Goal: Task Accomplishment & Management: Complete application form

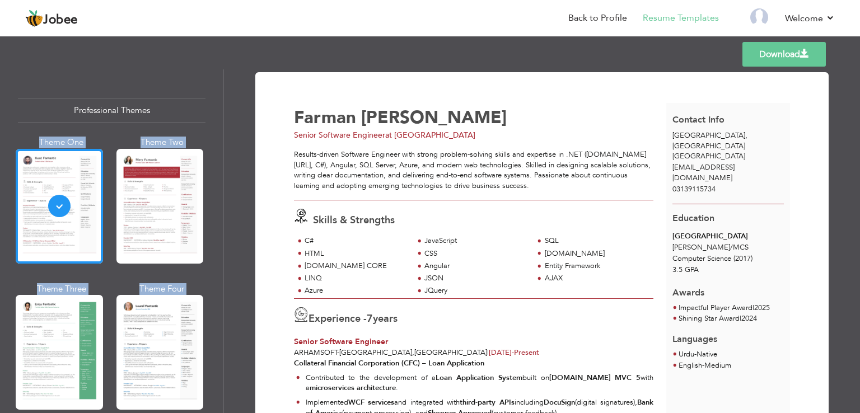
drag, startPoint x: 224, startPoint y: 104, endPoint x: 223, endPoint y: 125, distance: 21.8
click at [223, 125] on div "Professional Themes Theme One Theme Two Theme Three Theme Four" at bounding box center [430, 241] width 860 height 344
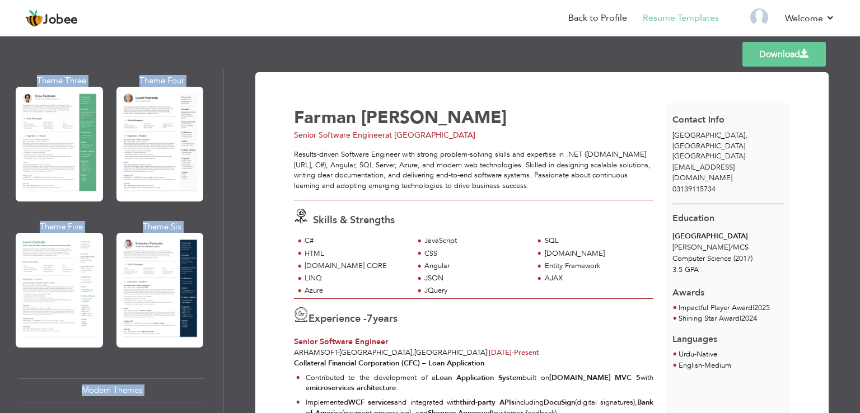
scroll to position [211, 0]
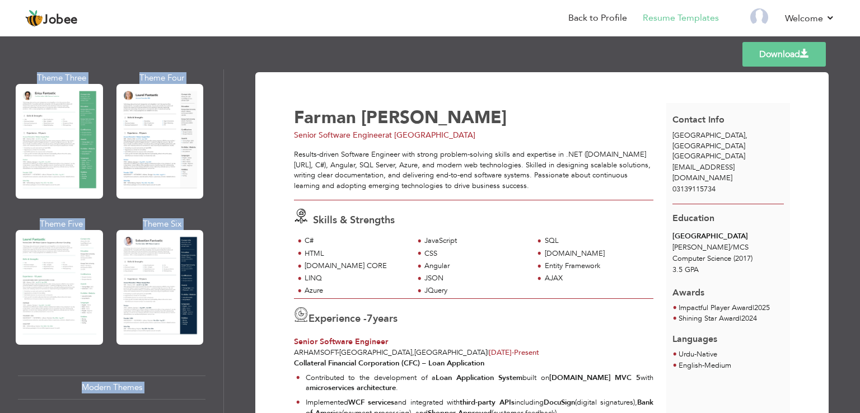
click at [54, 276] on div at bounding box center [59, 287] width 87 height 115
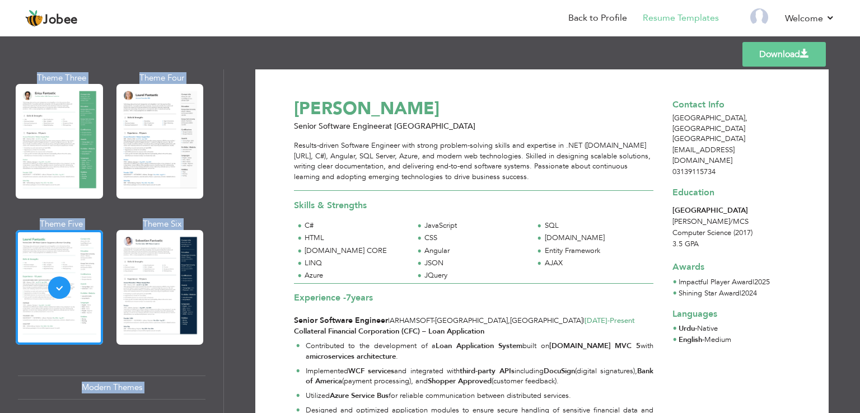
scroll to position [0, 0]
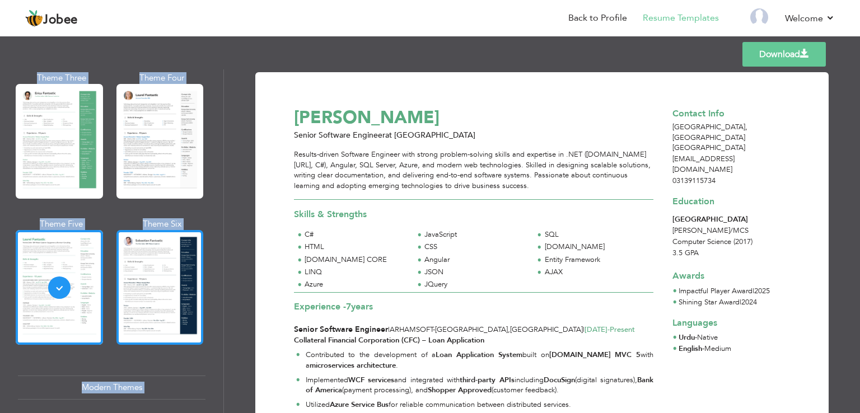
click at [152, 267] on div at bounding box center [159, 287] width 87 height 115
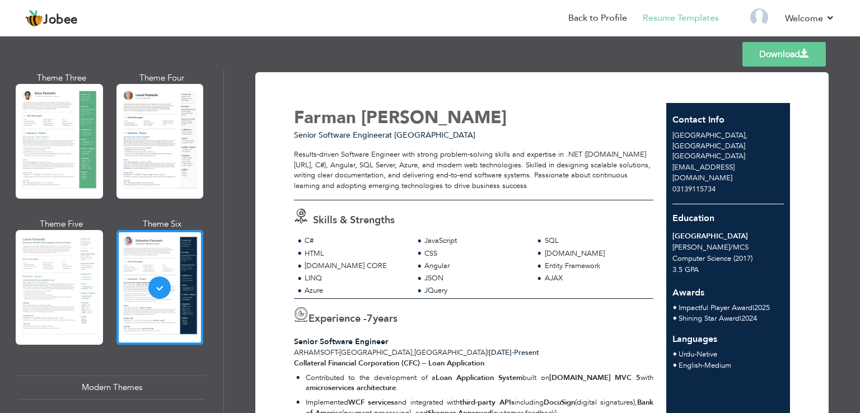
drag, startPoint x: 223, startPoint y: 140, endPoint x: 223, endPoint y: 152, distance: 12.3
click at [222, 154] on div "Professional Themes Theme One Theme Two Theme Three Theme Four Theme Five" at bounding box center [112, 241] width 224 height 344
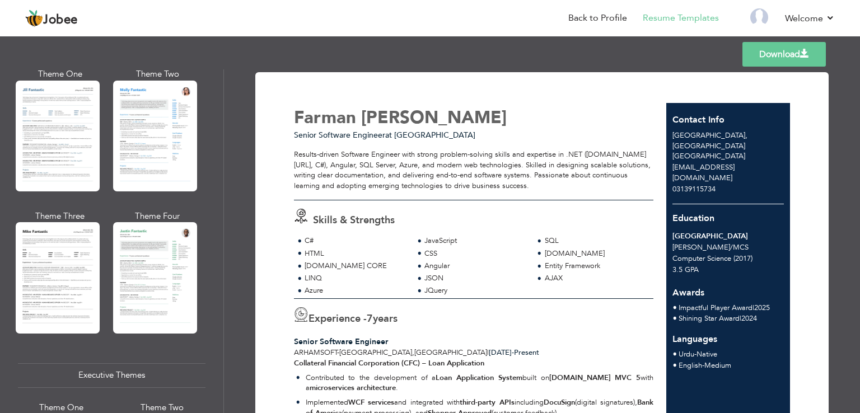
scroll to position [593, 0]
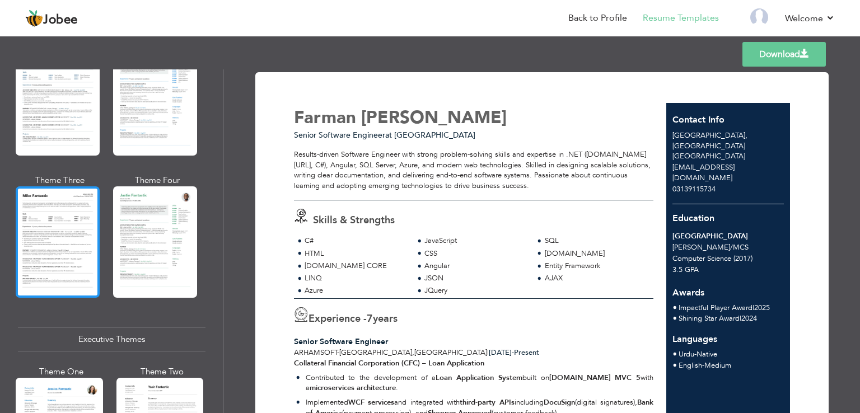
click at [35, 223] on div at bounding box center [58, 241] width 84 height 111
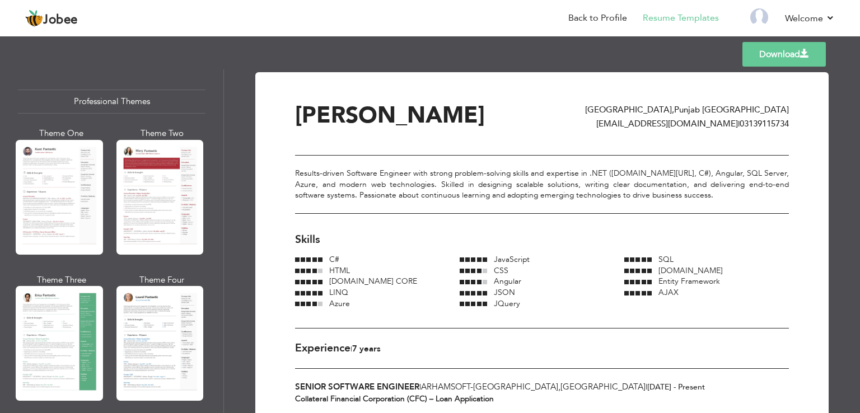
scroll to position [0, 0]
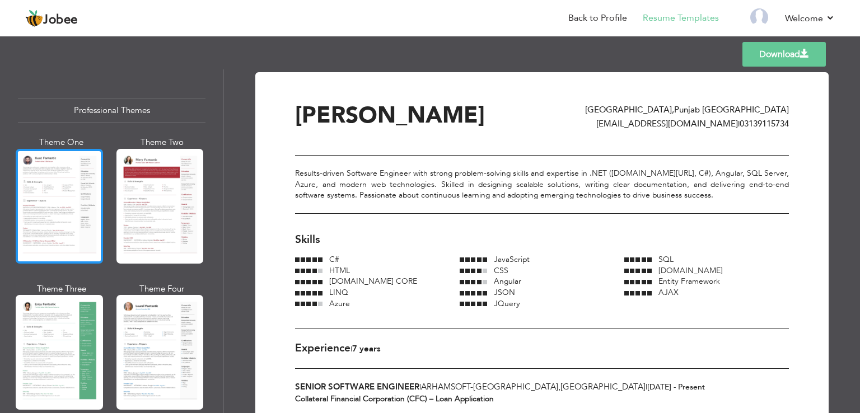
click at [36, 207] on div at bounding box center [59, 206] width 87 height 115
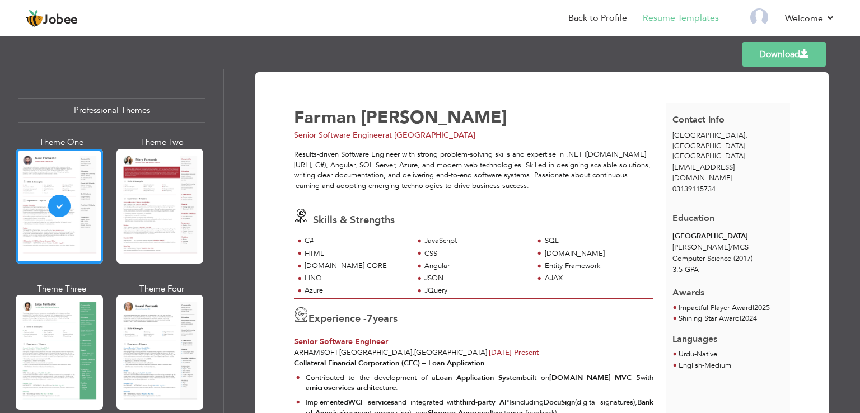
click at [327, 132] on span "Senior Software Engineer" at bounding box center [339, 135] width 91 height 11
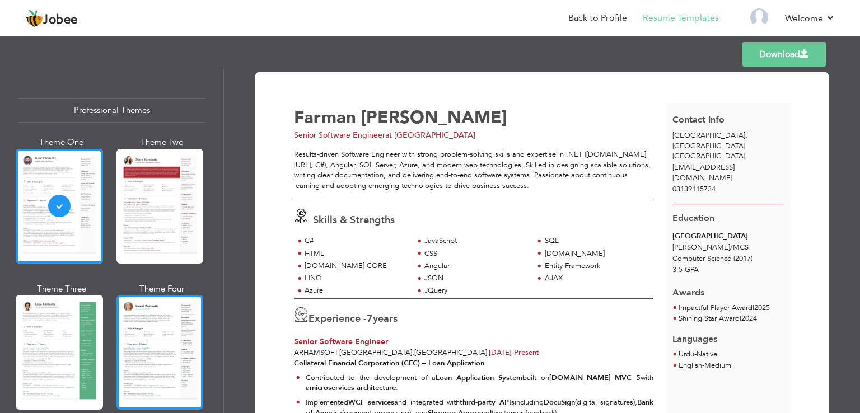
click at [147, 318] on div at bounding box center [159, 352] width 87 height 115
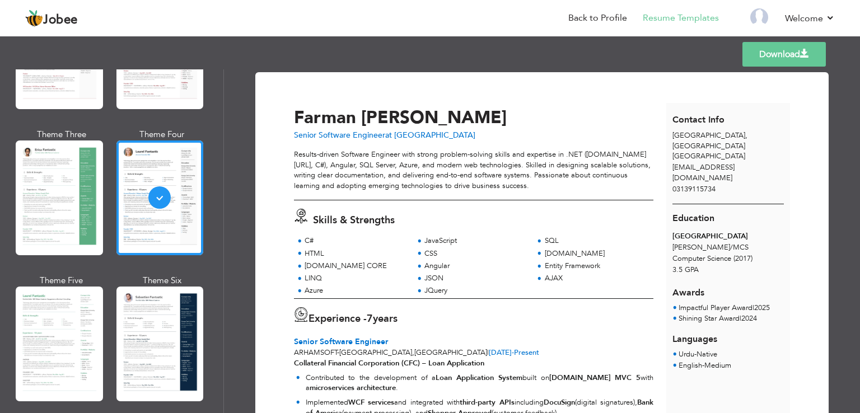
scroll to position [158, 0]
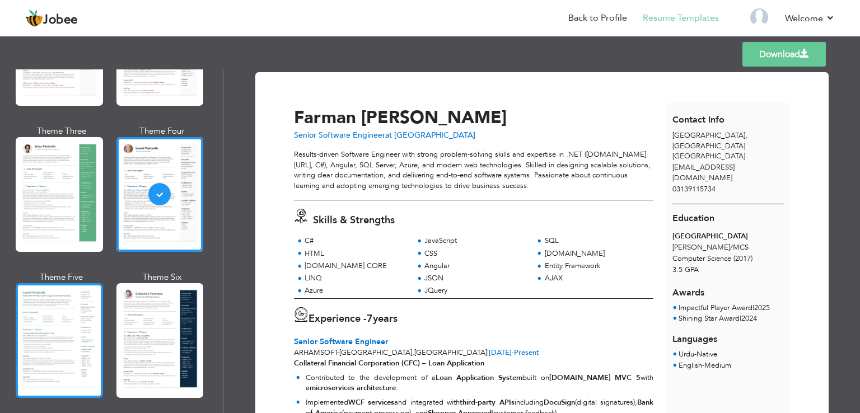
click at [45, 285] on div at bounding box center [59, 340] width 87 height 115
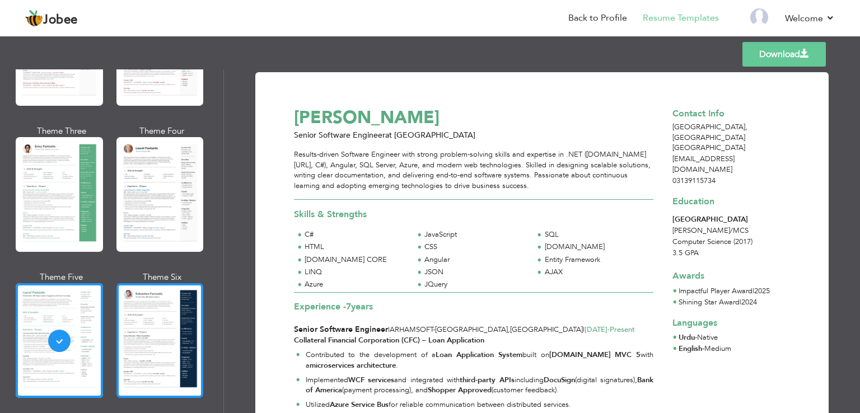
click at [118, 320] on div at bounding box center [159, 340] width 87 height 115
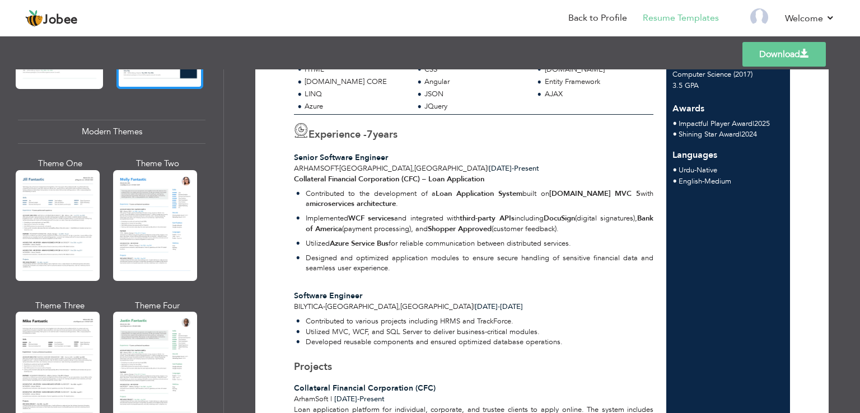
scroll to position [468, 0]
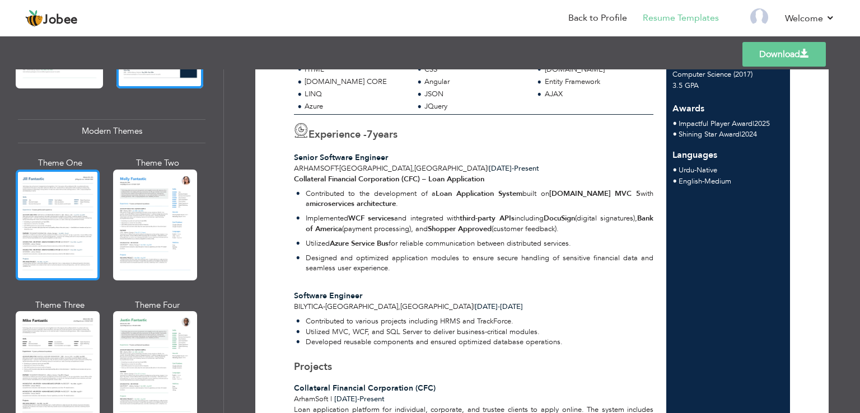
click at [32, 232] on div at bounding box center [58, 225] width 84 height 111
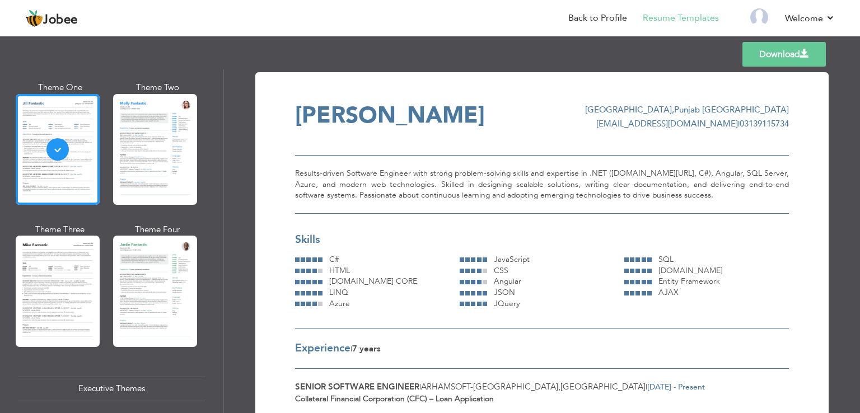
scroll to position [543, 0]
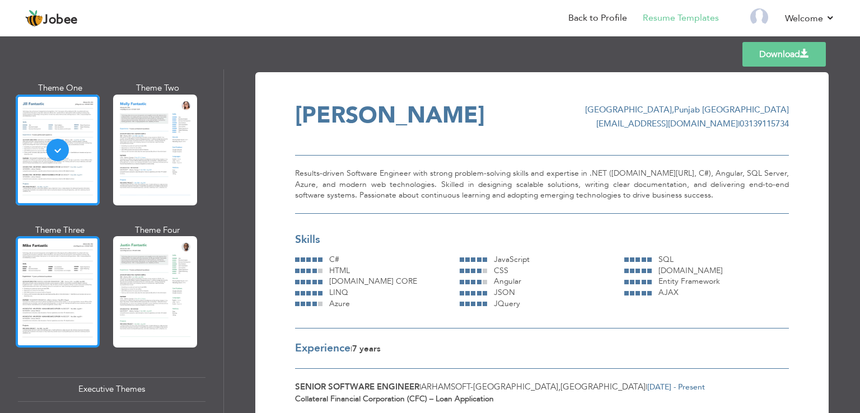
click at [49, 301] on div at bounding box center [58, 291] width 84 height 111
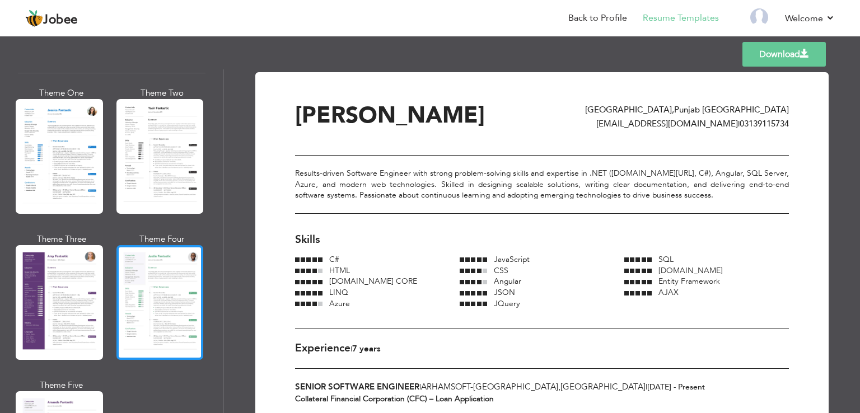
scroll to position [872, 0]
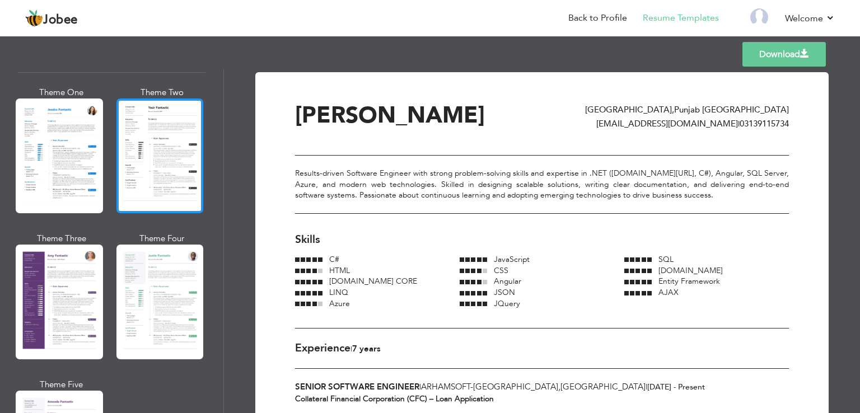
click at [166, 148] on div at bounding box center [159, 156] width 87 height 115
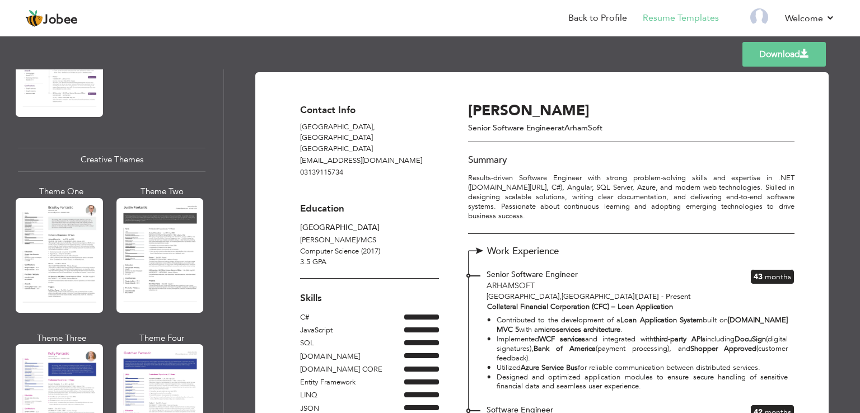
scroll to position [1260, 0]
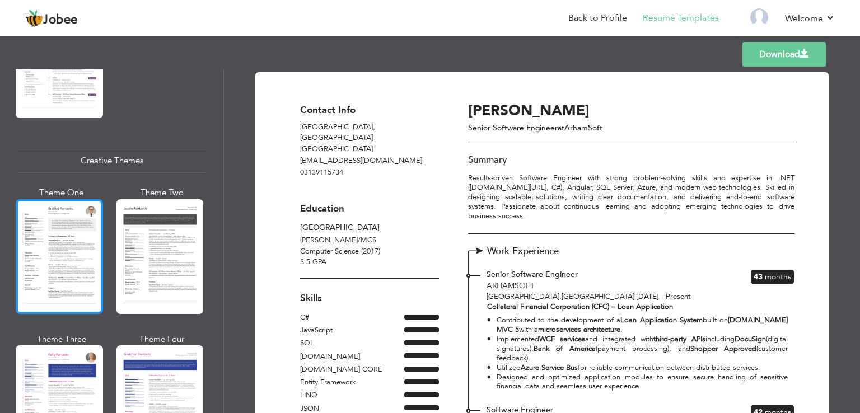
click at [69, 269] on div at bounding box center [59, 256] width 87 height 115
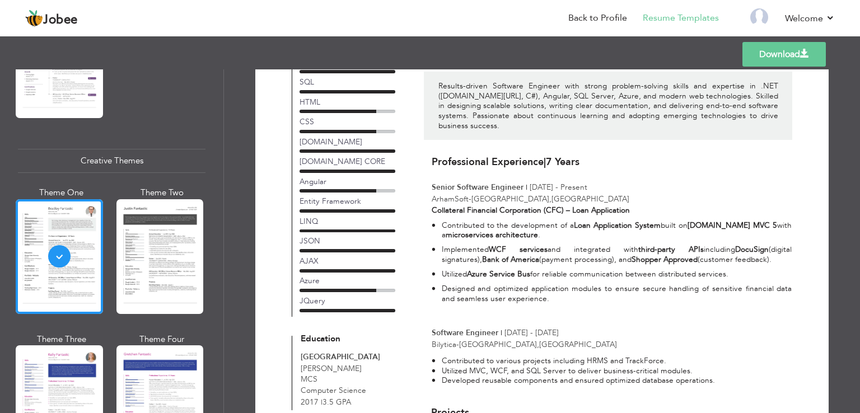
scroll to position [123, 0]
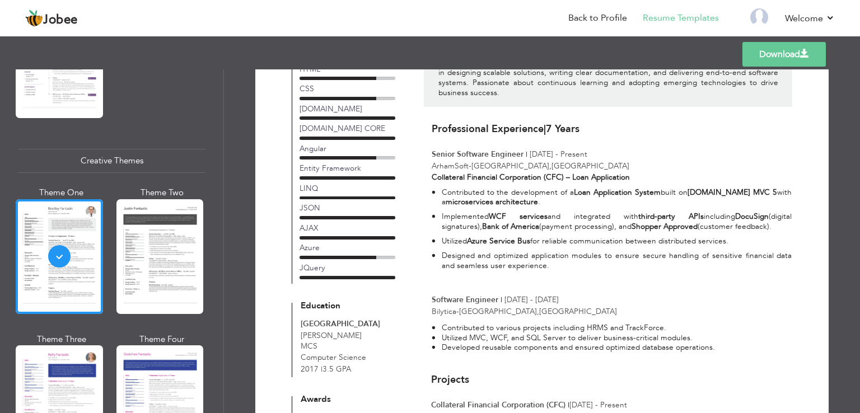
click at [314, 208] on div "JSON" at bounding box center [348, 208] width 96 height 11
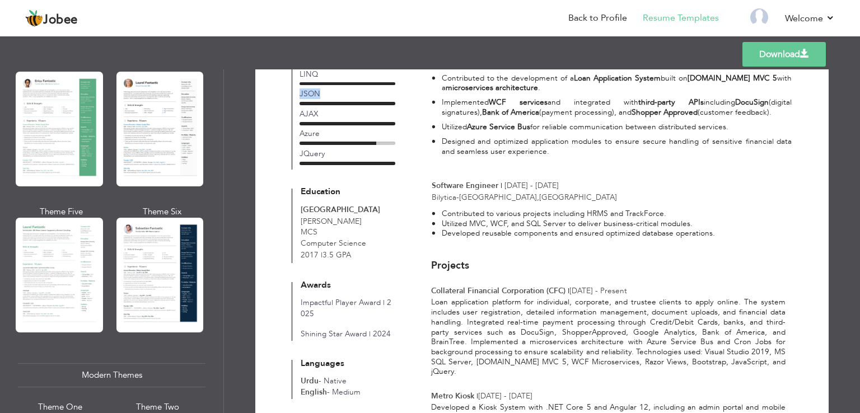
scroll to position [202, 0]
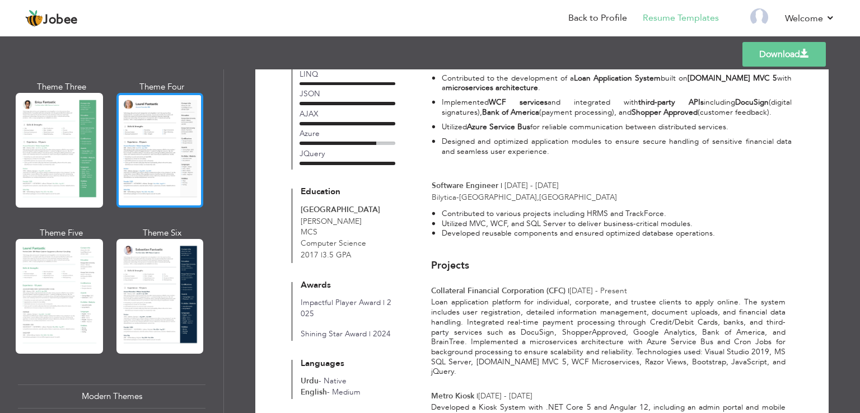
click at [166, 122] on div at bounding box center [159, 150] width 87 height 115
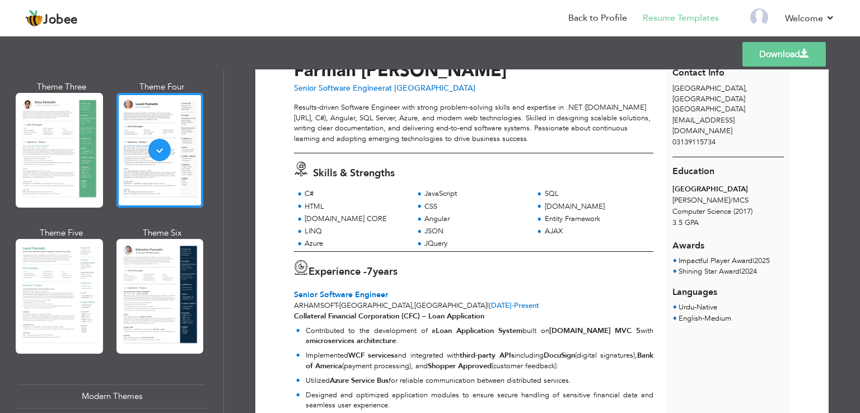
scroll to position [0, 0]
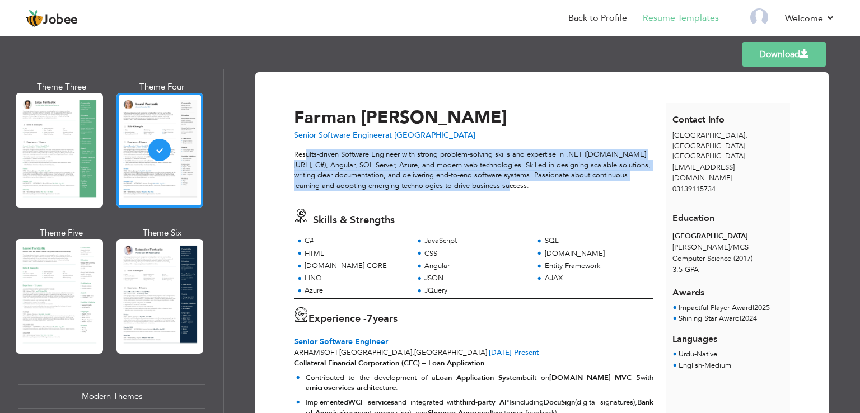
drag, startPoint x: 333, startPoint y: 149, endPoint x: 548, endPoint y: 193, distance: 219.6
click at [548, 193] on div "Results-driven Software Engineer with strong problem-solving skills and experti…" at bounding box center [474, 175] width 360 height 50
click at [379, 163] on div "Results-driven Software Engineer with strong problem-solving skills and experti…" at bounding box center [474, 170] width 360 height 41
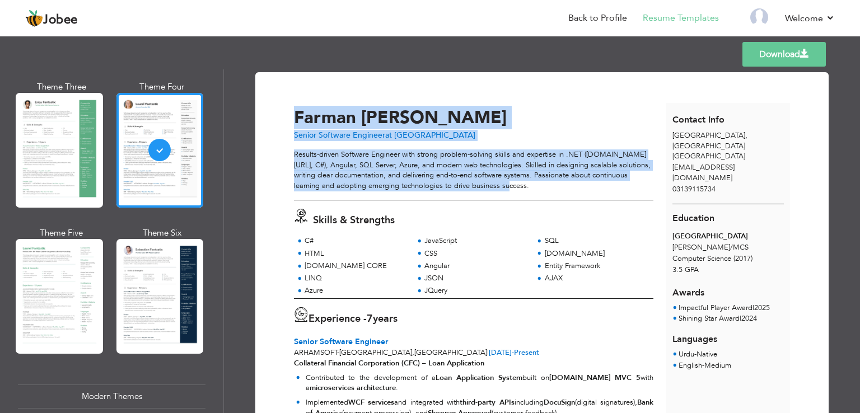
drag, startPoint x: 517, startPoint y: 184, endPoint x: 282, endPoint y: 150, distance: 237.1
click at [562, 169] on div "Results-driven Software Engineer with strong problem-solving skills and experti…" at bounding box center [474, 170] width 360 height 41
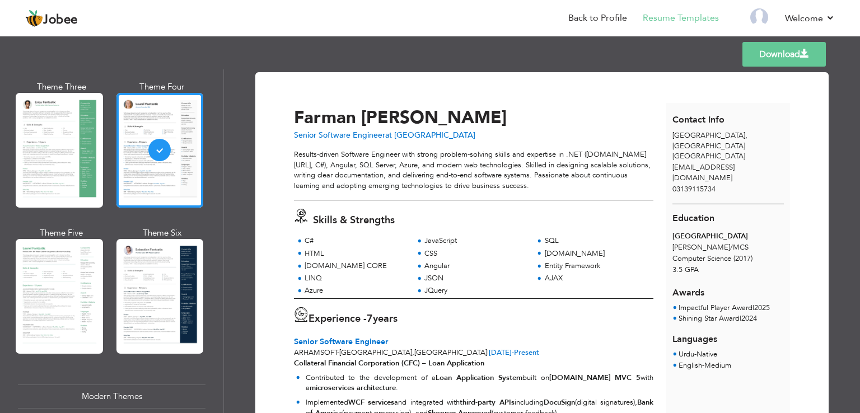
click at [456, 185] on div "Results-driven Software Engineer with strong problem-solving skills and experti…" at bounding box center [474, 170] width 360 height 41
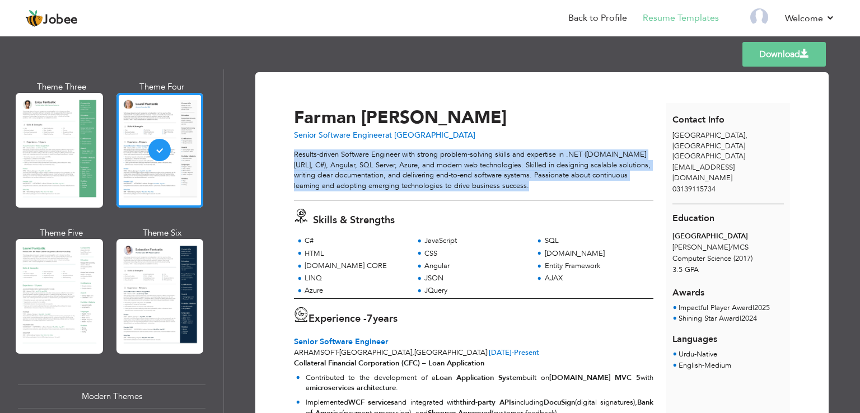
click at [455, 186] on div "Results-driven Software Engineer with strong problem-solving skills and experti…" at bounding box center [474, 170] width 360 height 41
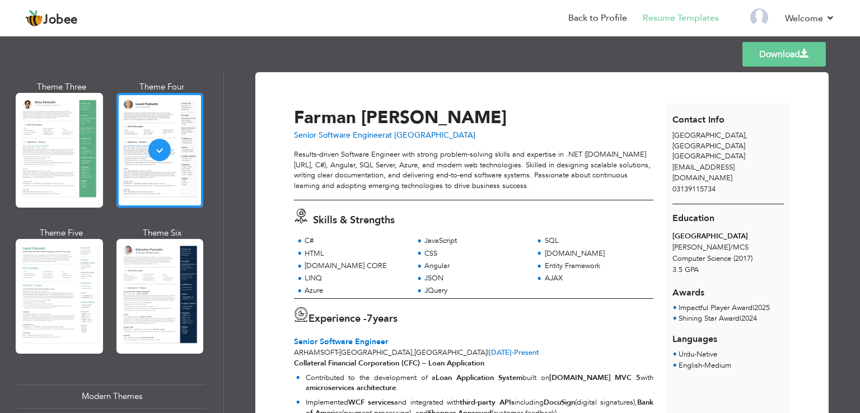
click at [491, 124] on div "Farman Ullah" at bounding box center [483, 117] width 379 height 17
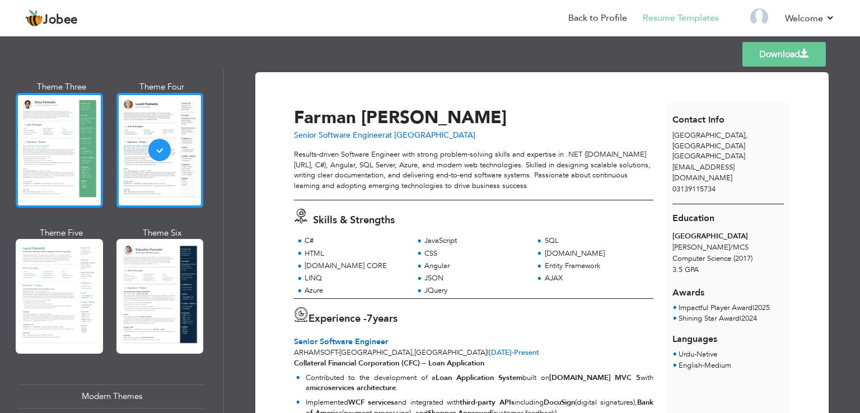
click at [60, 133] on div at bounding box center [59, 150] width 87 height 115
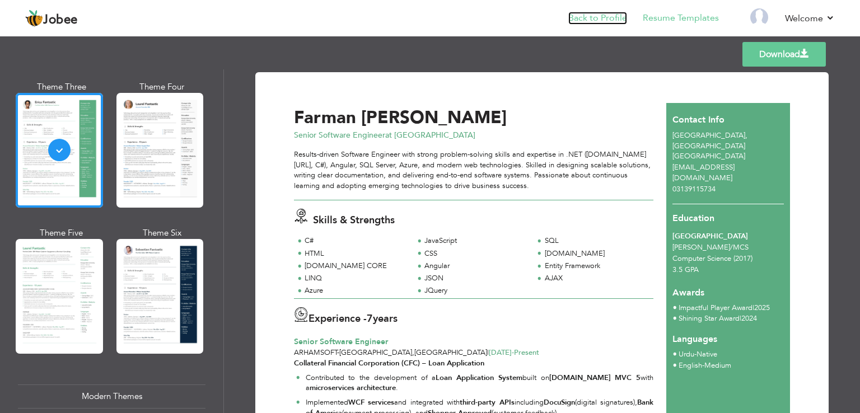
click at [599, 20] on link "Back to Profile" at bounding box center [597, 18] width 59 height 13
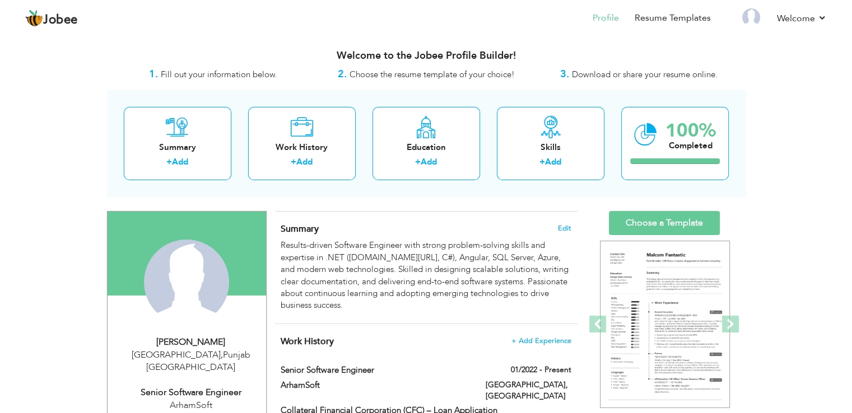
click at [197, 76] on span "Fill out your information below." at bounding box center [219, 74] width 116 height 11
click at [198, 77] on span "Fill out your information below." at bounding box center [219, 74] width 116 height 11
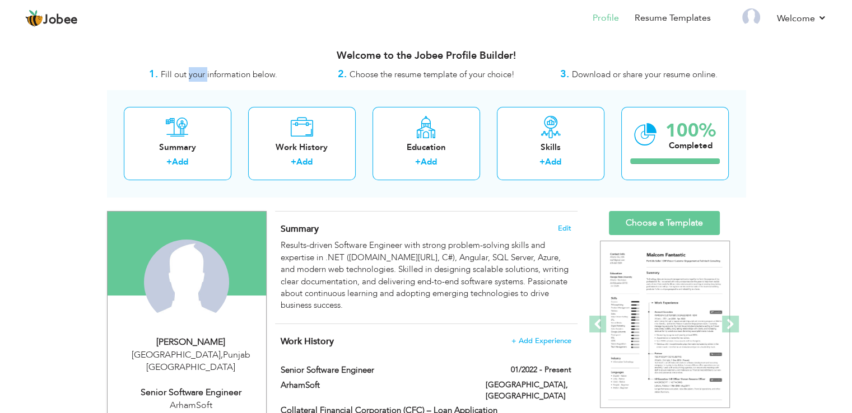
click at [198, 77] on span "Fill out your information below." at bounding box center [219, 74] width 116 height 11
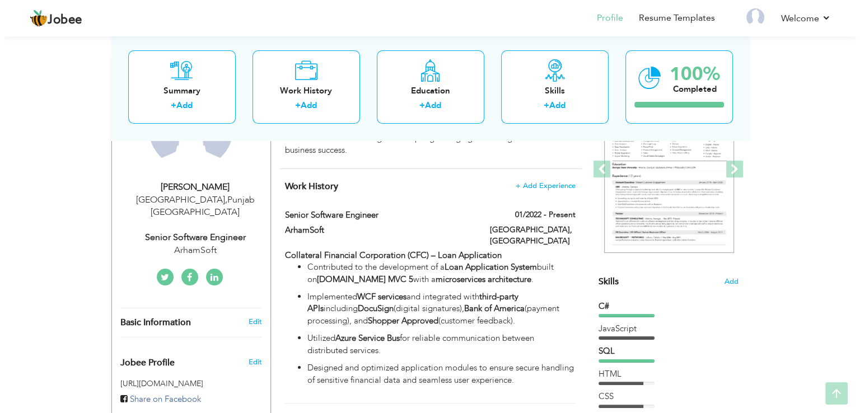
scroll to position [245, 0]
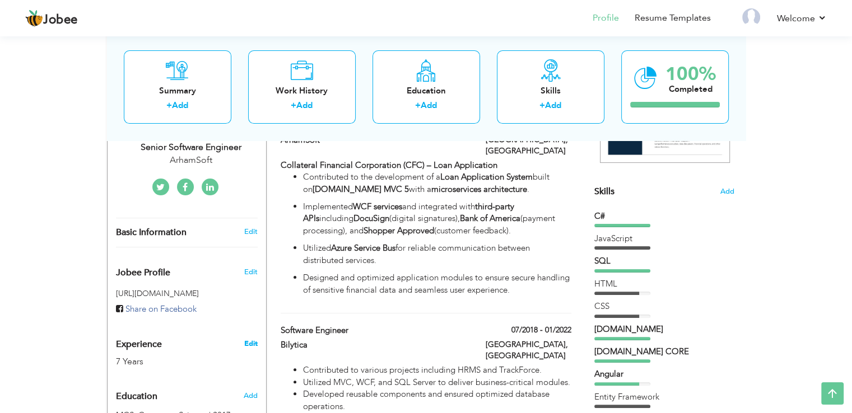
click at [253, 339] on link "Edit" at bounding box center [250, 344] width 13 height 10
type input "Farman"
type input "Ullah"
type input "03139115734"
select select "number:166"
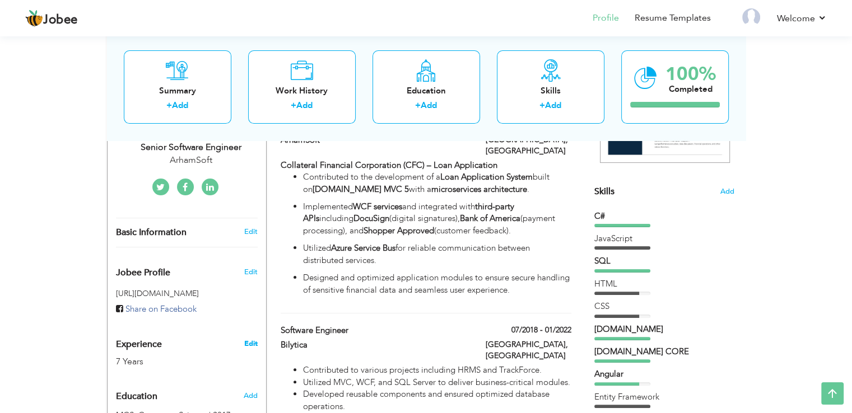
type input "[GEOGRAPHIC_DATA]"
select select "number:9"
type input "ArhamSoft"
type input "Senior Software Engineer"
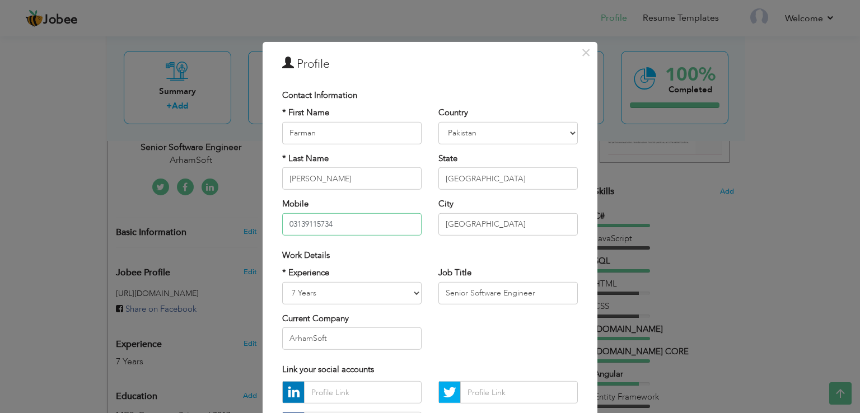
drag, startPoint x: 291, startPoint y: 223, endPoint x: 286, endPoint y: 225, distance: 5.7
click at [286, 225] on input "03139115734" at bounding box center [351, 224] width 139 height 22
click at [289, 223] on input "03139115734" at bounding box center [351, 224] width 139 height 22
drag, startPoint x: 290, startPoint y: 223, endPoint x: 283, endPoint y: 225, distance: 6.9
click at [282, 225] on input "03139115734" at bounding box center [351, 224] width 139 height 22
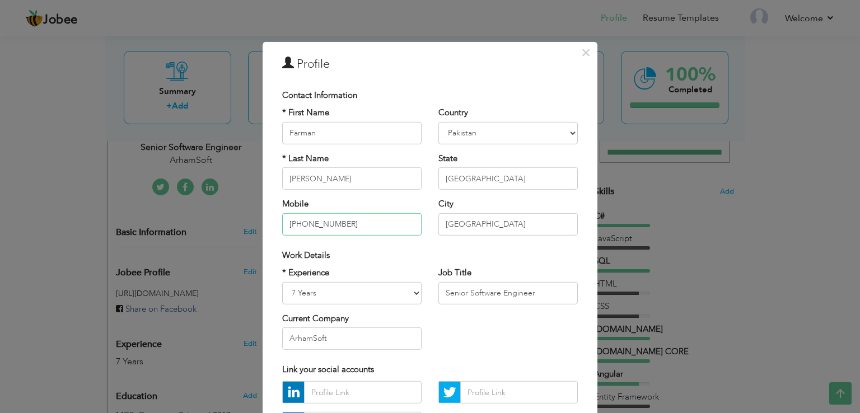
type input "[PHONE_NUMBER]"
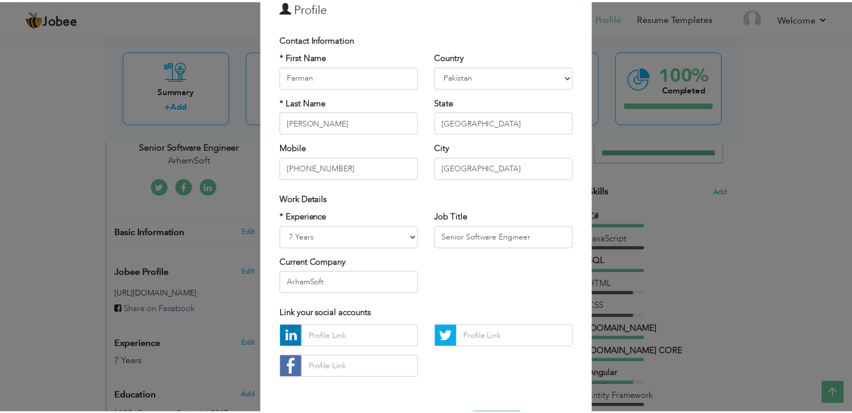
scroll to position [97, 0]
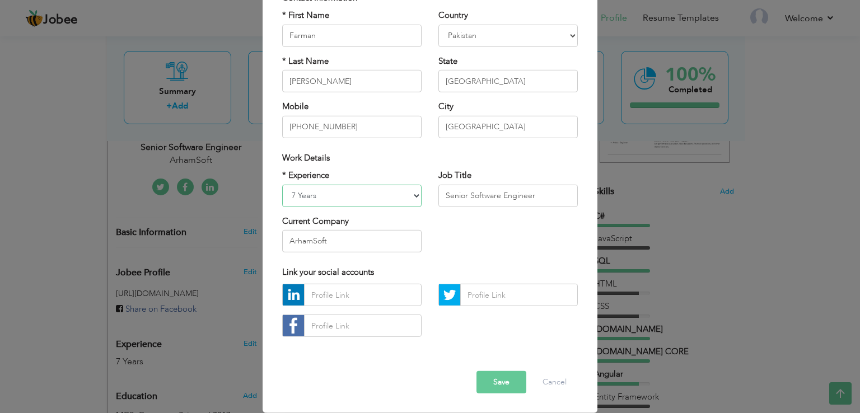
click at [397, 199] on select "Entry Level Less than 1 Year 1 Year 2 Years 3 Years 4 Years 5 Years 6 Years 7 Y…" at bounding box center [351, 195] width 139 height 22
click at [282, 184] on select "Entry Level Less than 1 Year 1 Year 2 Years 3 Years 4 Years 5 Years 6 Years 7 Y…" at bounding box center [351, 195] width 139 height 22
click at [493, 377] on button "Save" at bounding box center [502, 382] width 50 height 22
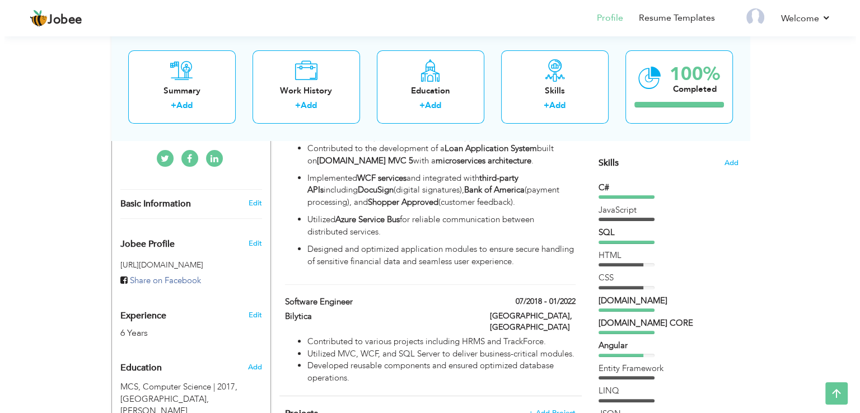
scroll to position [276, 0]
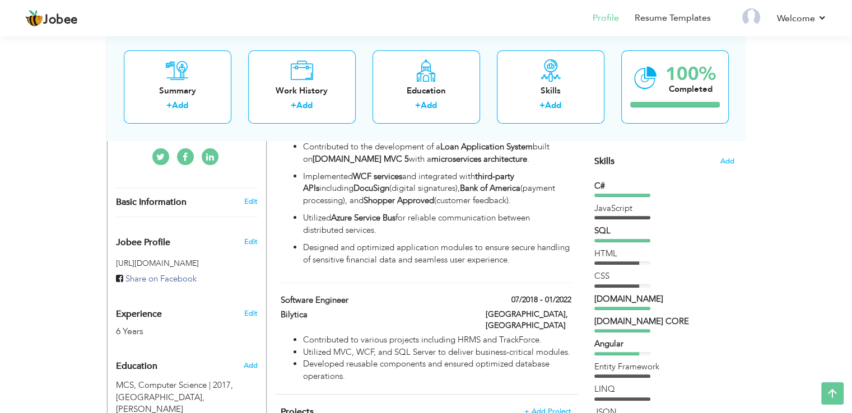
click at [242, 299] on div "Edit" at bounding box center [252, 310] width 26 height 27
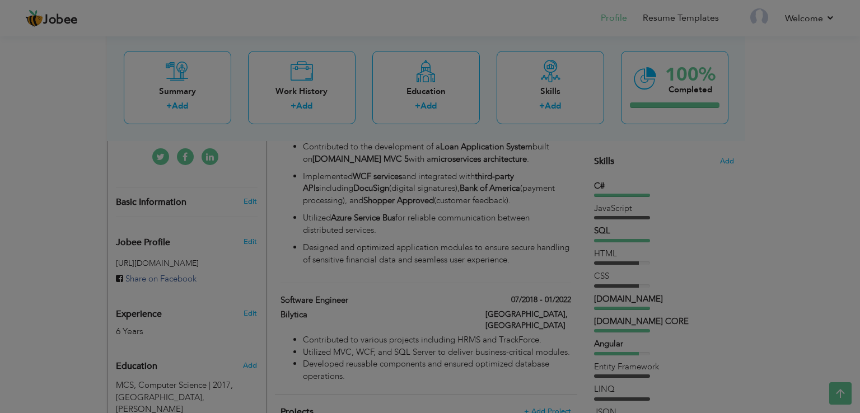
scroll to position [0, 0]
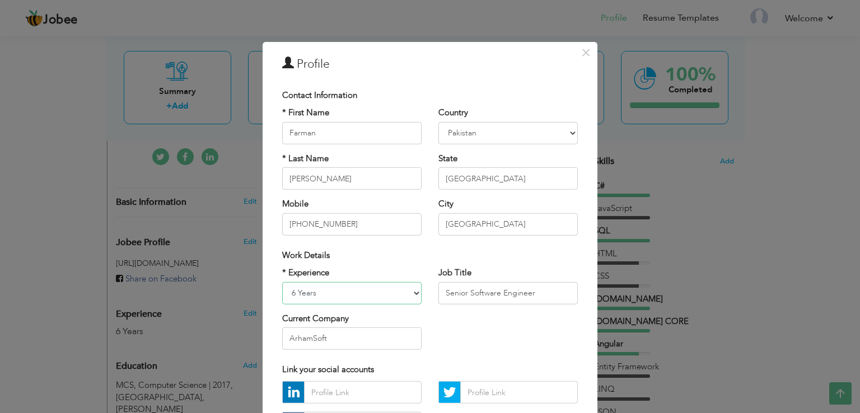
click at [310, 294] on select "Entry Level Less than 1 Year 1 Year 2 Years 3 Years 4 Years 5 Years 6 Years 7 Y…" at bounding box center [351, 293] width 139 height 22
select select "number:9"
click at [282, 282] on select "Entry Level Less than 1 Year 1 Year 2 Years 3 Years 4 Years 5 Years 6 Years 7 Y…" at bounding box center [351, 293] width 139 height 22
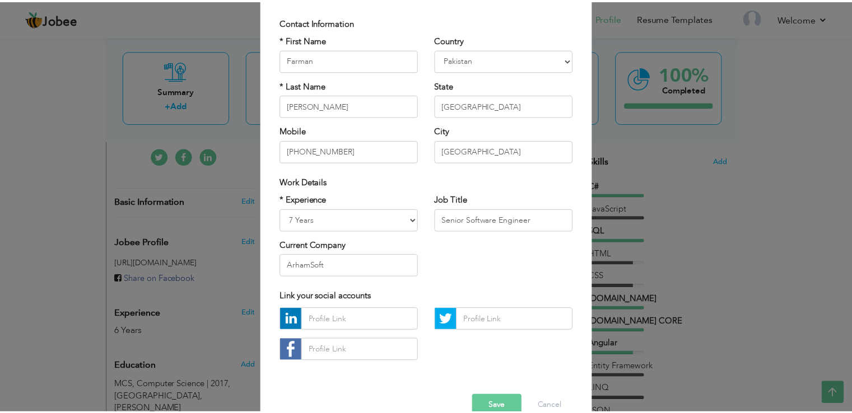
scroll to position [84, 0]
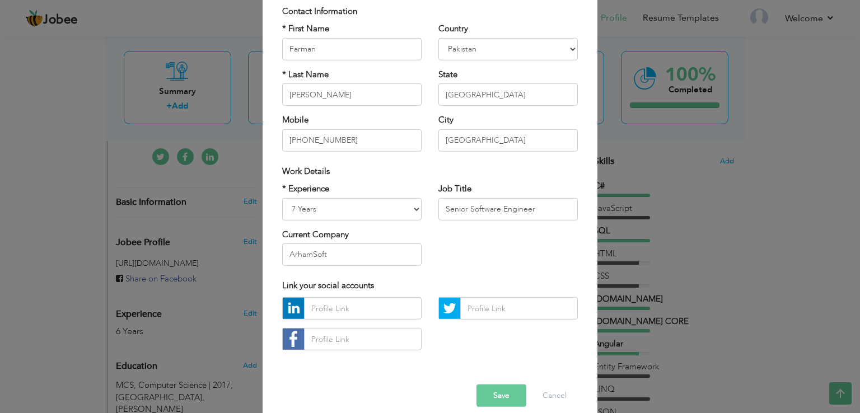
click at [500, 388] on button "Save" at bounding box center [502, 396] width 50 height 22
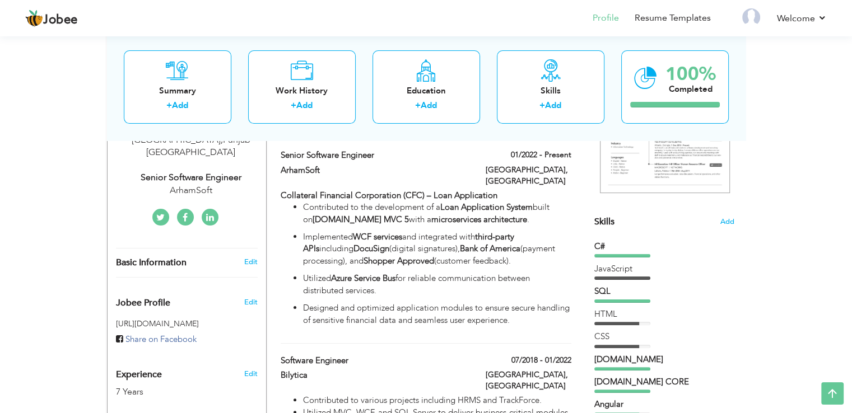
scroll to position [216, 0]
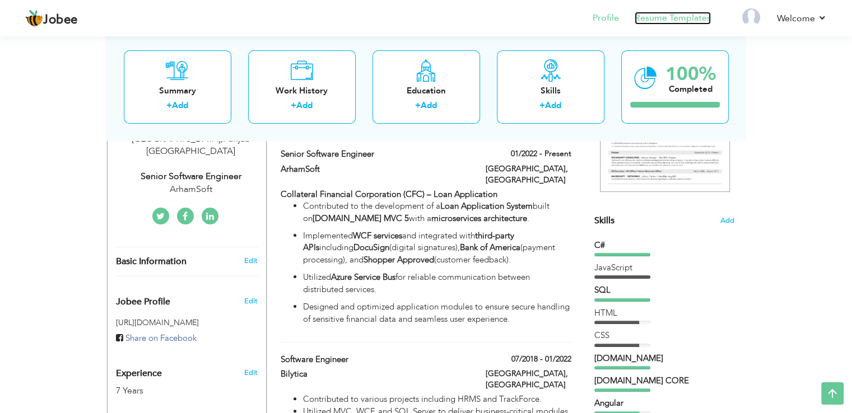
click at [686, 21] on link "Resume Templates" at bounding box center [673, 18] width 76 height 13
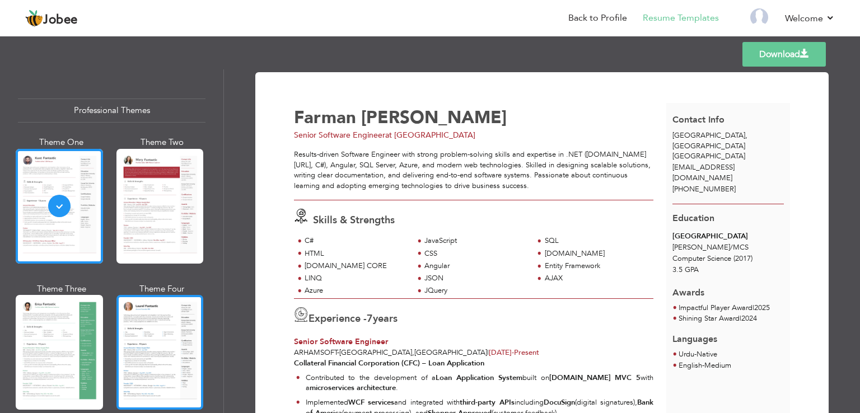
click at [142, 312] on div at bounding box center [159, 352] width 87 height 115
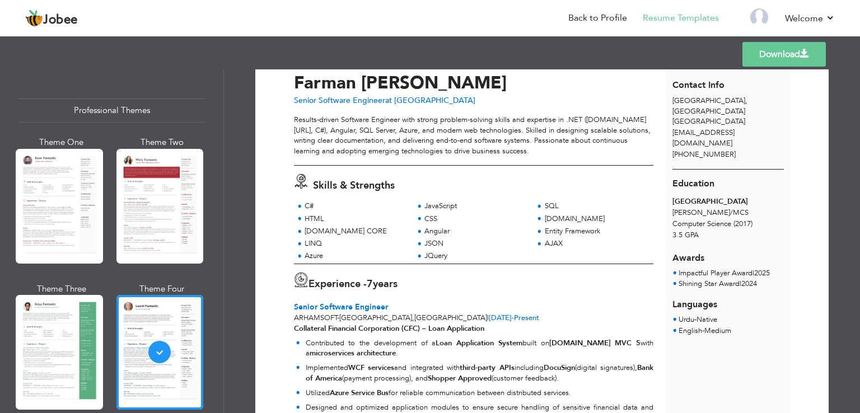
scroll to position [31, 0]
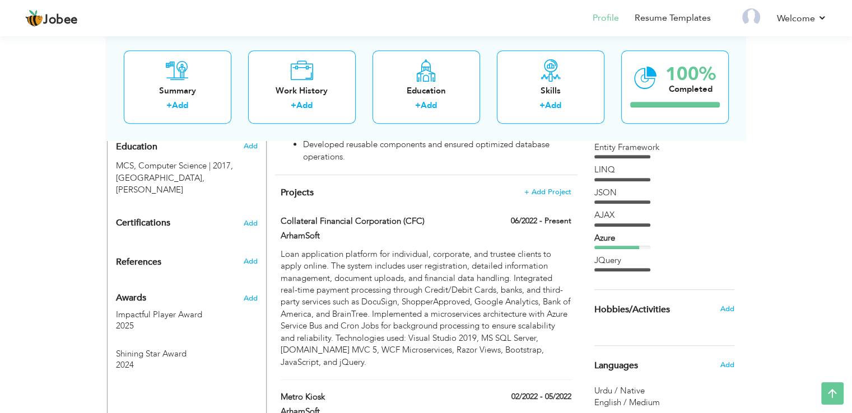
scroll to position [491, 0]
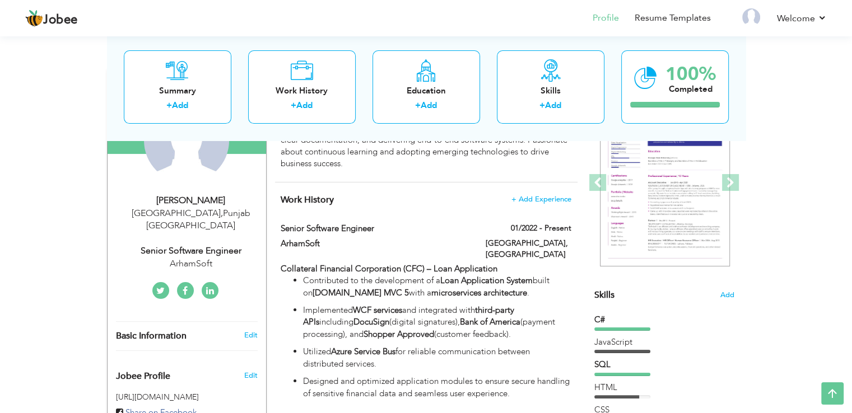
drag, startPoint x: 859, startPoint y: 78, endPoint x: 831, endPoint y: 152, distance: 78.3
click at [852, 125] on html "Jobee Profile Resume Templates Resume Templates Cover Letters About My Resume W…" at bounding box center [426, 64] width 852 height 413
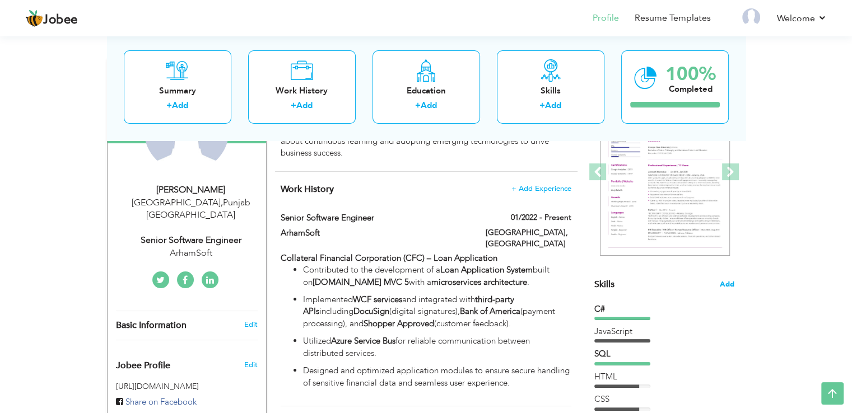
click at [731, 283] on span "Add" at bounding box center [727, 284] width 15 height 11
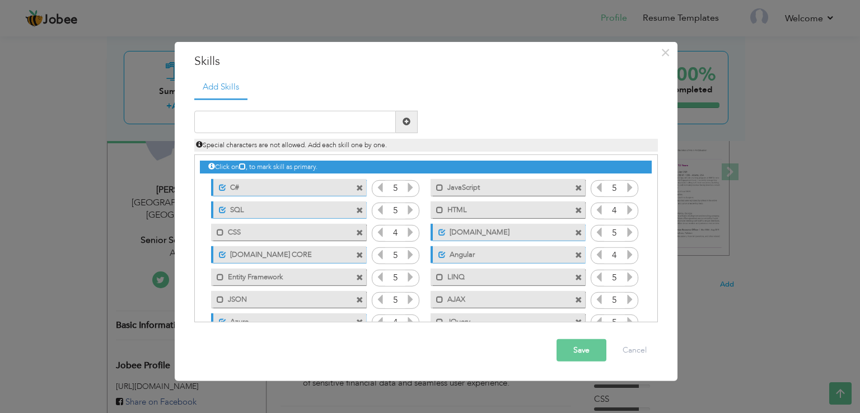
click at [358, 188] on span at bounding box center [359, 188] width 7 height 7
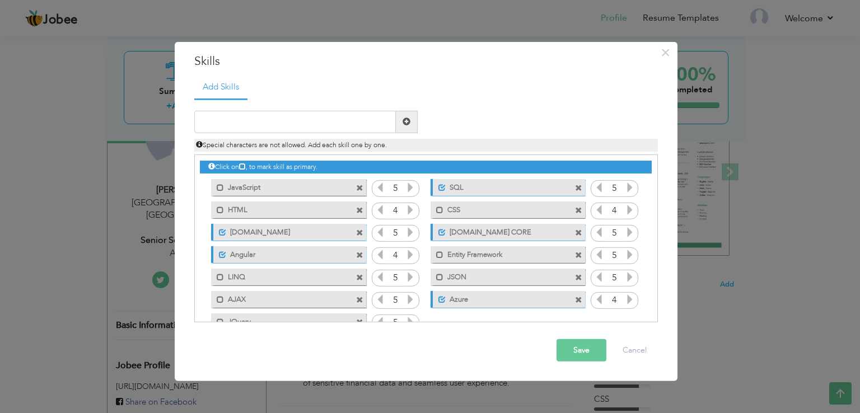
click at [358, 189] on span at bounding box center [359, 188] width 7 height 7
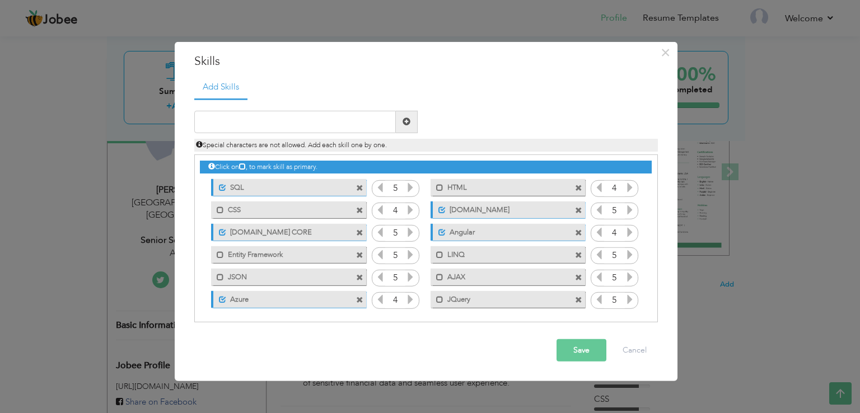
click at [358, 189] on span at bounding box center [359, 188] width 7 height 7
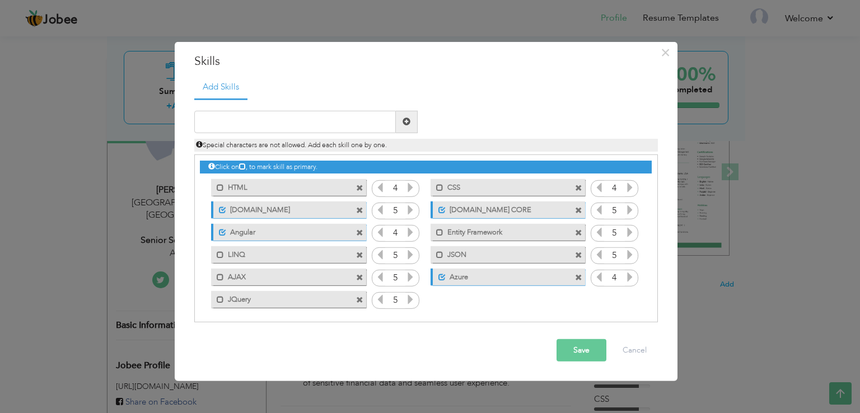
click at [358, 189] on span at bounding box center [359, 188] width 7 height 7
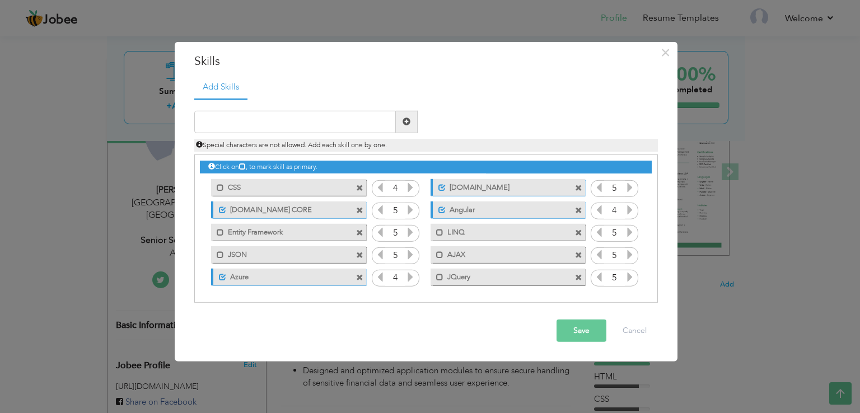
click at [358, 189] on span at bounding box center [359, 188] width 7 height 7
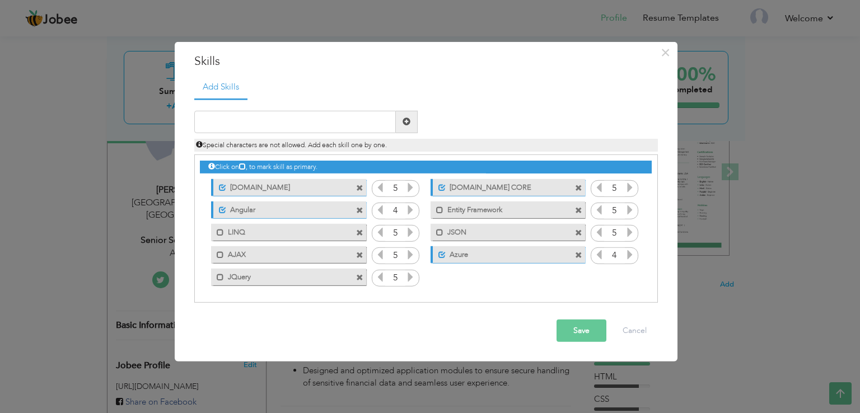
click at [358, 189] on span at bounding box center [359, 188] width 7 height 7
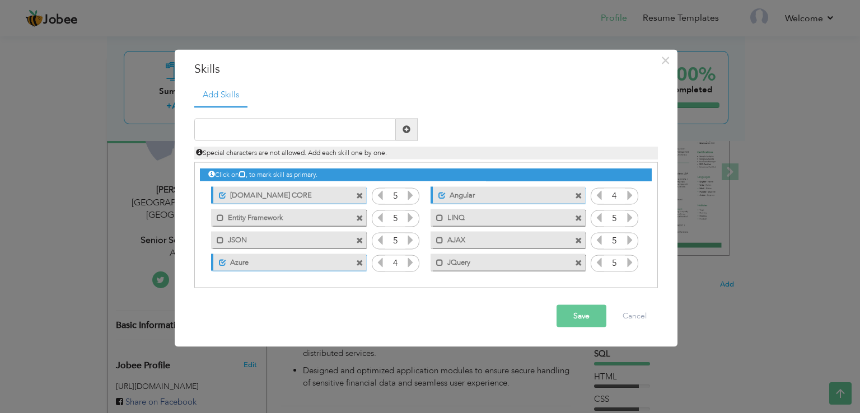
click at [358, 195] on span at bounding box center [359, 196] width 7 height 7
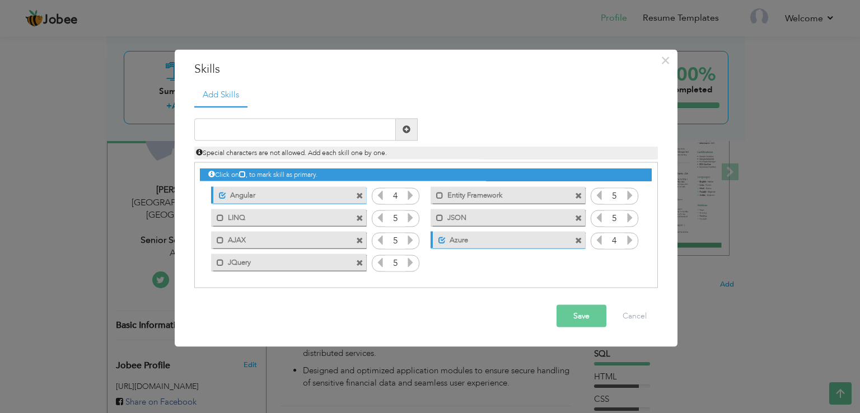
click at [358, 195] on span at bounding box center [359, 196] width 7 height 7
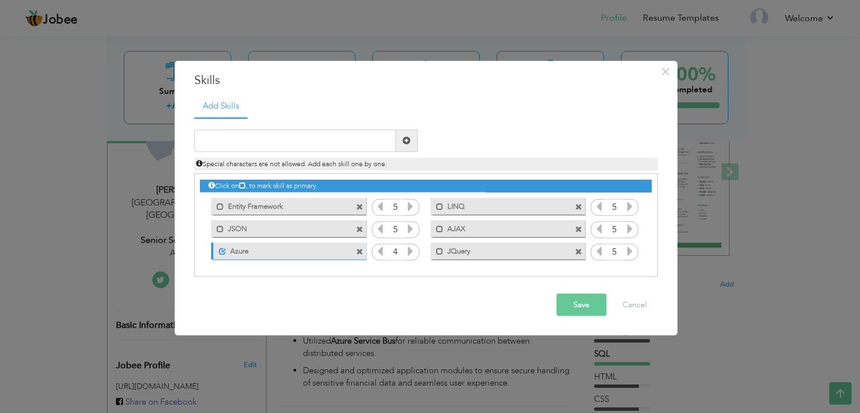
click at [358, 195] on div "Mark as primary skill. Entity Framework" at bounding box center [285, 206] width 171 height 22
click at [358, 206] on span at bounding box center [359, 207] width 7 height 7
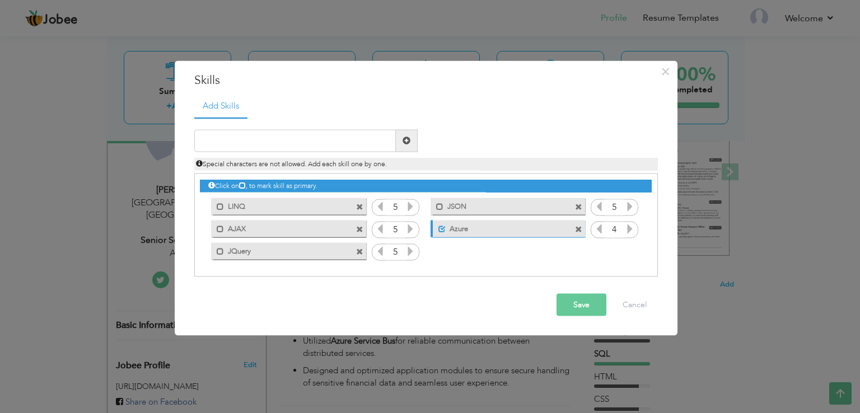
click at [358, 206] on span at bounding box center [359, 207] width 7 height 7
click at [419, 206] on div "Mark as primary skill. JSON" at bounding box center [504, 206] width 171 height 22
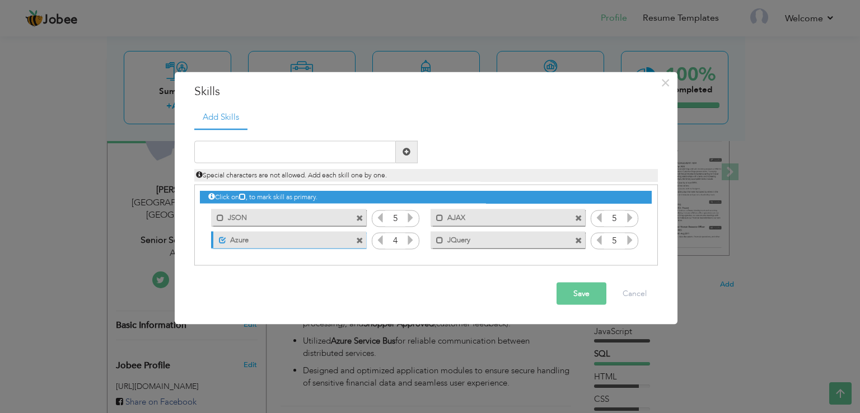
click at [360, 216] on span at bounding box center [359, 218] width 7 height 7
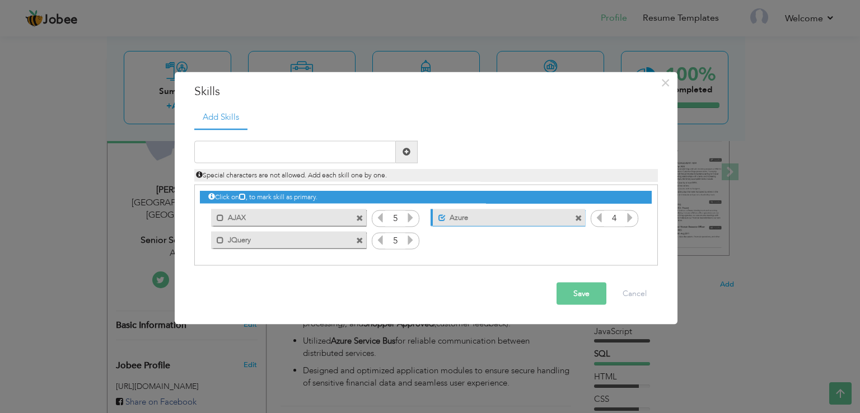
click at [361, 216] on span at bounding box center [359, 218] width 7 height 7
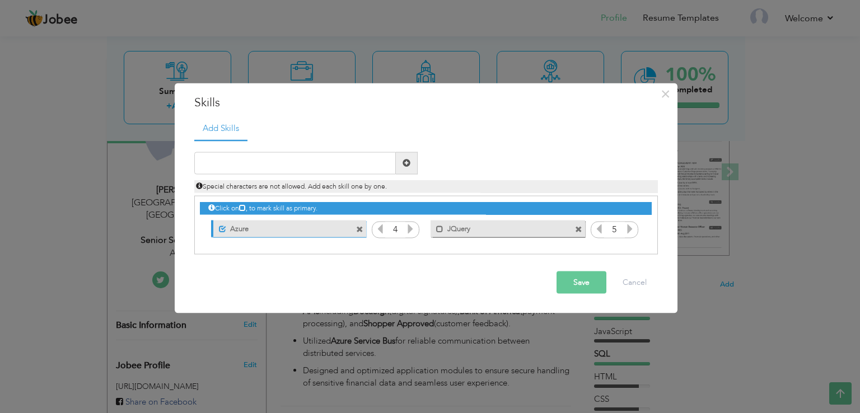
click at [360, 228] on span at bounding box center [359, 229] width 7 height 7
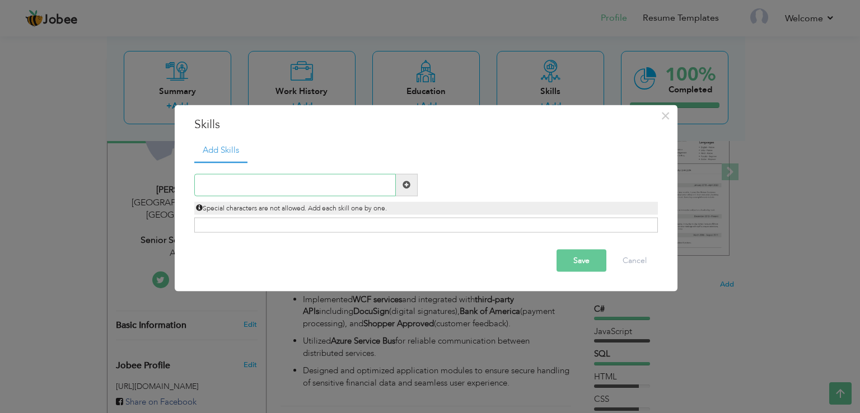
click at [288, 190] on input "text" at bounding box center [295, 185] width 202 height 22
click at [345, 193] on input "text" at bounding box center [295, 185] width 202 height 22
type input "Asp.Net Core"
click at [405, 184] on span at bounding box center [407, 185] width 8 height 8
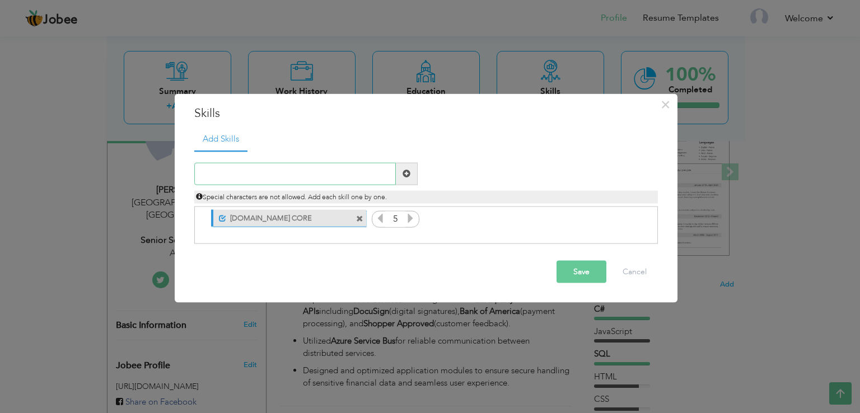
click at [318, 174] on input "text" at bounding box center [295, 173] width 202 height 22
type input "ASP.net mvc"
click at [405, 170] on span at bounding box center [407, 174] width 8 height 8
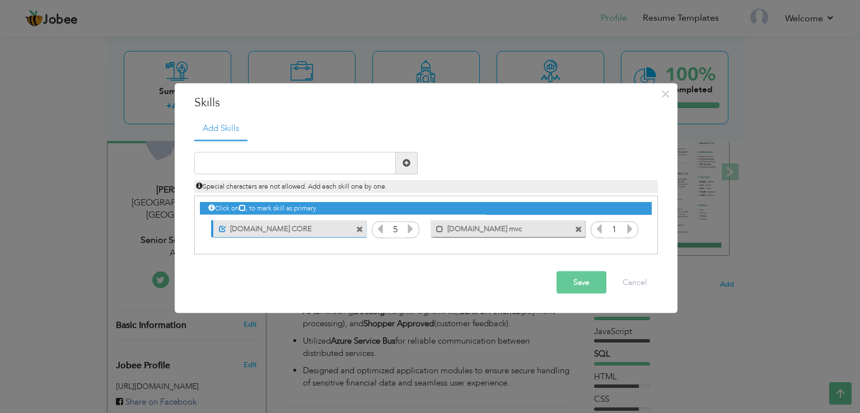
click at [578, 232] on span at bounding box center [578, 229] width 7 height 7
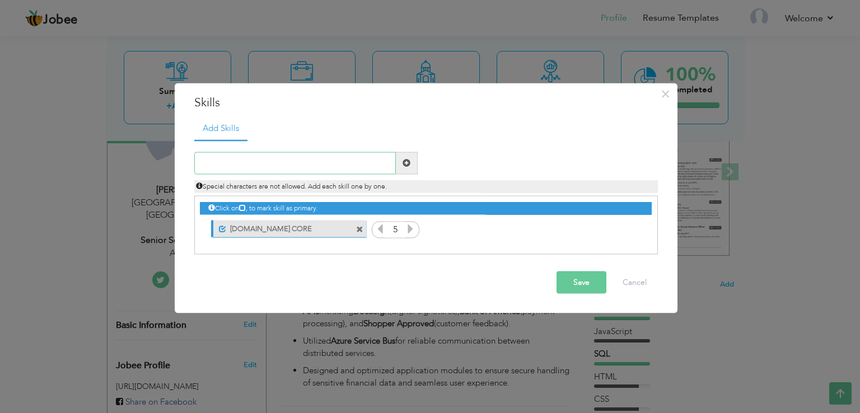
click at [244, 165] on input "text" at bounding box center [295, 163] width 202 height 22
type input "[DOMAIN_NAME] MVC"
click at [411, 165] on span at bounding box center [407, 163] width 22 height 22
click at [468, 229] on label "ASP.net mvc" at bounding box center [500, 228] width 113 height 14
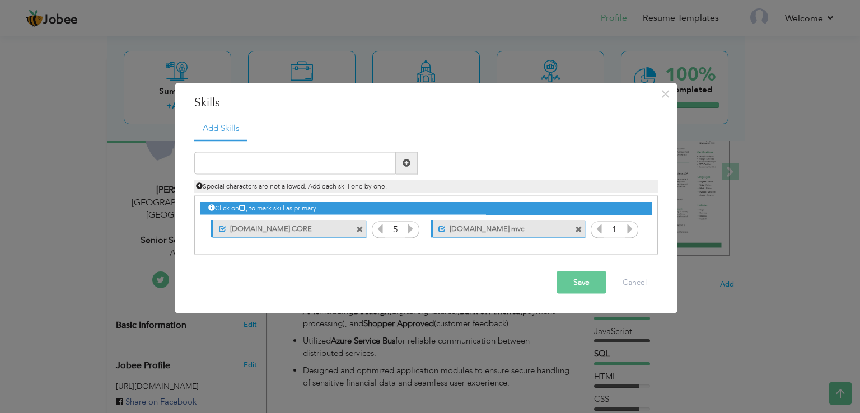
click at [581, 227] on span at bounding box center [578, 229] width 7 height 7
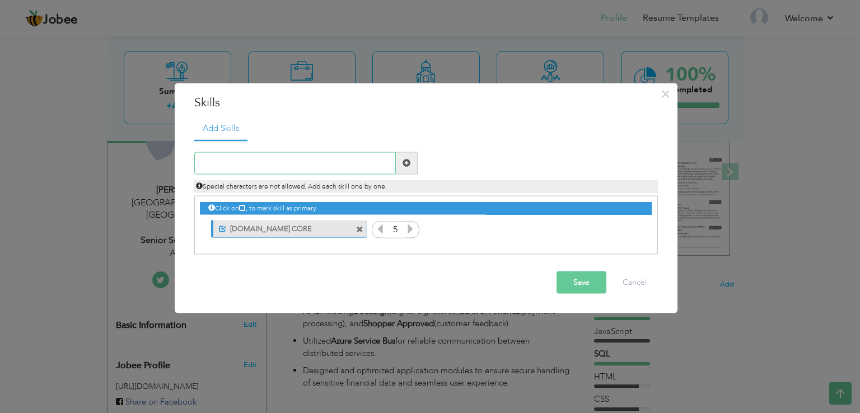
click at [264, 167] on input "text" at bounding box center [295, 163] width 202 height 22
click at [262, 160] on input "text" at bounding box center [295, 163] width 202 height 22
type input "[DOMAIN_NAME] MVC"
click at [407, 159] on span at bounding box center [407, 163] width 8 height 8
click at [579, 231] on span at bounding box center [578, 229] width 7 height 7
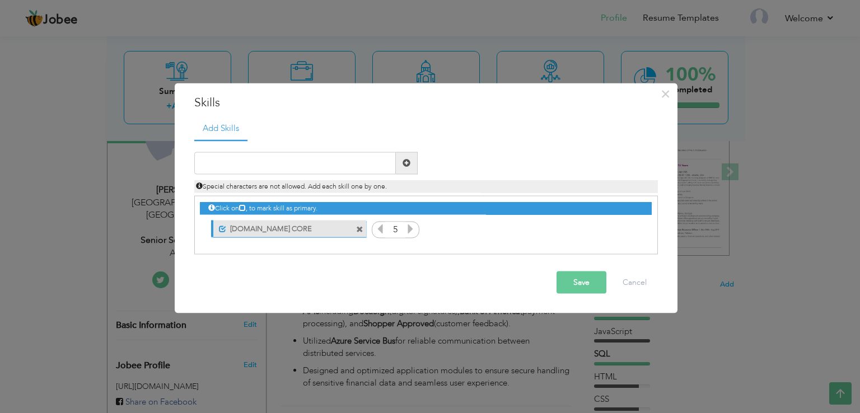
click at [359, 229] on span at bounding box center [359, 229] width 7 height 7
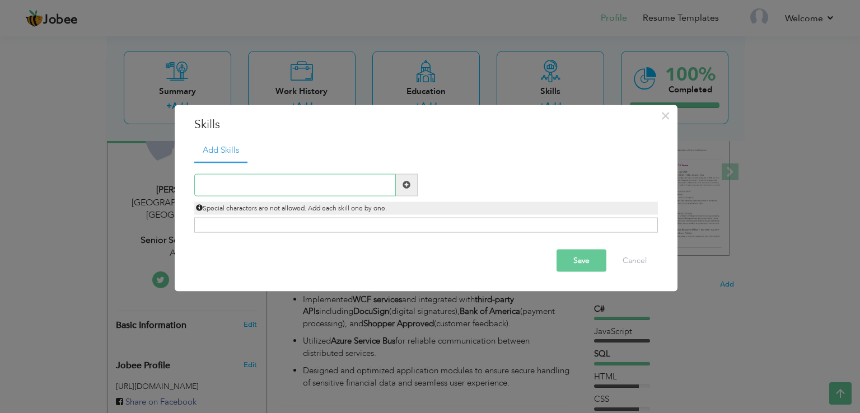
click at [290, 184] on input "text" at bounding box center [295, 185] width 202 height 22
type input "ASP"
click at [637, 256] on button "Cancel" at bounding box center [635, 260] width 46 height 22
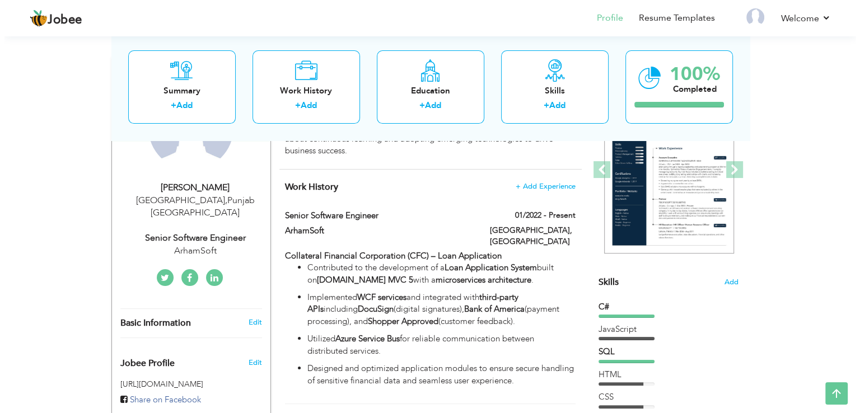
scroll to position [161, 0]
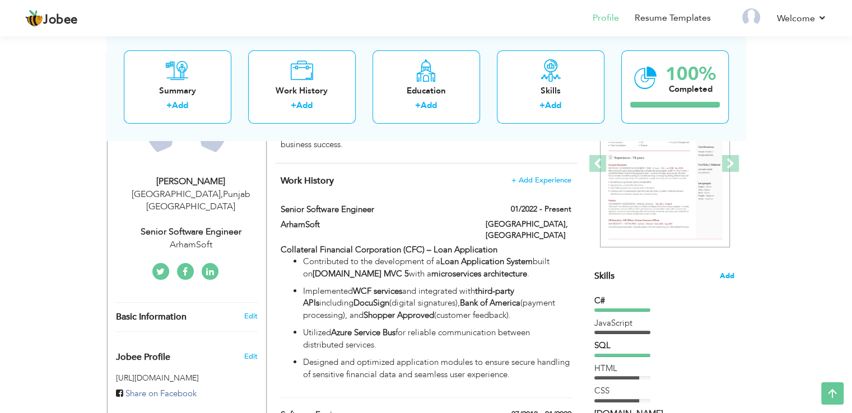
click at [727, 274] on span "Add" at bounding box center [727, 276] width 15 height 11
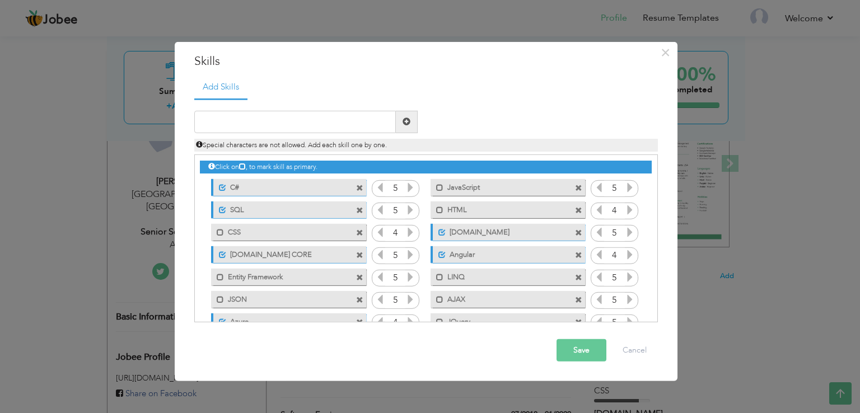
click at [358, 187] on span at bounding box center [359, 188] width 7 height 7
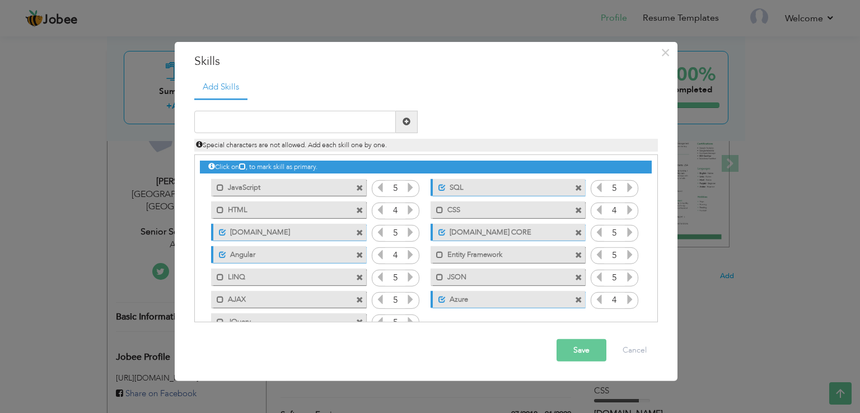
click at [358, 187] on span at bounding box center [359, 188] width 7 height 7
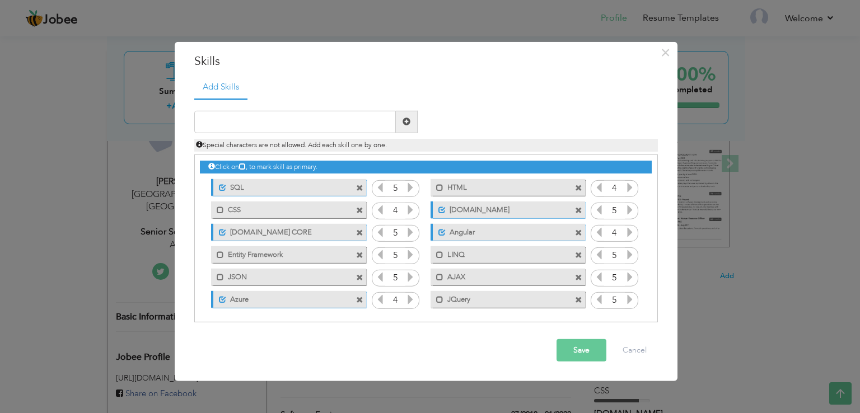
click at [358, 187] on span at bounding box center [359, 188] width 7 height 7
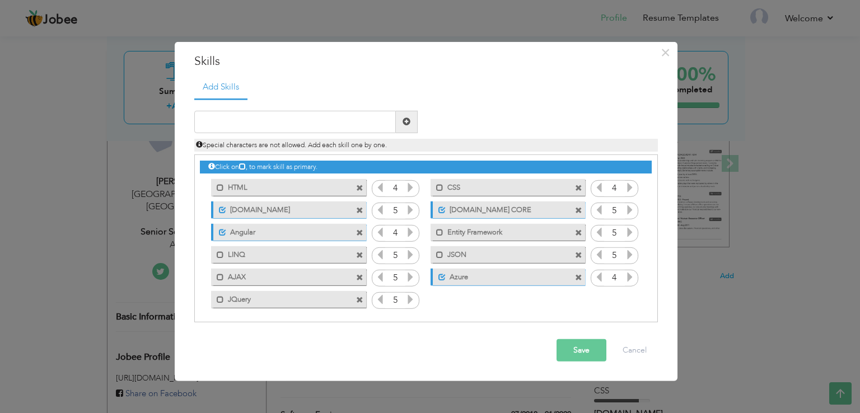
click at [358, 187] on span at bounding box center [359, 188] width 7 height 7
click at [575, 187] on span at bounding box center [578, 188] width 7 height 7
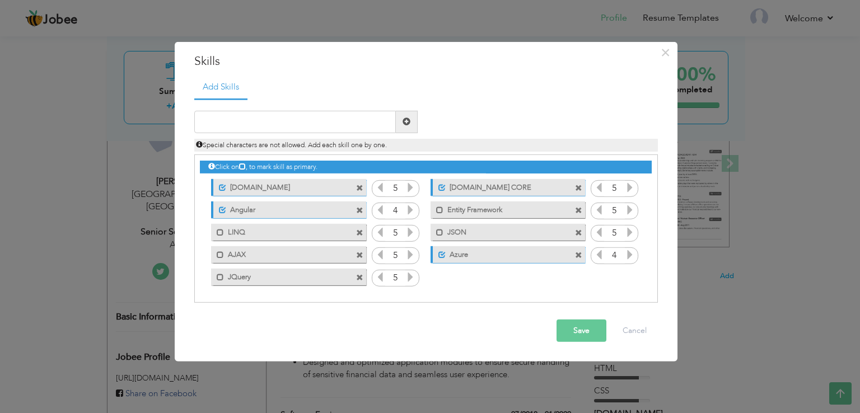
click at [358, 187] on span at bounding box center [359, 188] width 7 height 7
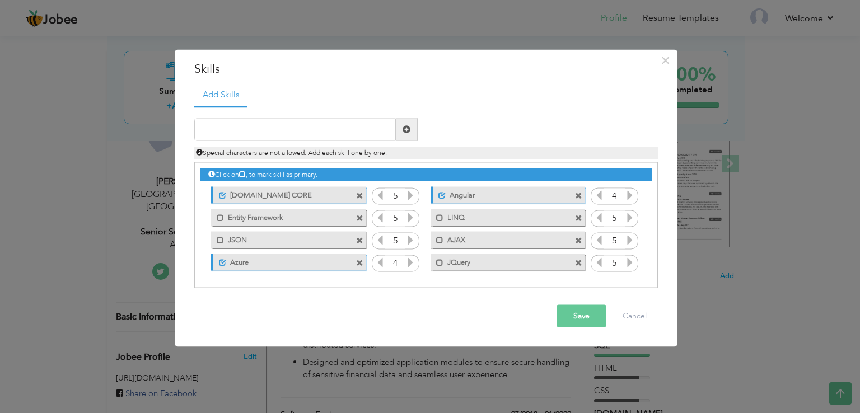
click at [358, 187] on span at bounding box center [361, 193] width 10 height 12
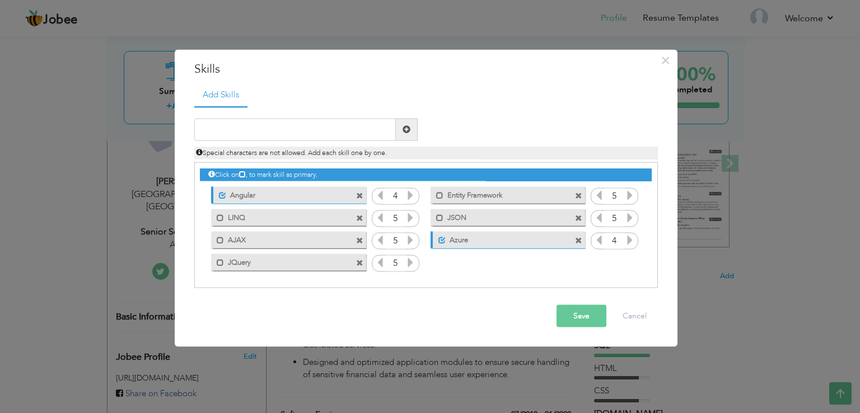
click at [359, 195] on span at bounding box center [359, 196] width 7 height 7
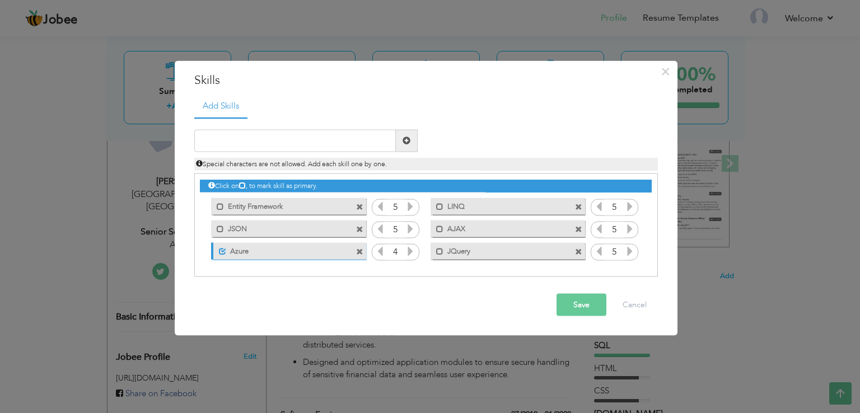
click at [359, 195] on div "Mark as primary skill. Entity Framework" at bounding box center [285, 206] width 171 height 22
click at [360, 207] on span at bounding box center [359, 207] width 7 height 7
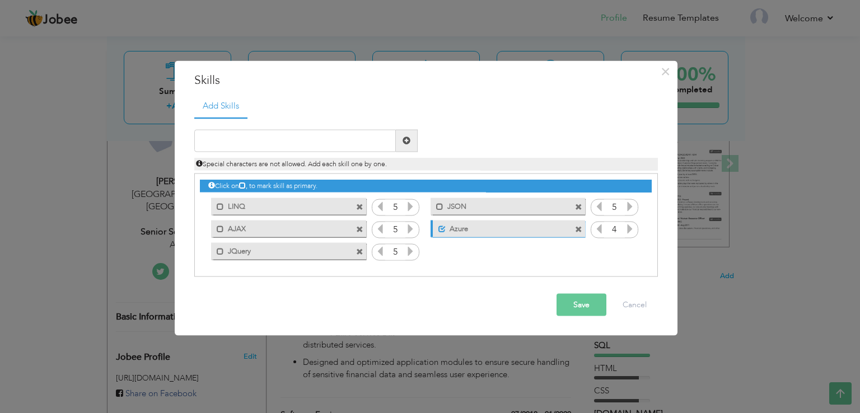
click at [360, 207] on span at bounding box center [359, 207] width 7 height 7
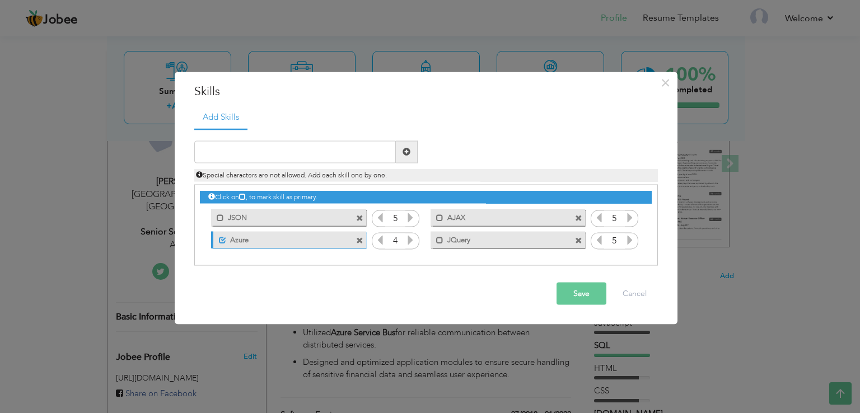
click at [360, 207] on div "Mark as primary skill. JSON" at bounding box center [285, 218] width 171 height 22
click at [360, 216] on span at bounding box center [359, 218] width 7 height 7
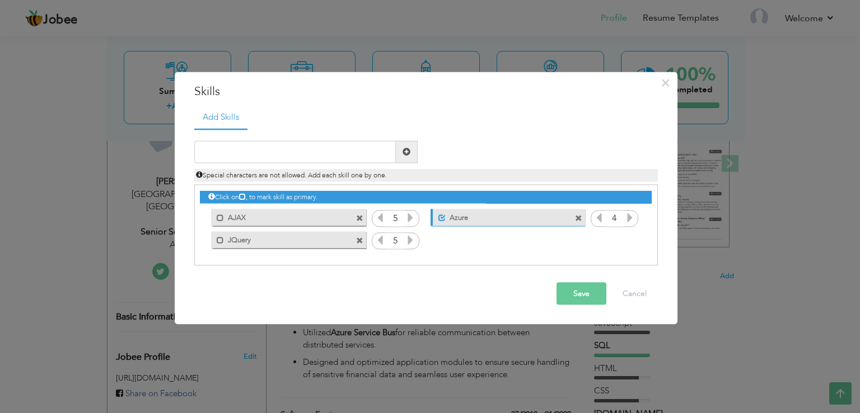
click at [360, 216] on span at bounding box center [359, 218] width 7 height 7
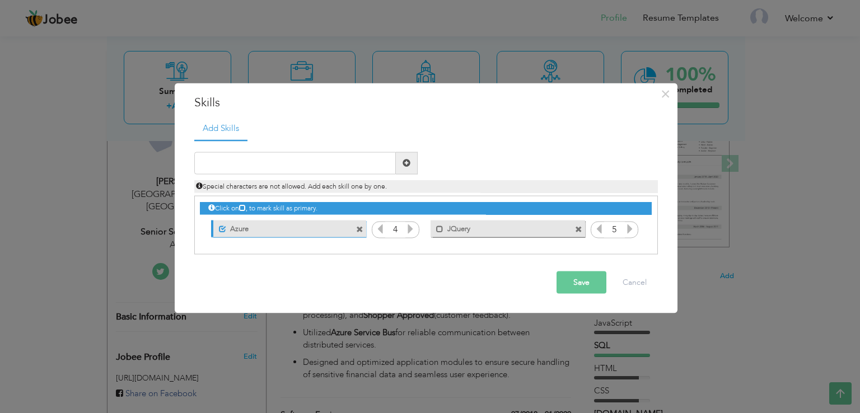
click at [360, 227] on span at bounding box center [359, 229] width 7 height 7
click at [361, 227] on span at bounding box center [359, 229] width 7 height 7
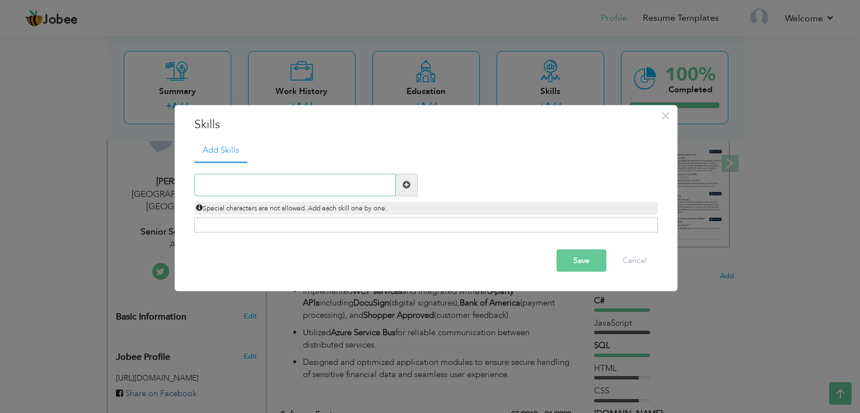
click at [261, 179] on input "text" at bounding box center [295, 185] width 202 height 22
click at [250, 180] on input "ASP" at bounding box center [295, 185] width 202 height 22
type input "[DOMAIN_NAME] CORE"
click at [589, 259] on button "Save" at bounding box center [582, 260] width 50 height 22
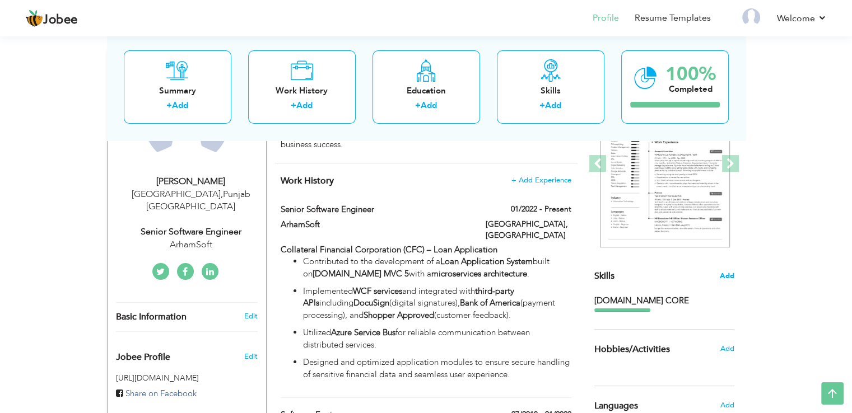
click at [724, 276] on span "Add" at bounding box center [727, 276] width 15 height 11
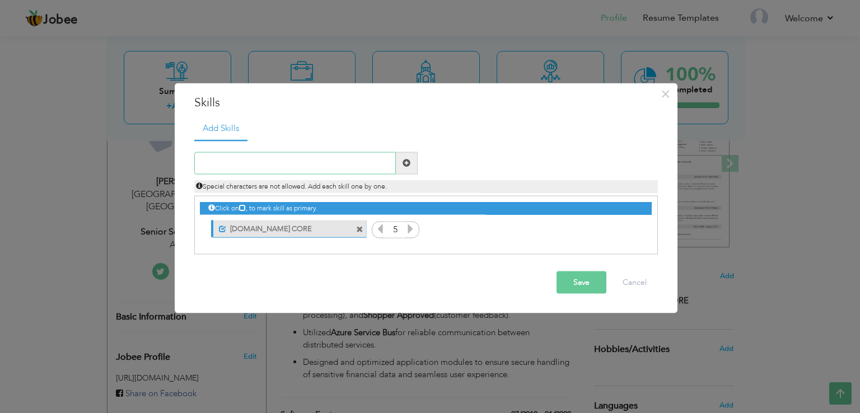
click at [280, 161] on input "text" at bounding box center [295, 163] width 202 height 22
type input "[DOMAIN_NAME] MVC"
click at [405, 160] on span at bounding box center [407, 163] width 8 height 8
click at [357, 231] on span at bounding box center [359, 229] width 7 height 7
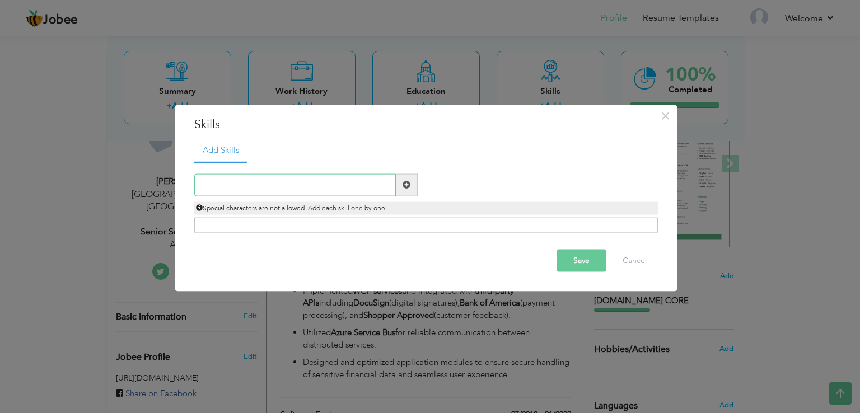
click at [258, 188] on input "text" at bounding box center [295, 185] width 202 height 22
type input "C#"
click at [410, 183] on span at bounding box center [407, 185] width 8 height 8
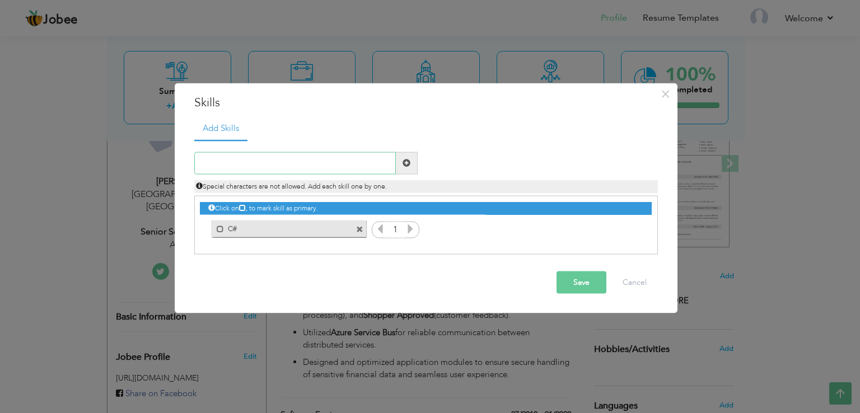
click at [287, 162] on input "text" at bounding box center [295, 163] width 202 height 22
type input "[DOMAIN_NAME] CORE"
click at [409, 165] on span at bounding box center [407, 163] width 8 height 8
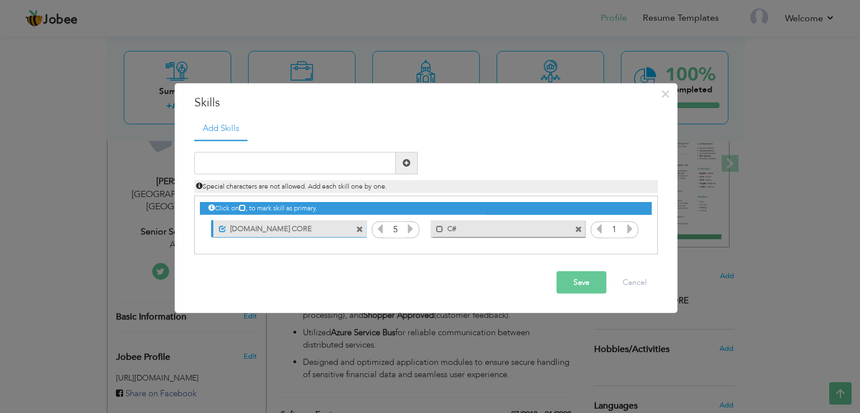
click at [630, 227] on icon at bounding box center [630, 228] width 10 height 10
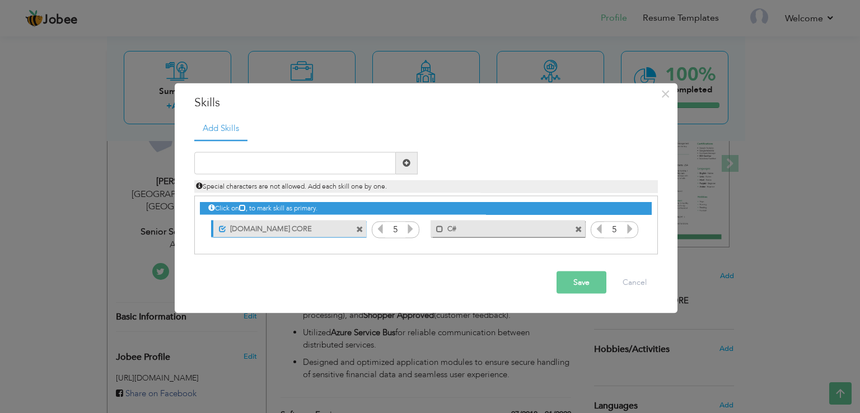
drag, startPoint x: 507, startPoint y: 228, endPoint x: 381, endPoint y: 224, distance: 126.1
click at [381, 224] on div "Click on , to mark skill as primary. Unmark as primary skill. ASP.NET CORE 5 1 …" at bounding box center [425, 219] width 451 height 44
drag, startPoint x: 281, startPoint y: 231, endPoint x: 383, endPoint y: 241, distance: 102.4
click at [383, 241] on div "Click on , to mark skill as primary." at bounding box center [426, 225] width 464 height 59
click at [439, 230] on span at bounding box center [439, 229] width 7 height 7
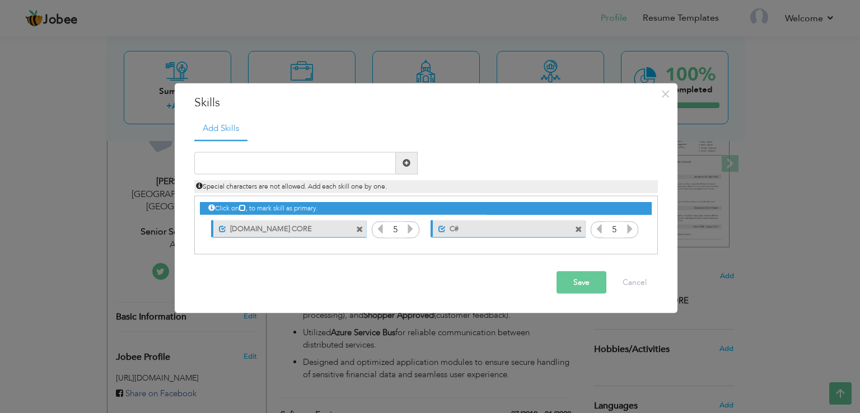
drag, startPoint x: 482, startPoint y: 227, endPoint x: 367, endPoint y: 220, distance: 115.0
click at [370, 220] on div "Click on , to mark skill as primary. Unmark as primary skill. ASP.NET CORE 5 1 …" at bounding box center [425, 219] width 451 height 44
click at [277, 169] on input "text" at bounding box center [295, 163] width 202 height 22
type input "[DOMAIN_NAME] MVC"
click at [403, 165] on span at bounding box center [407, 163] width 8 height 8
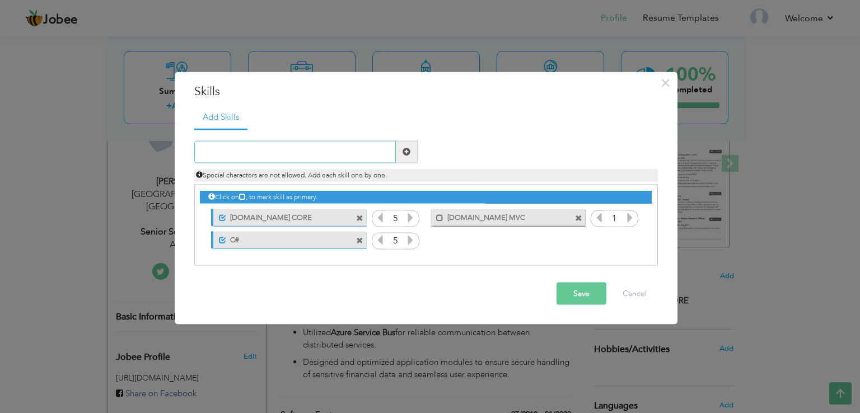
click at [241, 158] on input "text" at bounding box center [295, 152] width 202 height 22
type input "[DOMAIN_NAME] Web Forms"
click at [408, 153] on span at bounding box center [407, 152] width 8 height 8
click at [221, 151] on input "text" at bounding box center [295, 152] width 202 height 22
click at [280, 120] on ul "Add Skills" at bounding box center [426, 117] width 464 height 23
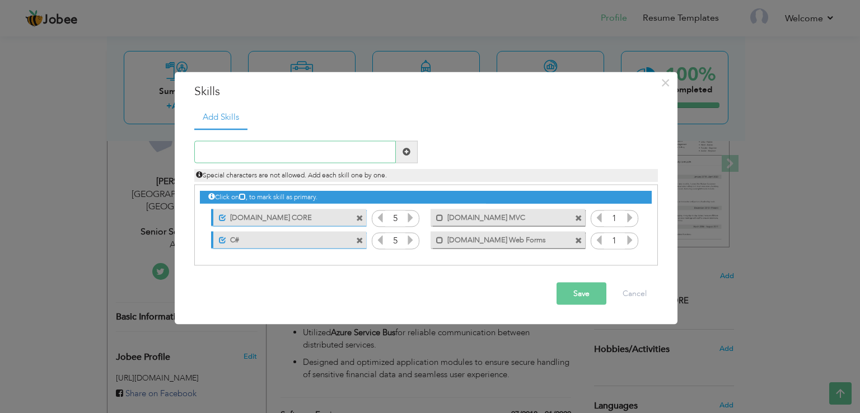
click at [218, 158] on input "text" at bounding box center [295, 152] width 202 height 22
type input "SQL Server"
click at [409, 154] on span at bounding box center [407, 152] width 8 height 8
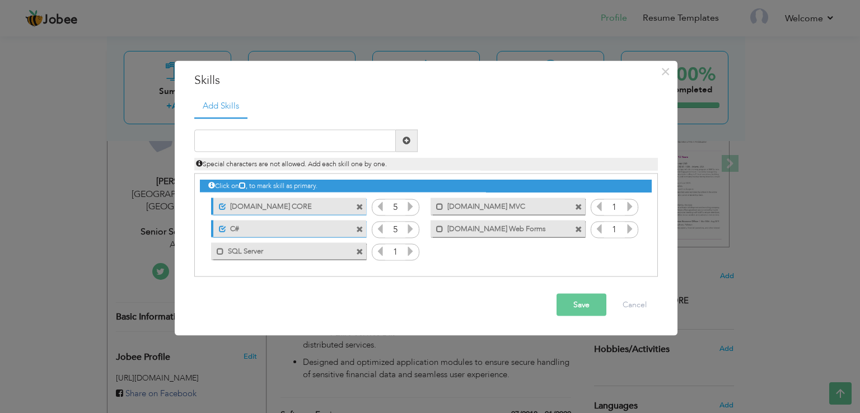
click at [408, 254] on icon at bounding box center [410, 251] width 10 height 10
click at [628, 207] on icon at bounding box center [630, 206] width 10 height 10
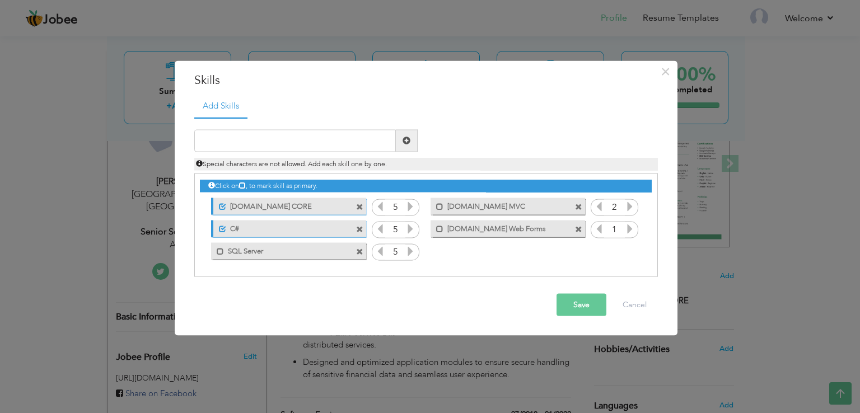
click at [628, 207] on icon at bounding box center [630, 206] width 10 height 10
click at [628, 224] on icon at bounding box center [630, 228] width 10 height 10
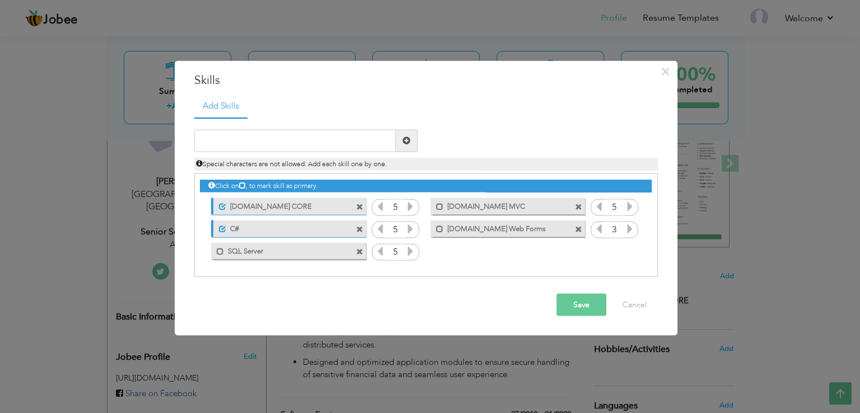
click at [628, 224] on icon at bounding box center [630, 228] width 10 height 10
click at [218, 251] on span at bounding box center [220, 251] width 7 height 7
click at [298, 147] on input "text" at bounding box center [295, 140] width 202 height 22
click at [263, 144] on input "Azure CI/CD Pipeline" at bounding box center [295, 140] width 202 height 22
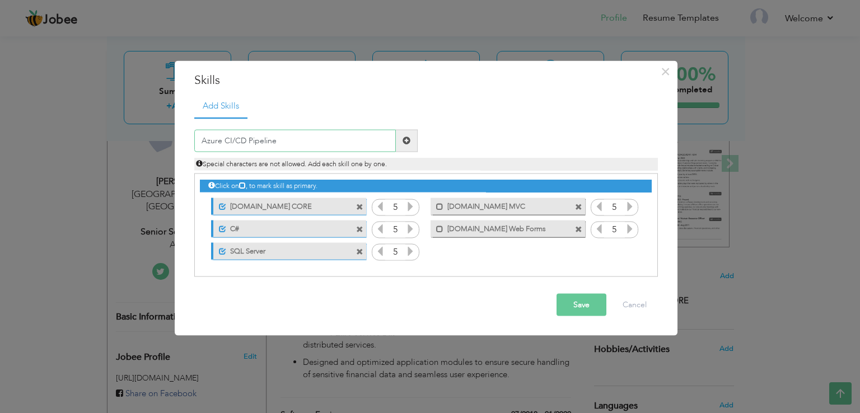
drag, startPoint x: 285, startPoint y: 141, endPoint x: 239, endPoint y: 136, distance: 45.7
click at [237, 136] on input "Azure CI/CD Pipeline" at bounding box center [295, 140] width 202 height 22
click at [255, 142] on input "Azure CI/CD Pipeline" at bounding box center [295, 140] width 202 height 22
click at [253, 143] on input "Azure CI/CD Pipeline" at bounding box center [295, 140] width 202 height 22
click at [253, 142] on input "Azure CI/CD Pipeline" at bounding box center [295, 140] width 202 height 22
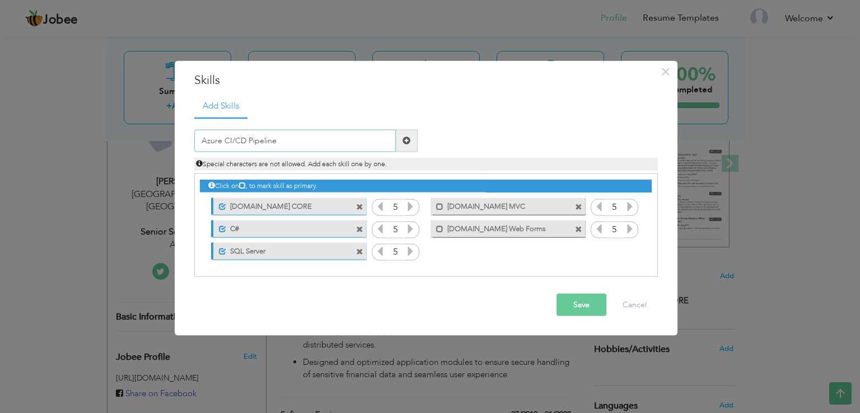
click at [253, 142] on input "Azure CI/CD Pipeline" at bounding box center [295, 140] width 202 height 22
type input "Azure CI/CD Pipeline"
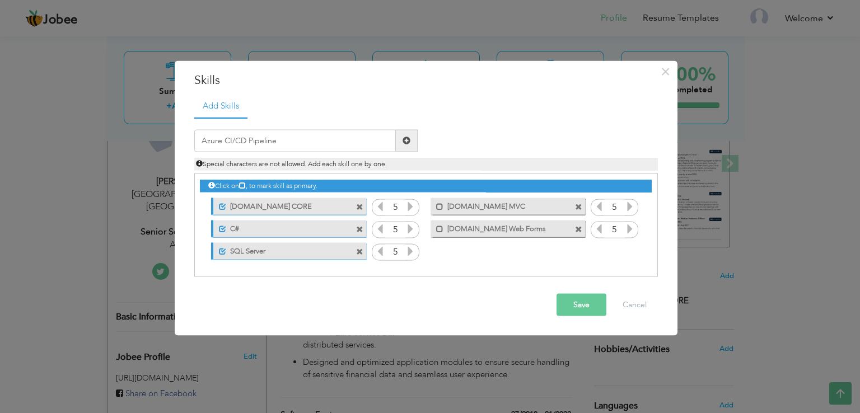
click at [401, 141] on span at bounding box center [407, 140] width 22 height 22
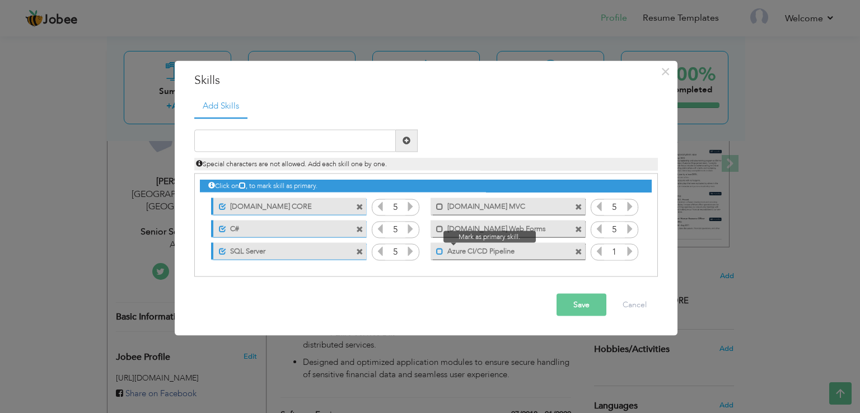
click at [437, 253] on span at bounding box center [439, 251] width 7 height 7
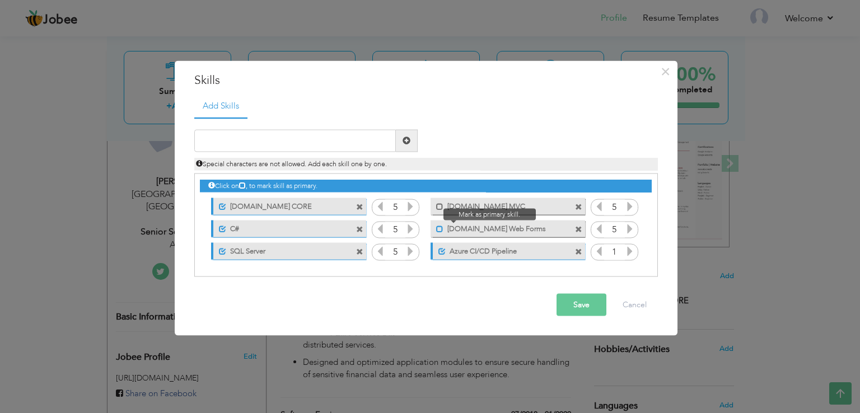
click at [440, 227] on span at bounding box center [439, 229] width 7 height 7
click at [440, 204] on span at bounding box center [439, 206] width 7 height 7
click at [627, 251] on icon at bounding box center [630, 251] width 10 height 10
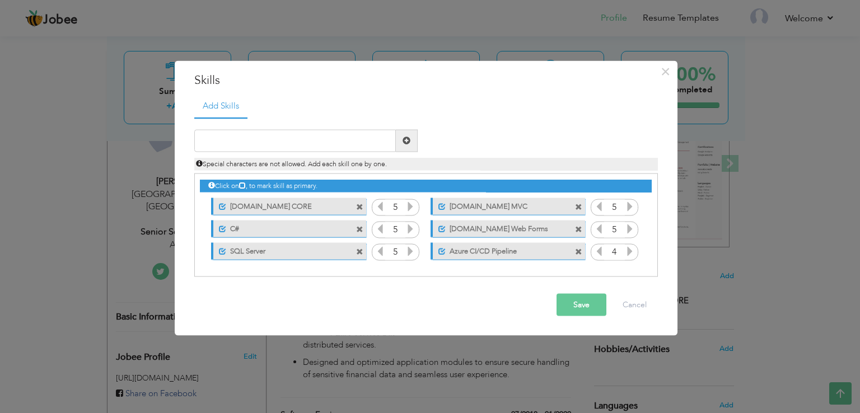
click at [627, 251] on icon at bounding box center [630, 251] width 10 height 10
click at [365, 144] on input "text" at bounding box center [295, 140] width 202 height 22
click at [478, 118] on div "Duplicate entry" at bounding box center [426, 198] width 464 height 160
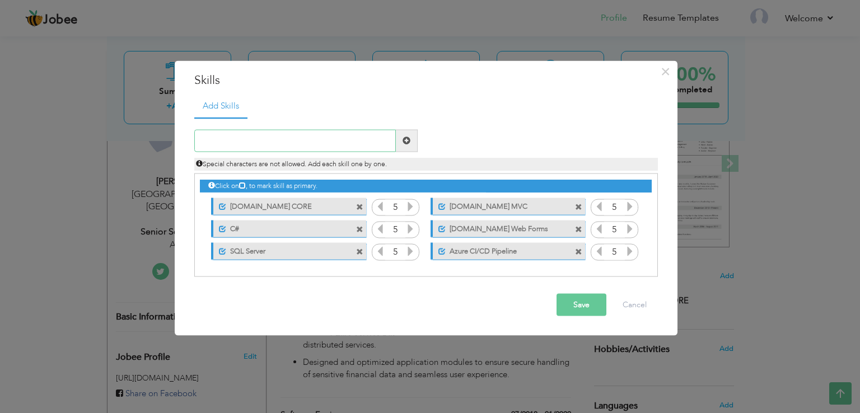
click at [341, 142] on input "text" at bounding box center [295, 140] width 202 height 22
type input "Angular 12"
click at [406, 137] on span at bounding box center [407, 141] width 8 height 8
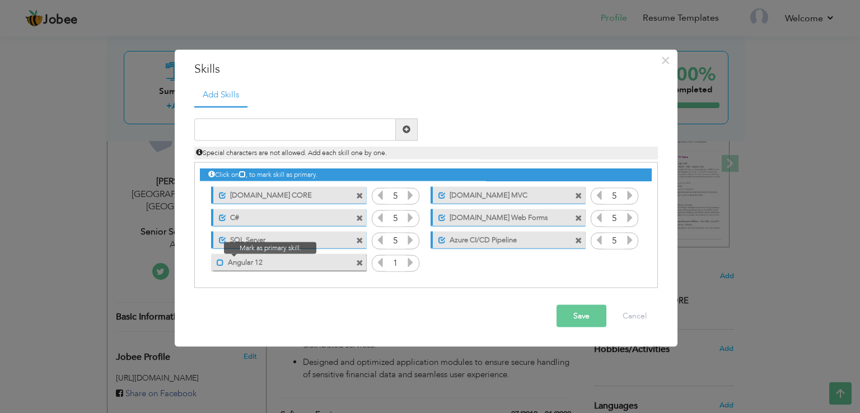
click at [220, 260] on span at bounding box center [220, 262] width 7 height 7
click at [411, 265] on icon at bounding box center [410, 262] width 10 height 10
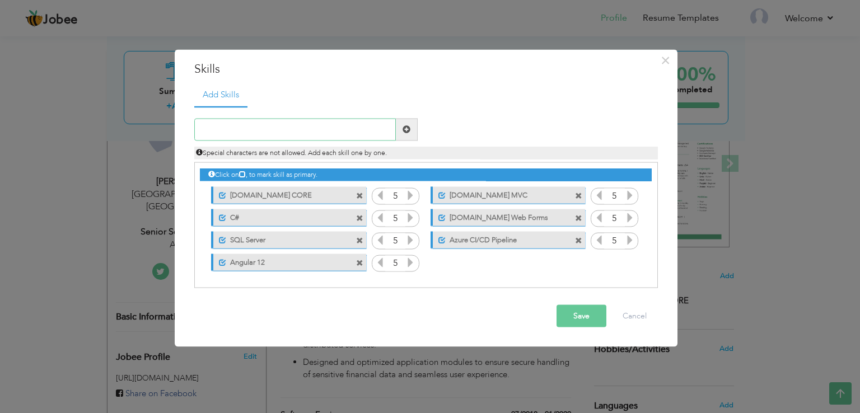
click at [260, 128] on input "text" at bounding box center [295, 129] width 202 height 22
click at [259, 128] on input "text" at bounding box center [295, 129] width 202 height 22
type input "JavaScript/Jquery"
click at [408, 128] on span at bounding box center [407, 129] width 8 height 8
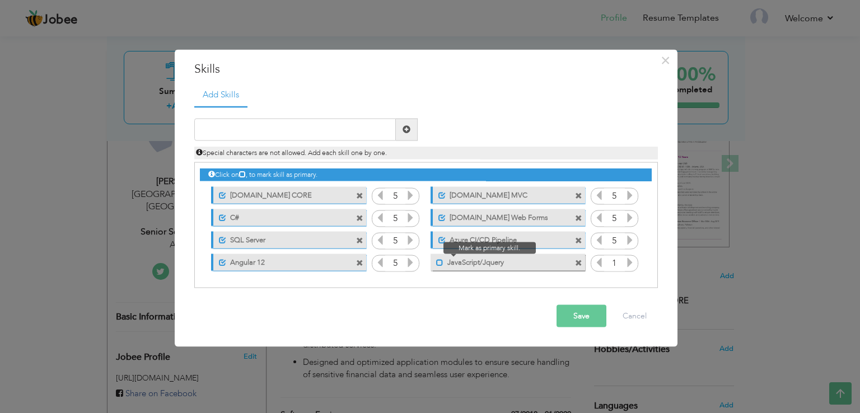
click at [436, 264] on span at bounding box center [439, 262] width 7 height 7
click at [623, 265] on input "1" at bounding box center [614, 264] width 21 height 16
click at [626, 265] on icon at bounding box center [630, 262] width 10 height 10
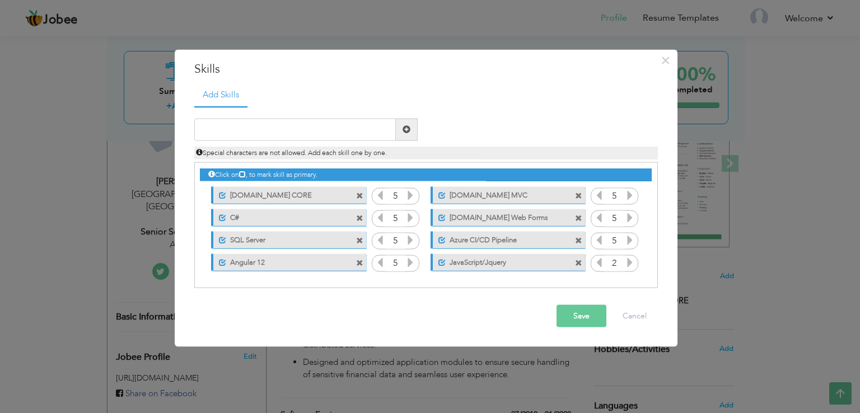
click at [626, 265] on icon at bounding box center [630, 262] width 10 height 10
click at [253, 129] on input "text" at bounding box center [295, 129] width 202 height 22
click at [223, 125] on input "AJAX/JSON" at bounding box center [295, 129] width 202 height 22
click at [221, 126] on input "AJAX/JSON" at bounding box center [295, 129] width 202 height 22
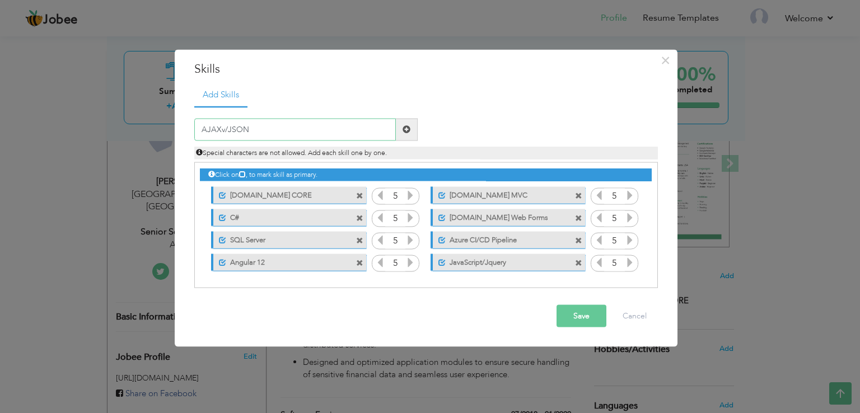
click at [229, 128] on input "AJAXv/JSON" at bounding box center [295, 129] width 202 height 22
click at [222, 128] on input "AJAXv/JSON" at bounding box center [295, 129] width 202 height 22
click at [226, 128] on input "AJAXv/JSON" at bounding box center [295, 129] width 202 height 22
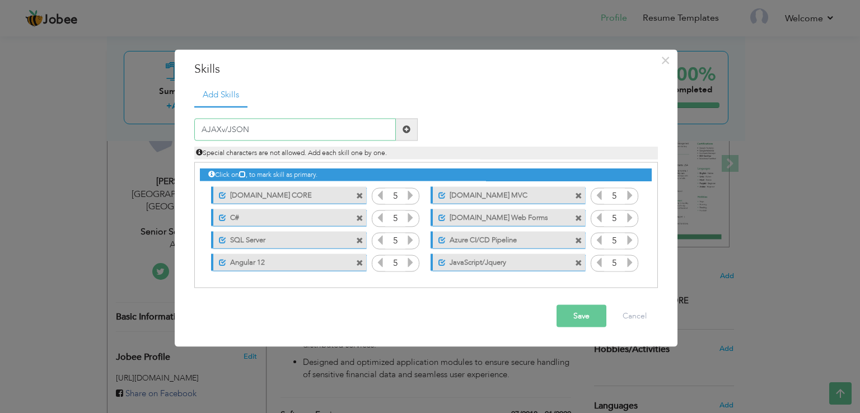
click at [226, 128] on input "AJAXv/JSON" at bounding box center [295, 129] width 202 height 22
click at [224, 128] on input "AJAXv/JSON" at bounding box center [295, 129] width 202 height 22
type input "AJAX / JSON"
click at [404, 132] on span at bounding box center [407, 129] width 8 height 8
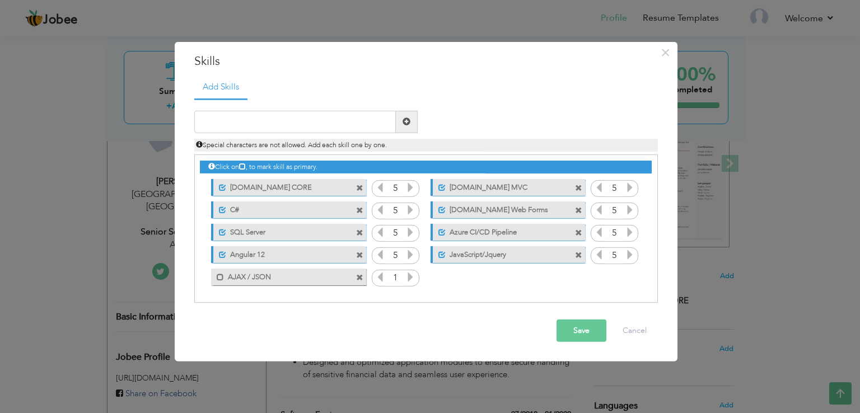
click at [515, 257] on label "JavaScript/Jquery" at bounding box center [501, 253] width 111 height 14
click at [515, 257] on label "JavaScript/Jquery" at bounding box center [500, 253] width 113 height 14
click at [515, 257] on label "JavaScript/Jquery" at bounding box center [501, 253] width 111 height 14
click at [515, 257] on label "JavaScript/Jquery" at bounding box center [500, 253] width 113 height 14
click at [515, 257] on label "JavaScript/Jquery" at bounding box center [501, 253] width 111 height 14
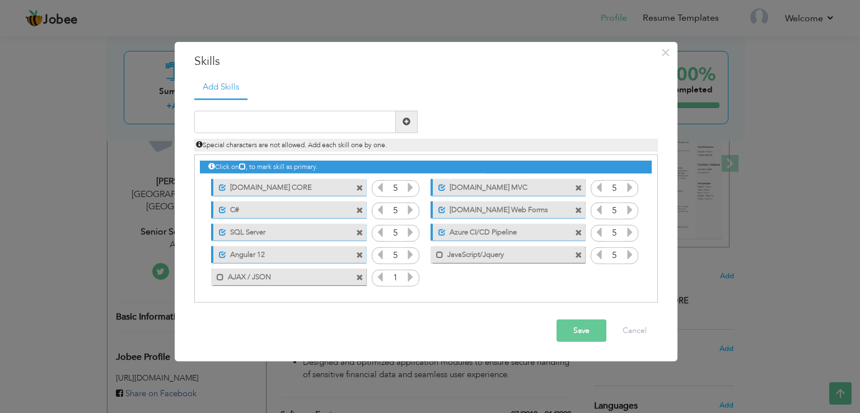
click at [359, 279] on span at bounding box center [359, 277] width 7 height 7
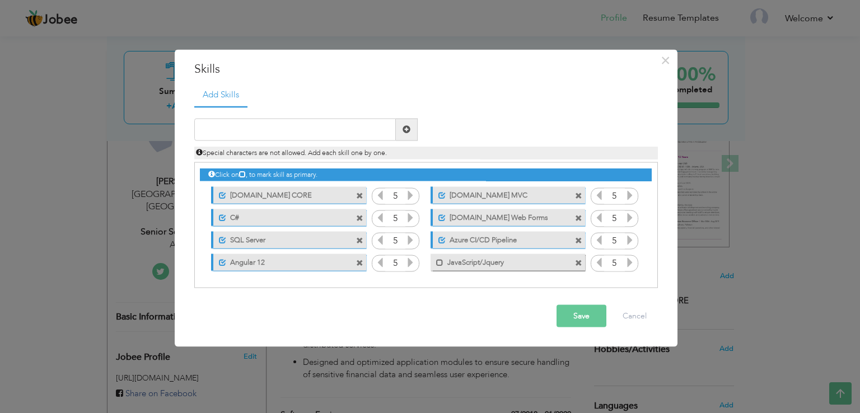
click at [579, 260] on span at bounding box center [578, 263] width 7 height 7
click at [282, 124] on input "text" at bounding box center [295, 129] width 202 height 22
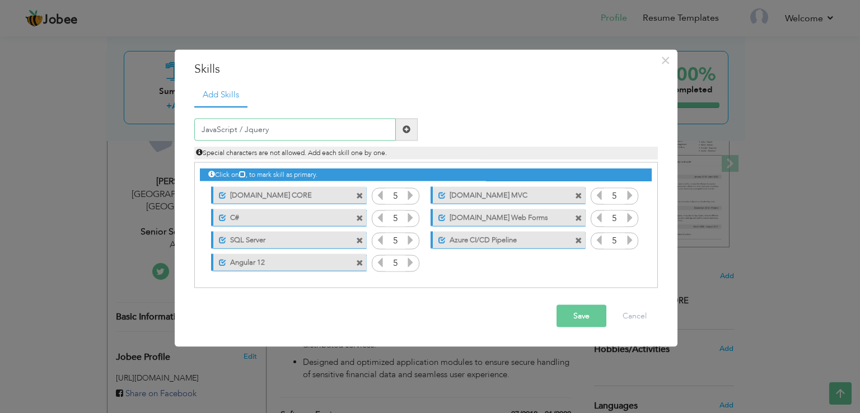
type input "JavaScript / Jquery"
click at [405, 134] on span at bounding box center [407, 129] width 22 height 22
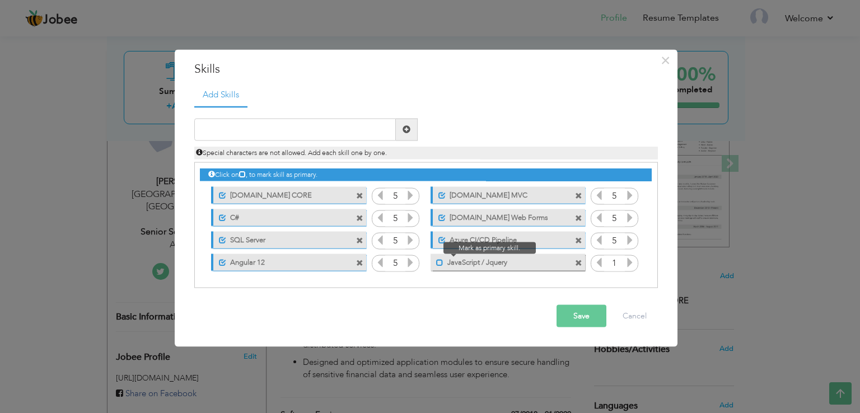
click at [439, 264] on span at bounding box center [439, 262] width 7 height 7
click at [628, 261] on icon at bounding box center [630, 262] width 10 height 10
click at [627, 261] on icon at bounding box center [630, 262] width 10 height 10
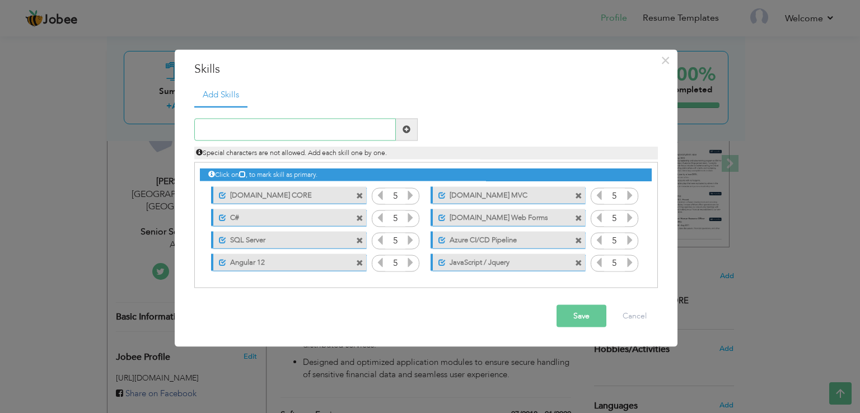
click at [318, 130] on input "text" at bounding box center [295, 129] width 202 height 22
type input "AJAX / JSON"
click at [401, 130] on span at bounding box center [407, 129] width 22 height 22
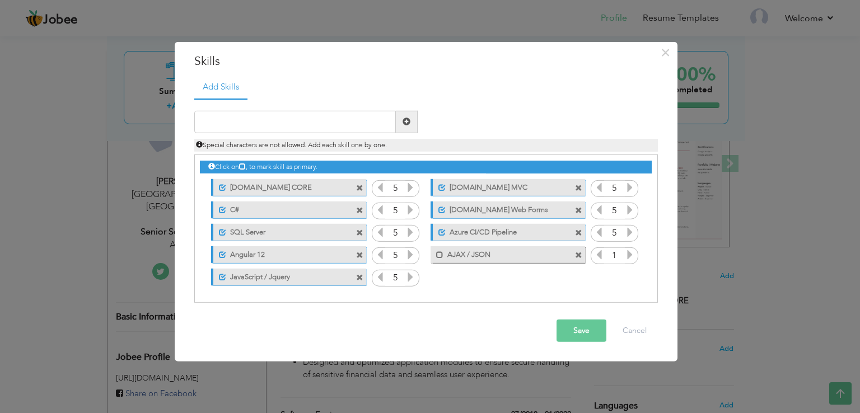
click at [624, 253] on input "1" at bounding box center [614, 256] width 21 height 16
click at [627, 254] on icon at bounding box center [630, 255] width 10 height 10
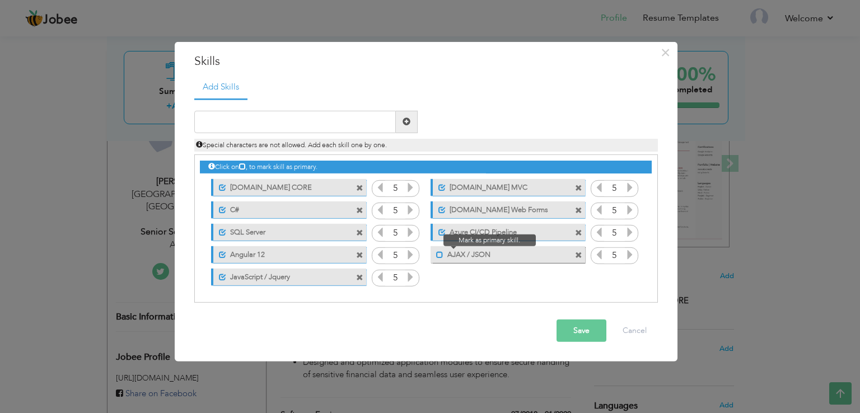
click at [438, 251] on span at bounding box center [439, 254] width 7 height 7
click at [548, 277] on div "Click on , to mark skill as primary. Unmark as primary skill. ASP.NET CORE 5 1 …" at bounding box center [425, 221] width 451 height 133
click at [358, 274] on span at bounding box center [359, 277] width 7 height 7
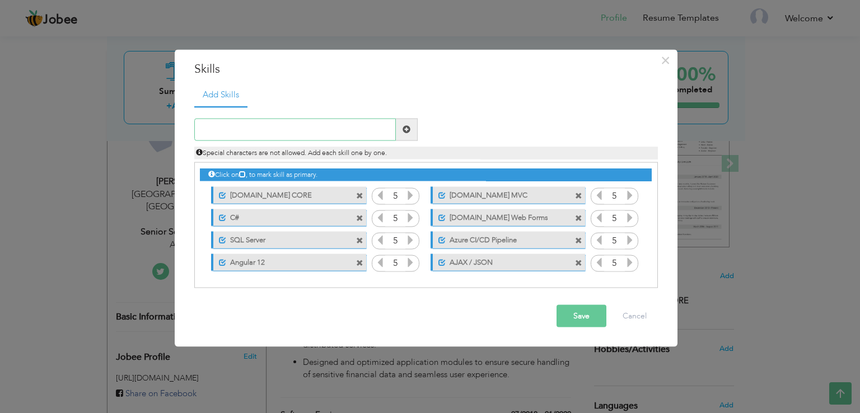
click at [286, 129] on input "text" at bounding box center [295, 129] width 202 height 22
type input "JavaScript / JQuery"
click at [402, 130] on span at bounding box center [407, 129] width 22 height 22
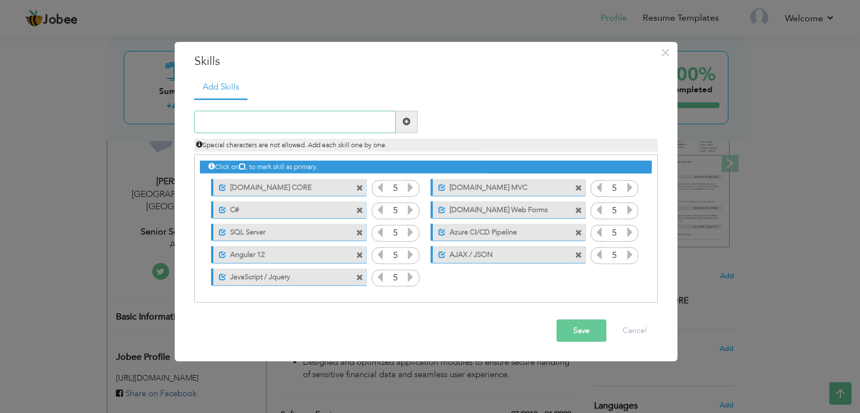
click at [267, 122] on input "text" at bounding box center [295, 122] width 202 height 22
paste input "Restful APIS / Services"
type input "Restful APIS / Services"
click at [405, 121] on span at bounding box center [407, 122] width 8 height 8
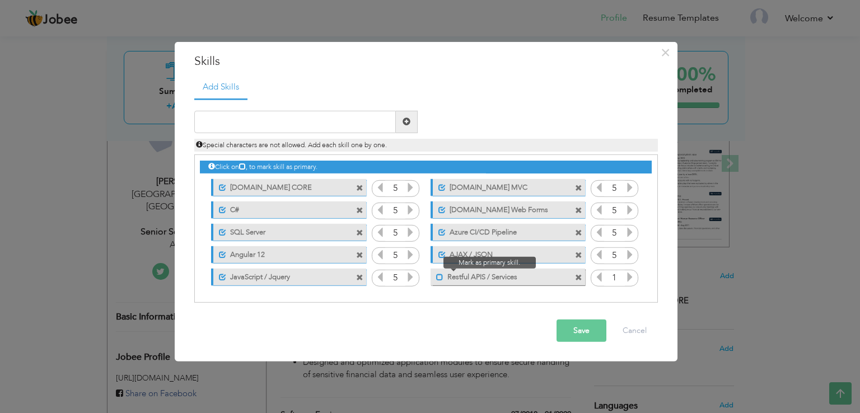
click at [437, 278] on span at bounding box center [439, 277] width 7 height 7
click at [627, 275] on icon at bounding box center [630, 277] width 10 height 10
click at [627, 276] on icon at bounding box center [630, 277] width 10 height 10
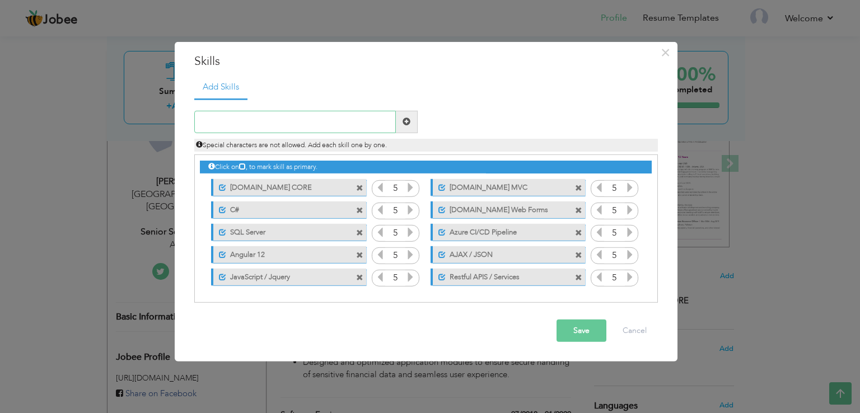
click at [298, 120] on input "text" at bounding box center [295, 122] width 202 height 22
paste input "Entity Framework"
type input "Entity Framework"
click at [403, 122] on span at bounding box center [407, 122] width 8 height 8
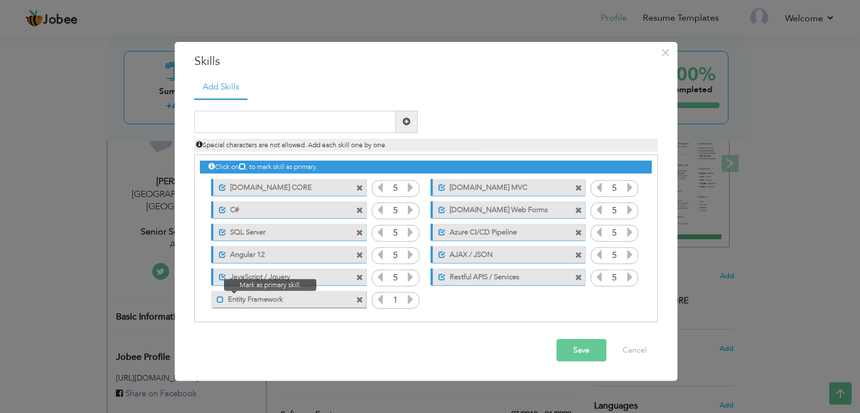
click at [219, 300] on span at bounding box center [220, 299] width 7 height 7
click at [319, 120] on input "text" at bounding box center [295, 122] width 202 height 22
paste input "ADO.Net"
drag, startPoint x: 233, startPoint y: 127, endPoint x: 227, endPoint y: 127, distance: 6.2
click at [227, 127] on input "ADO.Net" at bounding box center [295, 122] width 202 height 22
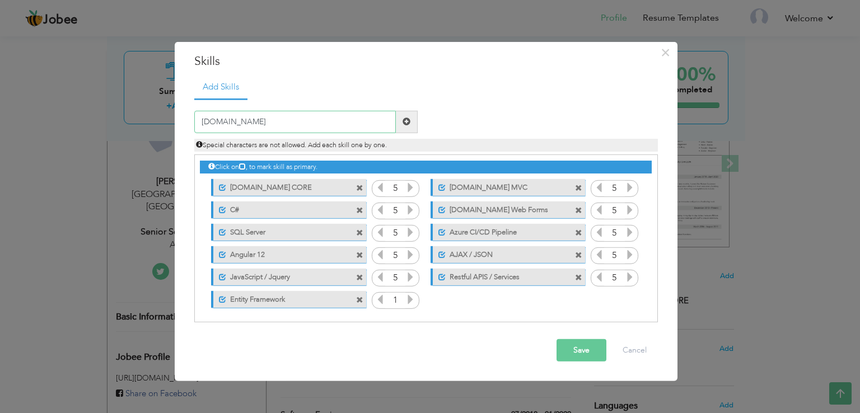
type input "[DOMAIN_NAME]"
click at [403, 126] on span at bounding box center [407, 122] width 22 height 22
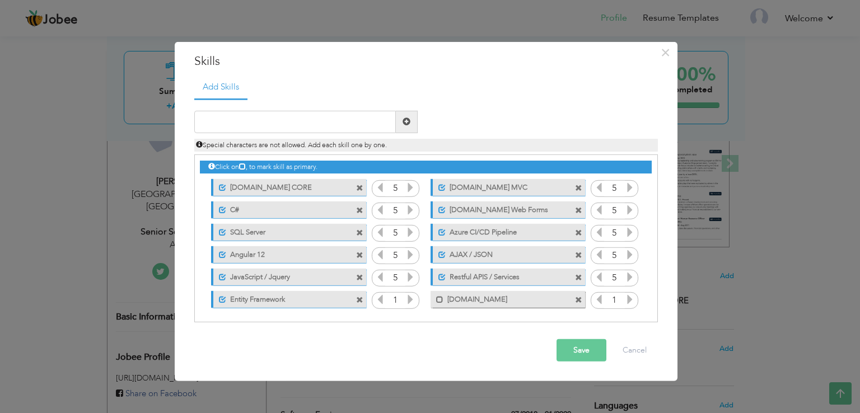
click at [410, 299] on icon at bounding box center [410, 300] width 10 height 10
click at [411, 299] on icon at bounding box center [410, 300] width 10 height 10
click at [437, 300] on span at bounding box center [439, 299] width 7 height 7
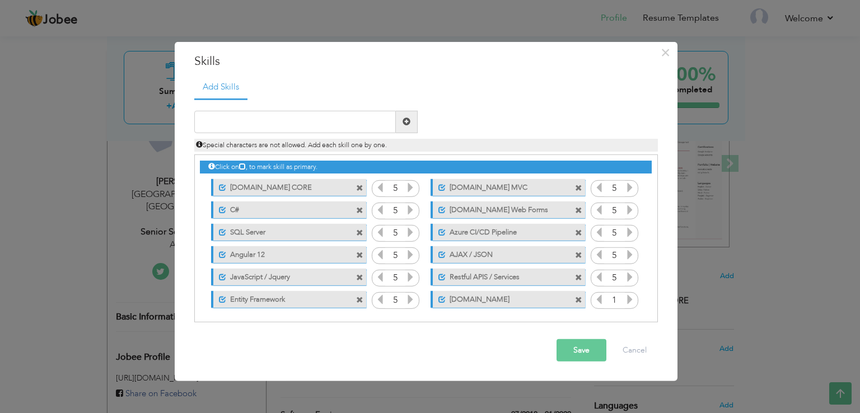
click at [630, 300] on icon at bounding box center [630, 300] width 10 height 10
click at [629, 300] on icon at bounding box center [630, 300] width 10 height 10
click at [628, 300] on icon at bounding box center [630, 300] width 10 height 10
click at [247, 112] on input "text" at bounding box center [295, 122] width 202 height 22
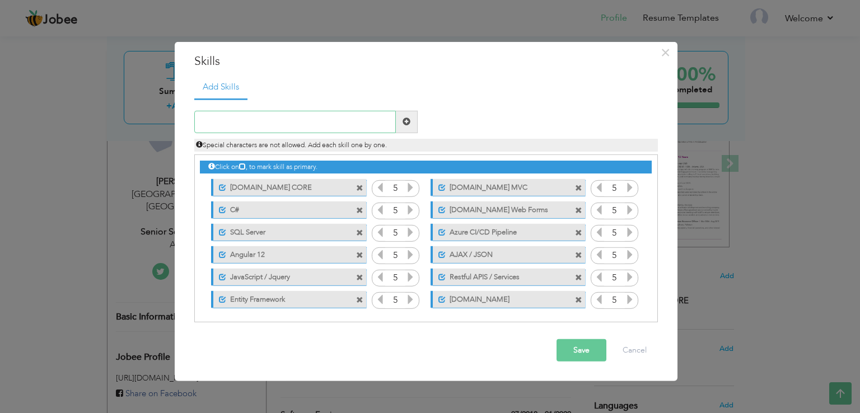
paste input "Version Controls"
type input "Version Controls"
click at [404, 122] on span at bounding box center [407, 122] width 8 height 8
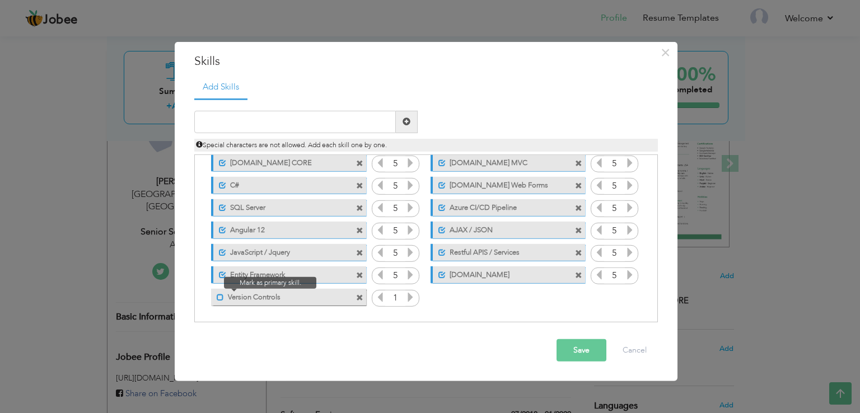
click at [221, 296] on span at bounding box center [220, 297] width 7 height 7
click at [405, 294] on icon at bounding box center [410, 297] width 10 height 10
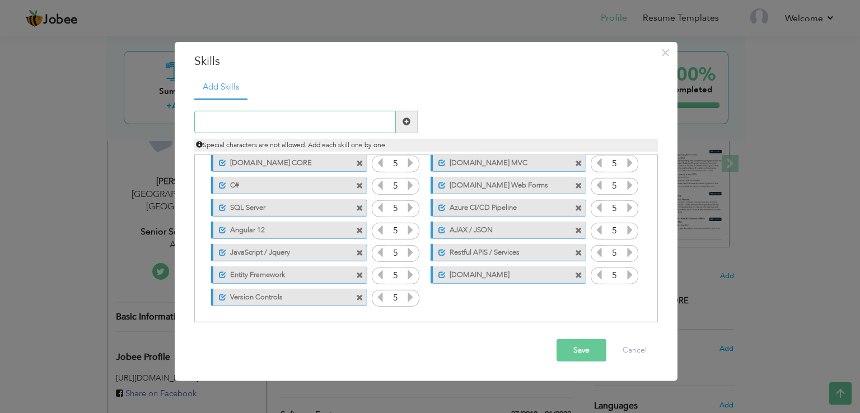
click at [325, 121] on input "text" at bounding box center [295, 122] width 202 height 22
paste input "Github"
type input "Github"
click at [406, 120] on span at bounding box center [407, 122] width 8 height 8
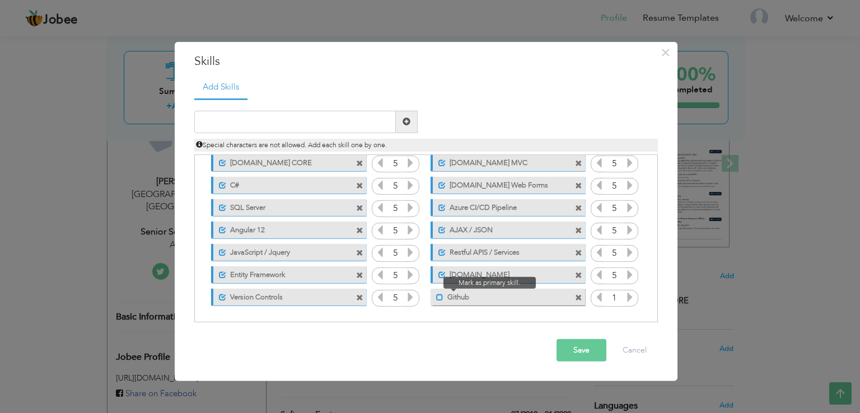
click at [440, 294] on span at bounding box center [439, 297] width 7 height 7
click at [625, 299] on icon at bounding box center [630, 297] width 10 height 10
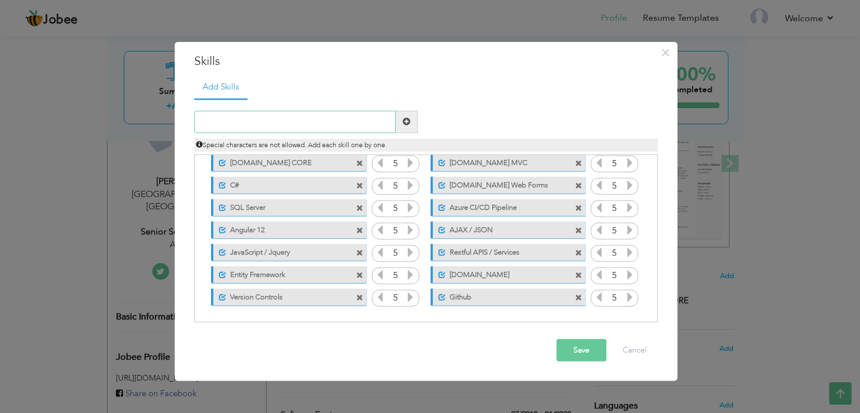
click at [315, 124] on input "text" at bounding box center [295, 122] width 202 height 22
paste input "TFS"
type input "TFS"
click at [403, 125] on span at bounding box center [407, 122] width 8 height 8
click at [220, 318] on span at bounding box center [220, 319] width 7 height 7
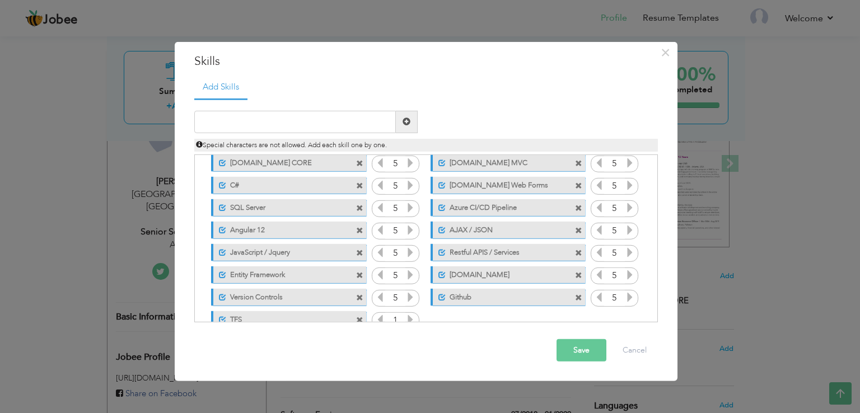
click at [405, 318] on icon at bounding box center [410, 320] width 10 height 10
click at [405, 319] on icon at bounding box center [410, 320] width 10 height 10
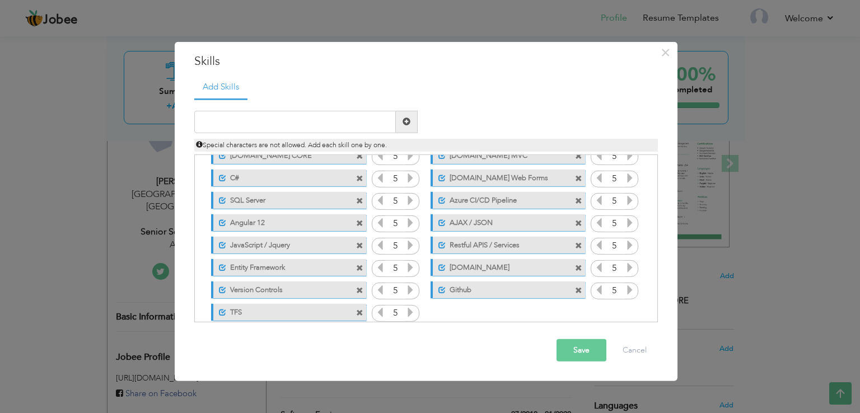
scroll to position [47, 0]
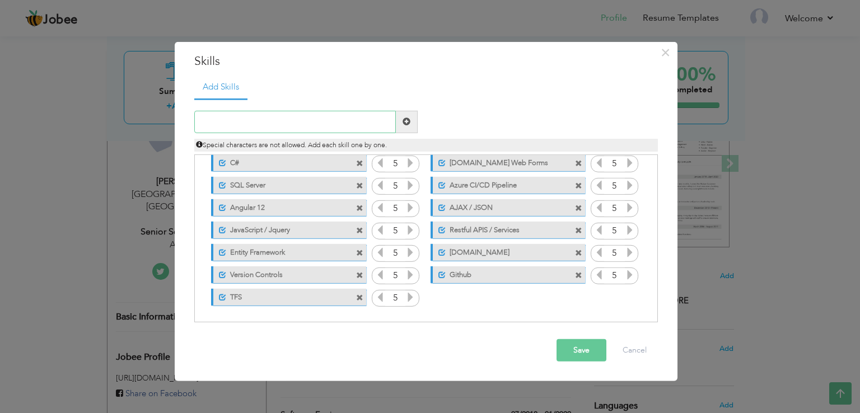
click at [262, 116] on input "text" at bounding box center [295, 122] width 202 height 22
paste input "HTML 5 / CSS 3 / Bootstrap"
type input "HTML 5 / CSS 3 / Bootstrap"
click at [404, 122] on span at bounding box center [407, 122] width 8 height 8
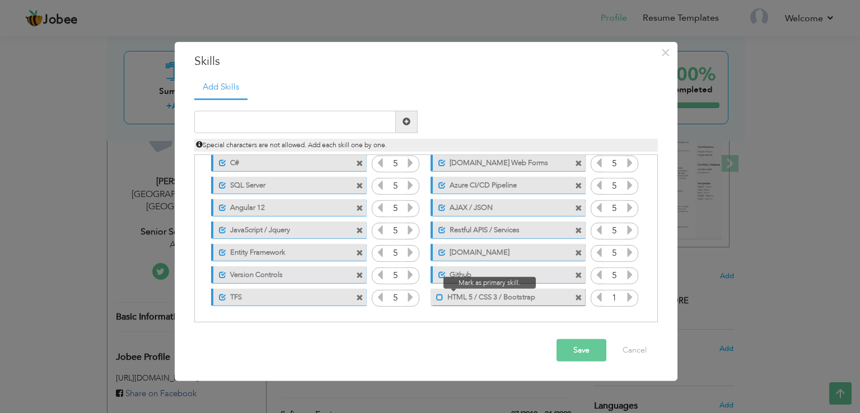
click at [439, 297] on span at bounding box center [439, 297] width 7 height 7
click at [626, 296] on icon at bounding box center [630, 297] width 10 height 10
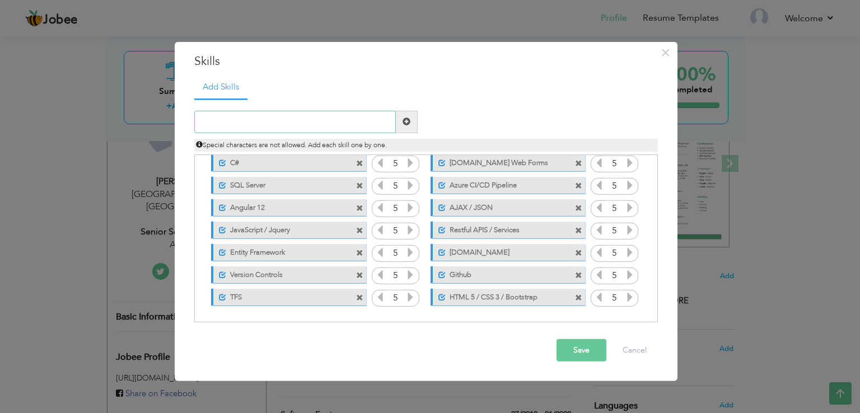
click at [317, 122] on input "text" at bounding box center [295, 122] width 202 height 22
paste input "JIRA"
type input "JIRA"
click at [405, 123] on span at bounding box center [407, 122] width 8 height 8
click at [222, 317] on span at bounding box center [220, 319] width 7 height 7
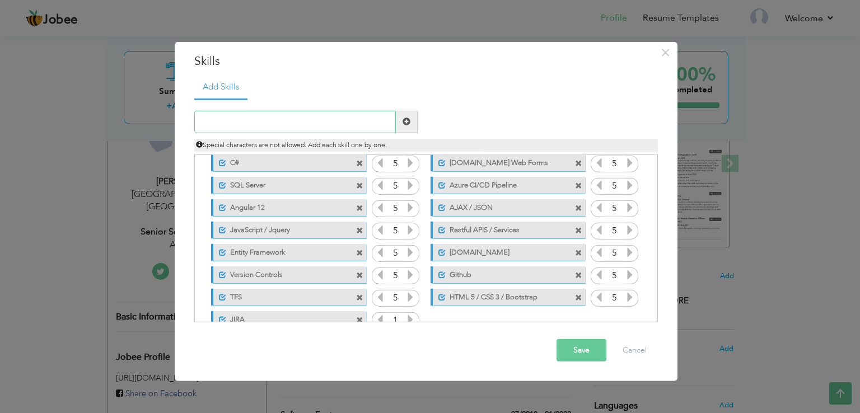
click at [276, 132] on input "text" at bounding box center [295, 122] width 202 height 22
paste input "Agile Scrum"
type input "Agile Scrum"
click at [405, 122] on span at bounding box center [407, 122] width 8 height 8
click at [440, 318] on span at bounding box center [439, 319] width 7 height 7
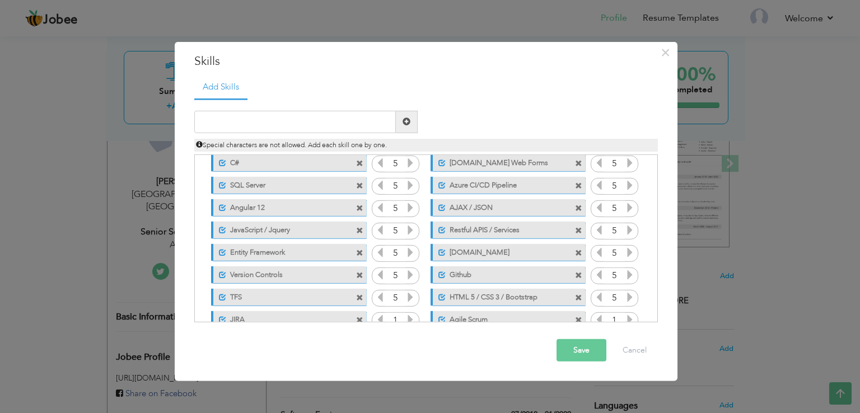
click at [625, 316] on icon at bounding box center [630, 320] width 10 height 10
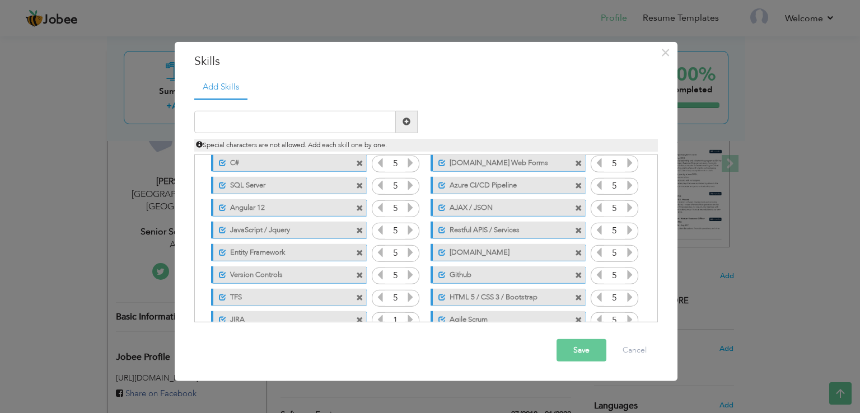
scroll to position [69, 0]
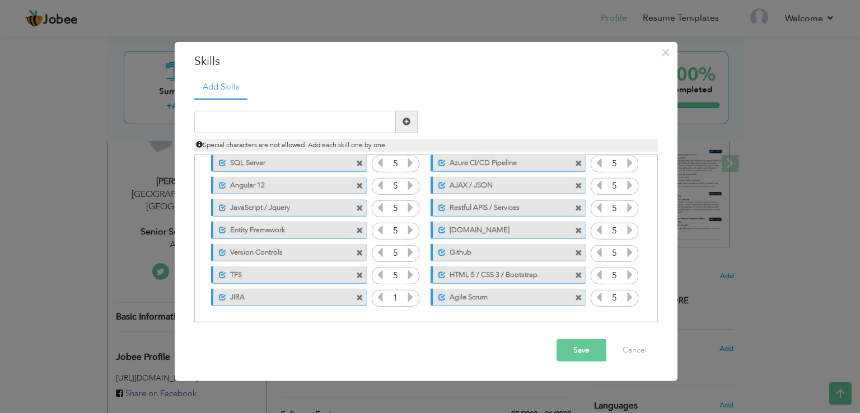
click at [407, 301] on icon at bounding box center [410, 297] width 10 height 10
click at [407, 302] on span at bounding box center [410, 299] width 10 height 15
click at [586, 353] on button "Save" at bounding box center [582, 350] width 50 height 22
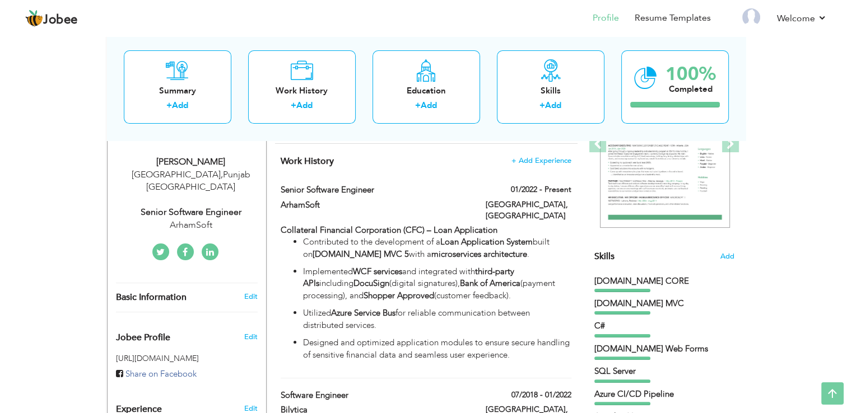
scroll to position [0, 0]
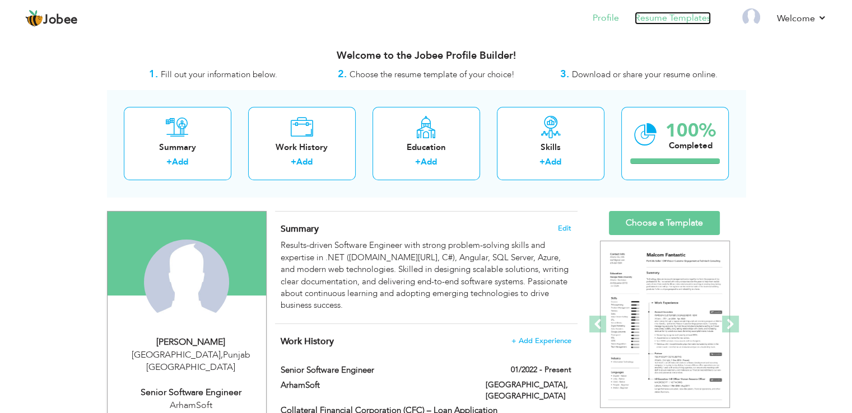
click at [666, 14] on link "Resume Templates" at bounding box center [673, 18] width 76 height 13
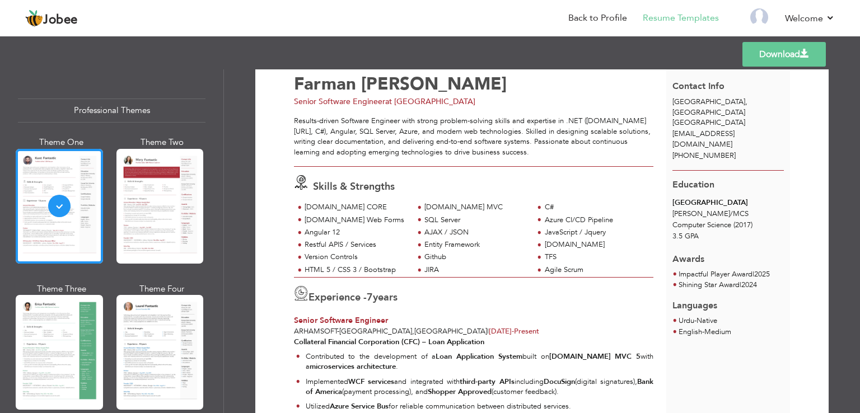
scroll to position [30, 0]
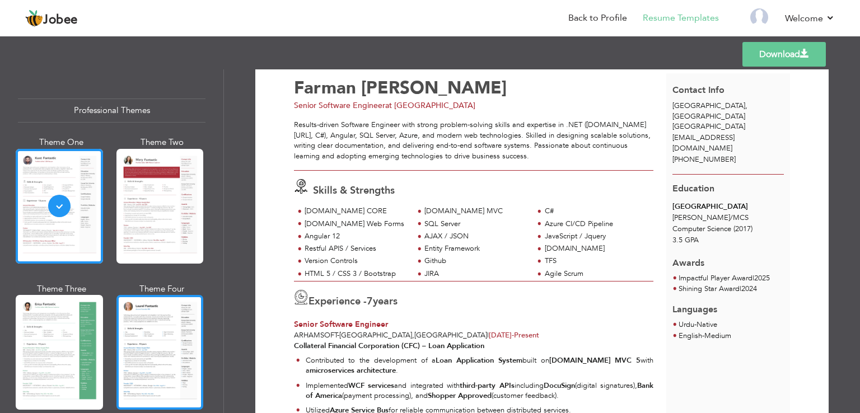
click at [150, 321] on div at bounding box center [159, 352] width 87 height 115
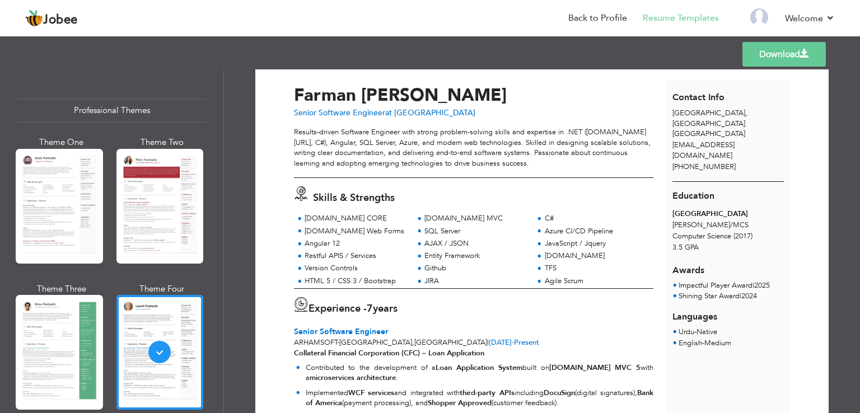
scroll to position [0, 0]
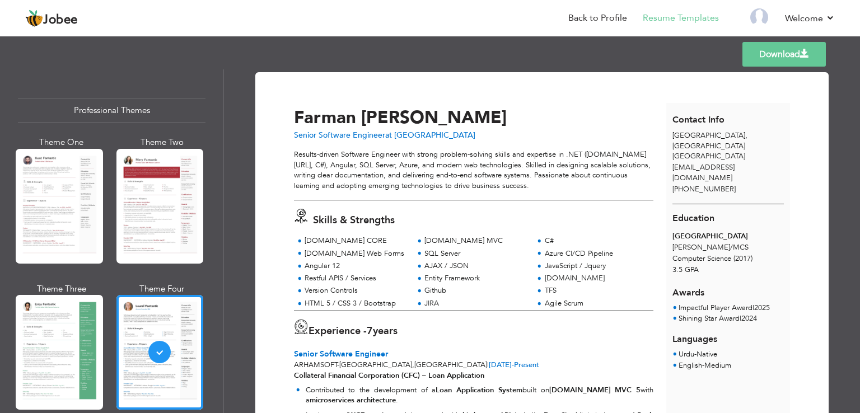
click at [854, 51] on div "Templates Download" at bounding box center [430, 54] width 860 height 36
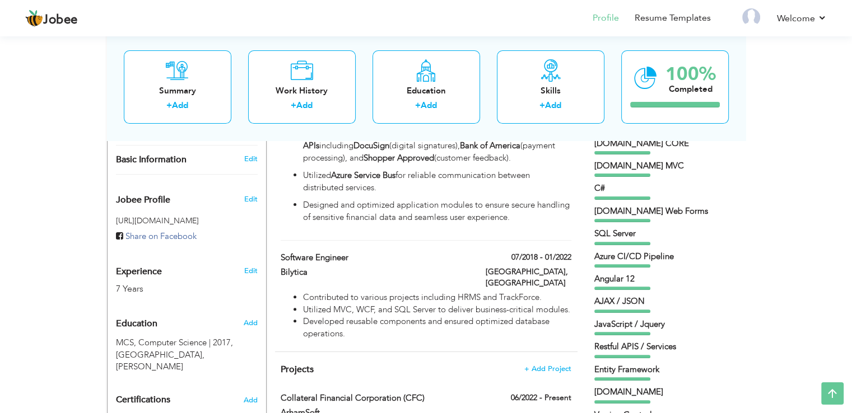
scroll to position [324, 0]
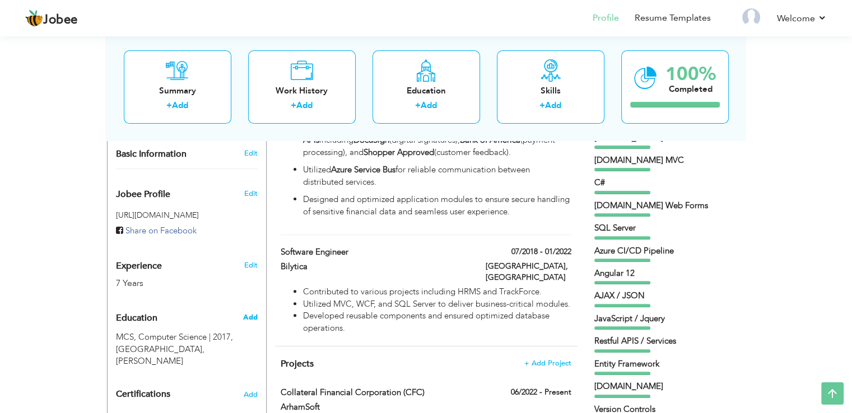
click at [244, 313] on span "Add" at bounding box center [250, 318] width 15 height 10
radio input "true"
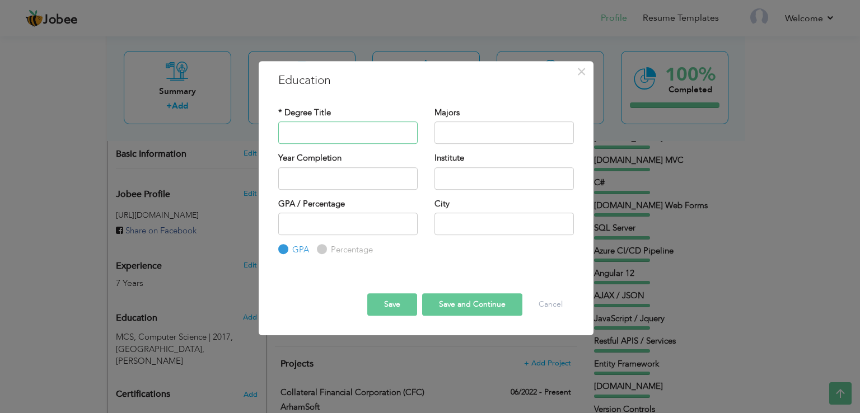
click at [304, 133] on input "text" at bounding box center [347, 133] width 139 height 22
paste input "[DOMAIN_NAME]."
drag, startPoint x: 304, startPoint y: 133, endPoint x: 279, endPoint y: 135, distance: 24.2
click at [279, 135] on input "[DOMAIN_NAME]." at bounding box center [347, 133] width 139 height 22
type input "BSC"
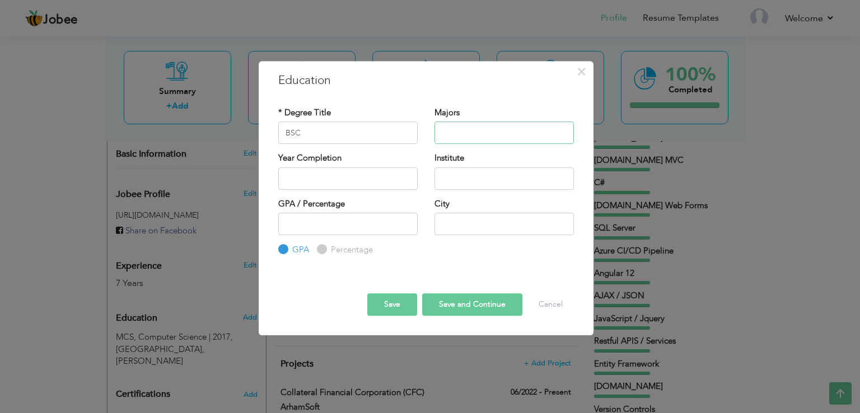
click at [468, 138] on input "text" at bounding box center [504, 133] width 139 height 22
type input "Computer Science"
click at [347, 179] on input "2025" at bounding box center [347, 178] width 139 height 22
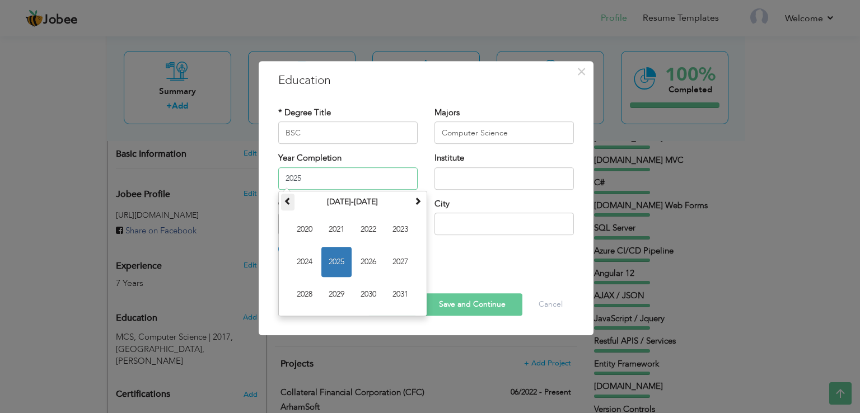
click at [290, 199] on span at bounding box center [288, 201] width 8 height 8
click at [339, 260] on span "2015" at bounding box center [336, 262] width 30 height 30
type input "2015"
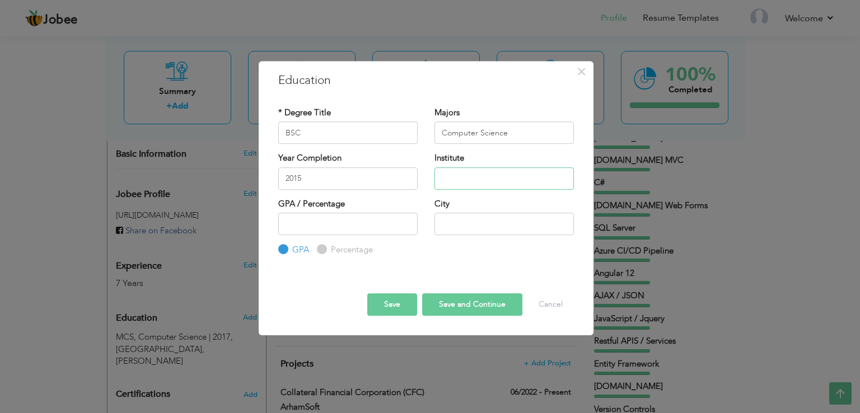
click at [447, 175] on input "text" at bounding box center [504, 178] width 139 height 22
type input "[GEOGRAPHIC_DATA]"
click at [468, 231] on input "text" at bounding box center [504, 224] width 139 height 22
type input "[PERSON_NAME]"
click at [371, 224] on input "number" at bounding box center [347, 224] width 139 height 22
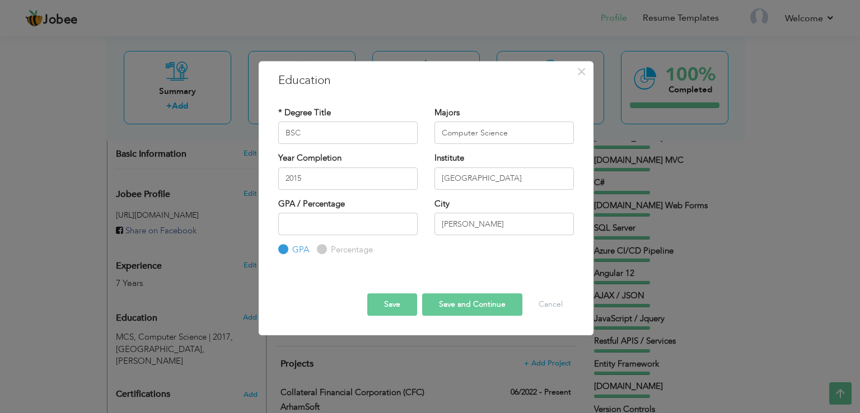
click at [327, 204] on label "GPA / Percentage" at bounding box center [311, 204] width 67 height 12
click at [340, 250] on label "Percentage" at bounding box center [350, 250] width 45 height 12
click at [324, 250] on input "Percentage" at bounding box center [320, 249] width 7 height 7
radio input "true"
click at [341, 227] on input "number" at bounding box center [347, 224] width 139 height 22
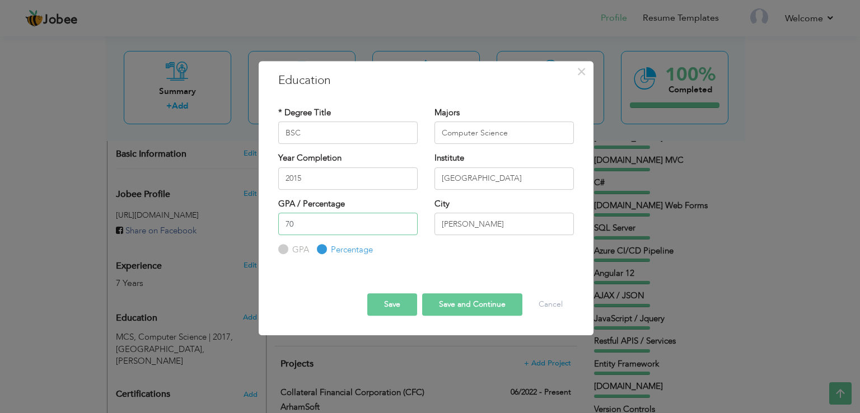
type input "70"
click at [468, 305] on button "Save and Continue" at bounding box center [472, 304] width 100 height 22
radio input "true"
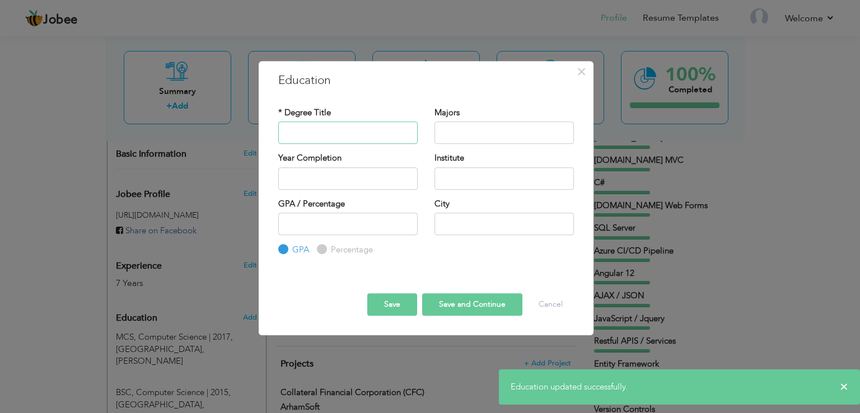
click at [353, 136] on input "text" at bounding box center [347, 133] width 139 height 22
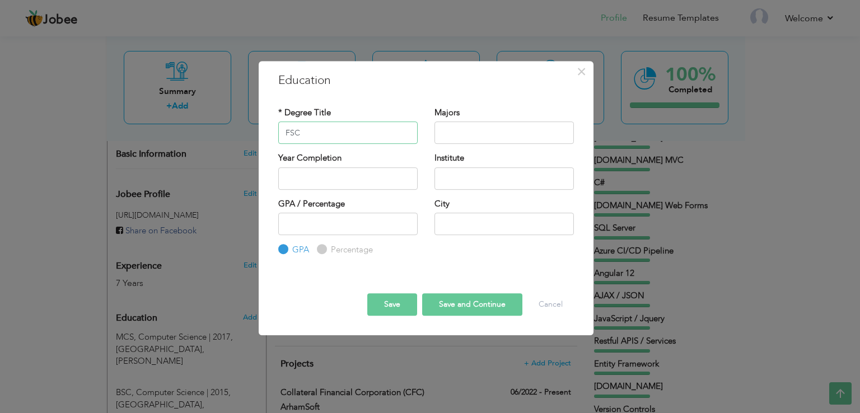
type input "FSC"
click at [577, 73] on span "×" at bounding box center [582, 72] width 10 height 20
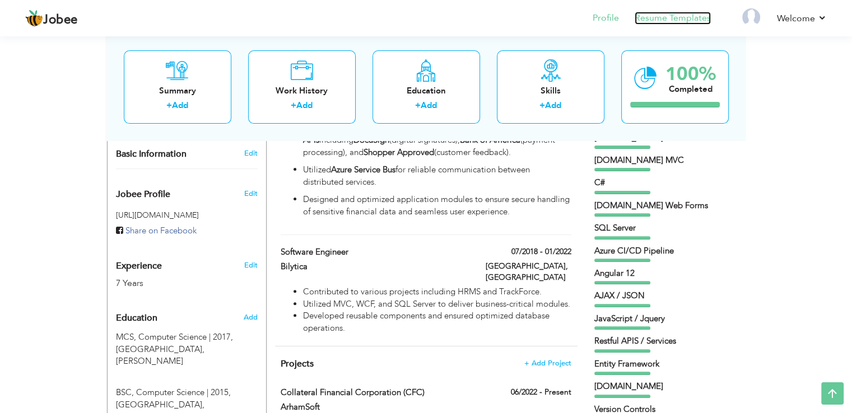
click at [661, 15] on link "Resume Templates" at bounding box center [673, 18] width 76 height 13
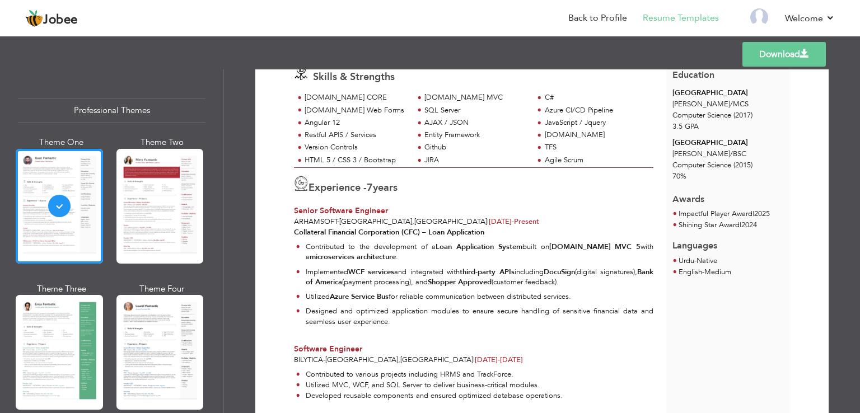
scroll to position [146, 0]
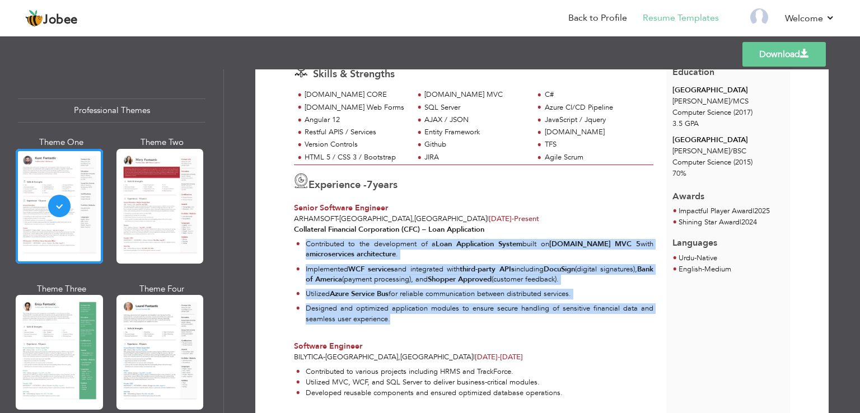
drag, startPoint x: 393, startPoint y: 316, endPoint x: 301, endPoint y: 250, distance: 113.5
click at [301, 250] on ul "Contributed to the development of a Loan Application System built on [DOMAIN_NA…" at bounding box center [474, 284] width 360 height 90
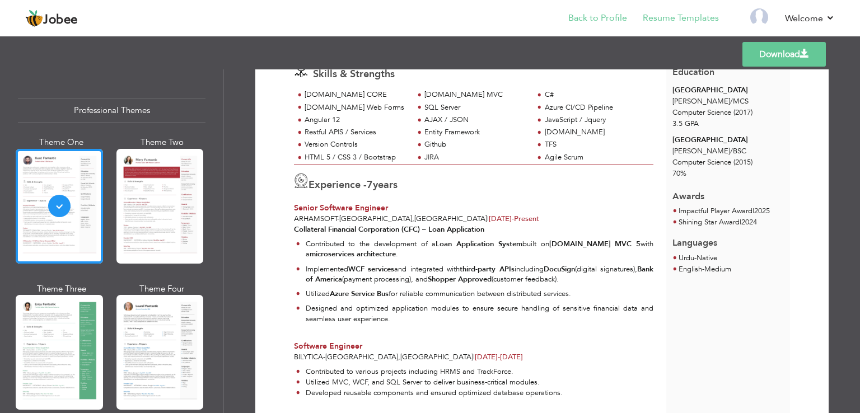
click at [591, 27] on li "Back to Profile" at bounding box center [590, 19] width 74 height 30
click at [590, 20] on link "Back to Profile" at bounding box center [597, 18] width 59 height 13
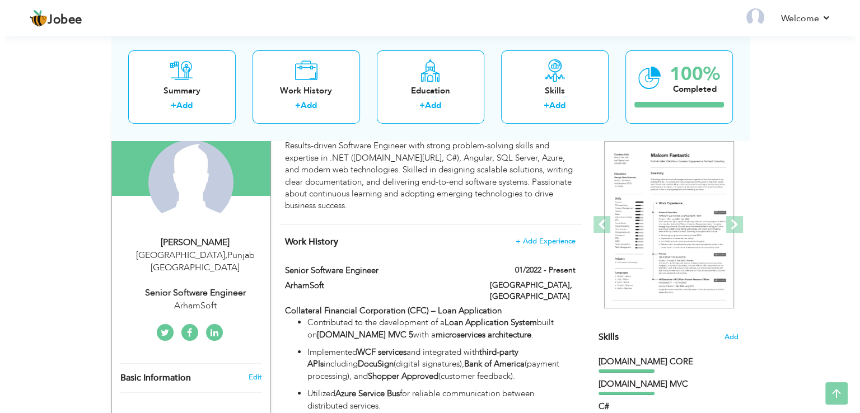
scroll to position [116, 0]
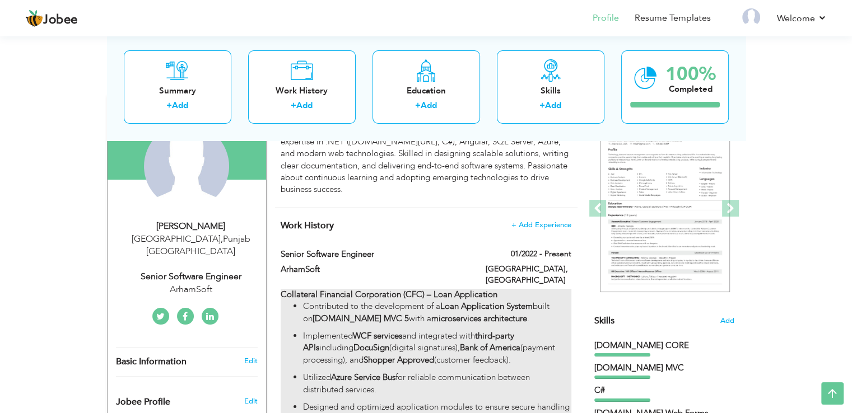
click at [500, 289] on div "Collateral Financial Corporation (CFC) – Loan Application Contributed to the de…" at bounding box center [426, 357] width 290 height 137
type input "Senior Software Engineer"
type input "ArhamSoft"
type input "01/2022"
type input "[GEOGRAPHIC_DATA]"
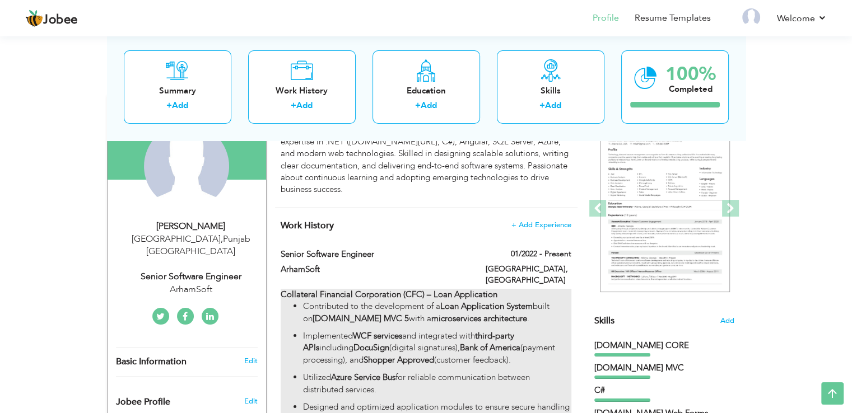
type input "[GEOGRAPHIC_DATA]"
checkbox input "true"
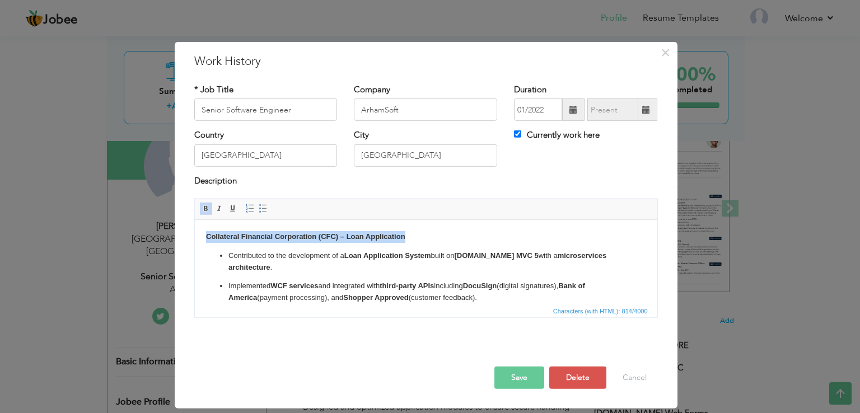
drag, startPoint x: 407, startPoint y: 234, endPoint x: 204, endPoint y: 239, distance: 202.8
click at [204, 239] on html "Collateral Financial Corporation (CFC) – Loan Application Contributed to the de…" at bounding box center [425, 292] width 463 height 144
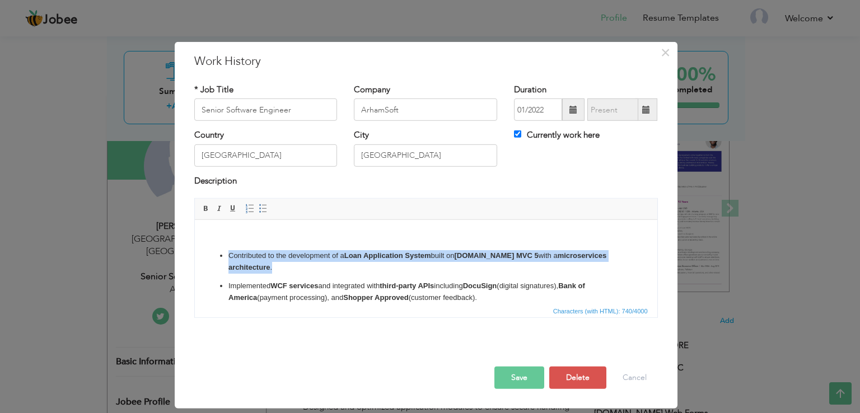
drag, startPoint x: 280, startPoint y: 265, endPoint x: 218, endPoint y: 245, distance: 64.6
click at [218, 245] on body "Contributed to the development of a Loan Application System built on ASP.NET MV…" at bounding box center [426, 292] width 440 height 122
click at [365, 254] on strong "Loan Application System" at bounding box center [387, 255] width 87 height 8
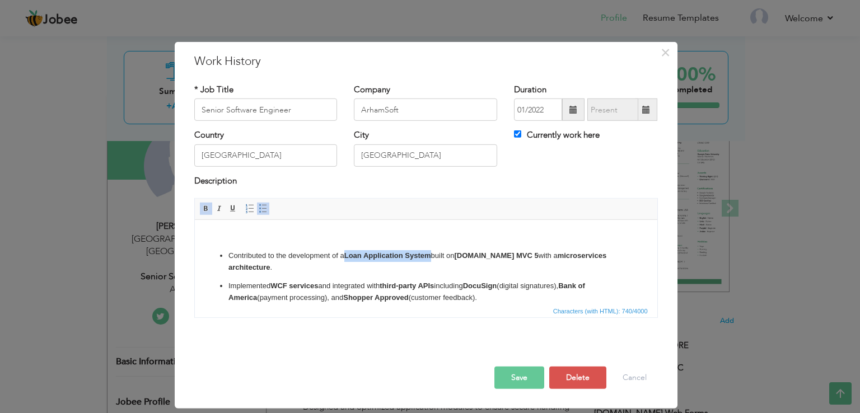
drag, startPoint x: 344, startPoint y: 255, endPoint x: 432, endPoint y: 253, distance: 87.4
click at [432, 253] on p "Contributed to the development of a Loan Application System built on ASP.NET MV…" at bounding box center [425, 262] width 395 height 24
click at [206, 209] on span at bounding box center [206, 208] width 9 height 9
drag, startPoint x: 453, startPoint y: 255, endPoint x: 508, endPoint y: 255, distance: 55.4
click at [508, 255] on p "Contributed to the development of a Loan Application System built on ASP.NET MV…" at bounding box center [425, 262] width 395 height 24
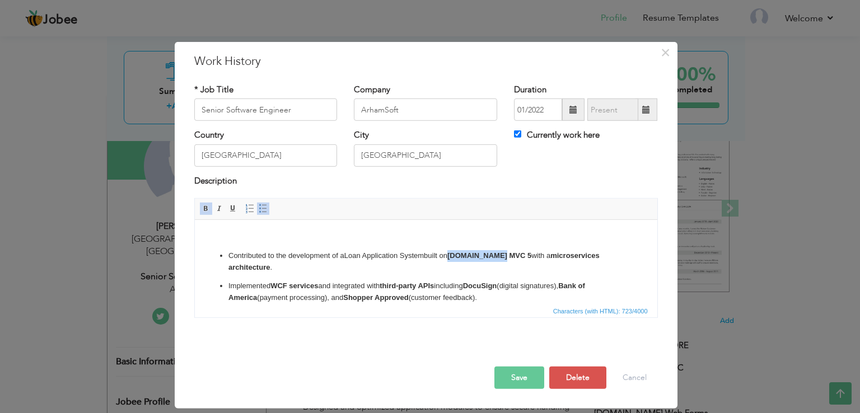
click at [207, 207] on span at bounding box center [206, 208] width 9 height 9
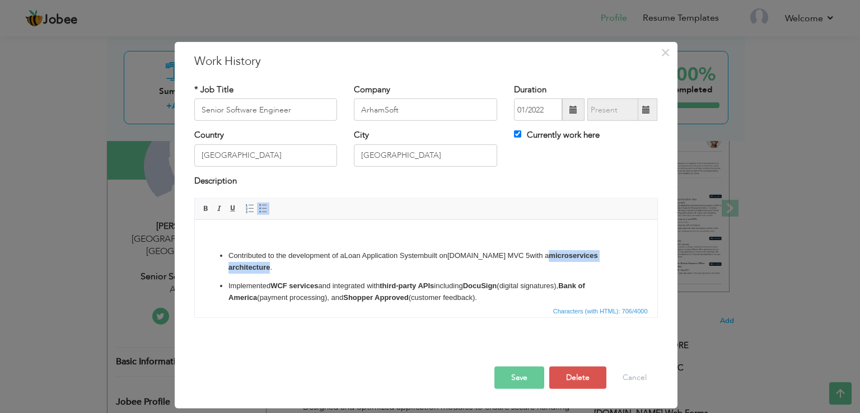
drag, startPoint x: 530, startPoint y: 256, endPoint x: 268, endPoint y: 269, distance: 262.4
click at [268, 269] on strong "microservices architecture" at bounding box center [413, 261] width 370 height 20
click at [204, 209] on span at bounding box center [206, 208] width 9 height 9
click at [273, 287] on strong "WCF services" at bounding box center [294, 286] width 48 height 8
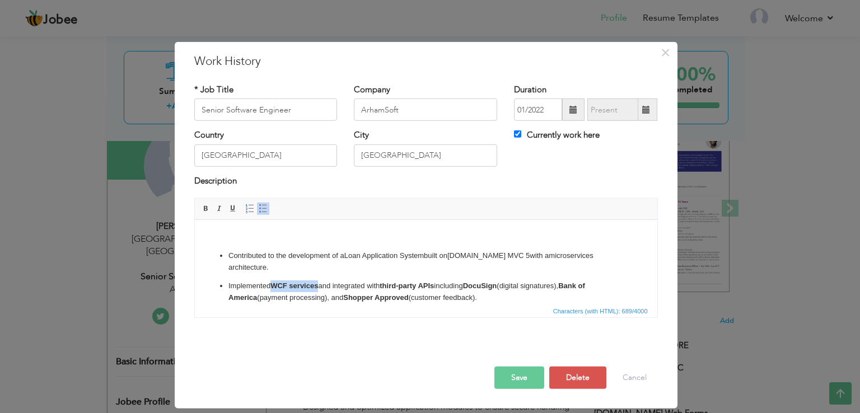
drag, startPoint x: 274, startPoint y: 287, endPoint x: 319, endPoint y: 287, distance: 44.8
click at [318, 287] on strong "WCF services" at bounding box center [294, 286] width 48 height 8
click at [206, 209] on span at bounding box center [206, 208] width 9 height 9
drag, startPoint x: 382, startPoint y: 286, endPoint x: 439, endPoint y: 289, distance: 57.2
click at [439, 289] on p "Implemented WCF services and integrated with third-party APIs including DocuSig…" at bounding box center [425, 293] width 395 height 24
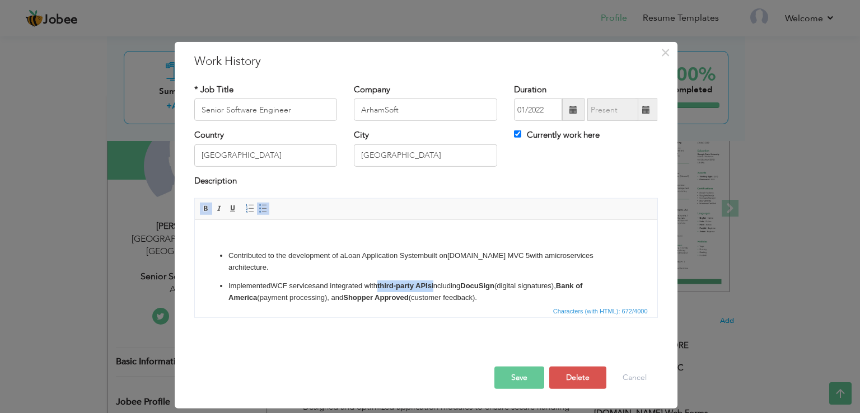
click at [206, 208] on span at bounding box center [206, 208] width 9 height 9
click at [469, 286] on strong "DocuSign" at bounding box center [475, 286] width 34 height 8
click at [205, 206] on span at bounding box center [206, 208] width 9 height 9
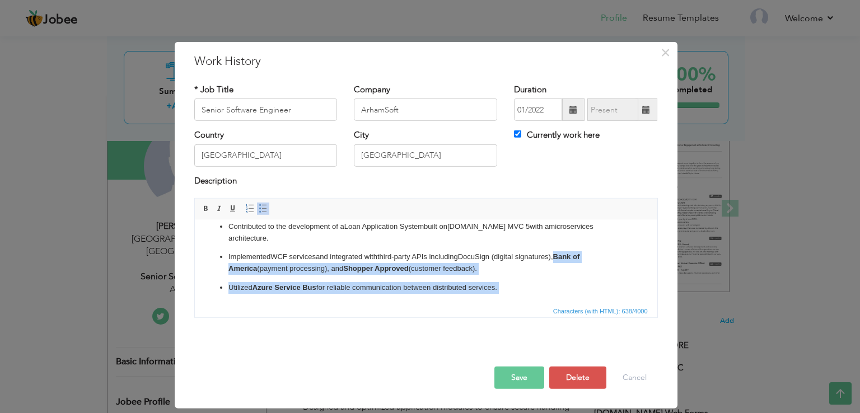
scroll to position [30, 0]
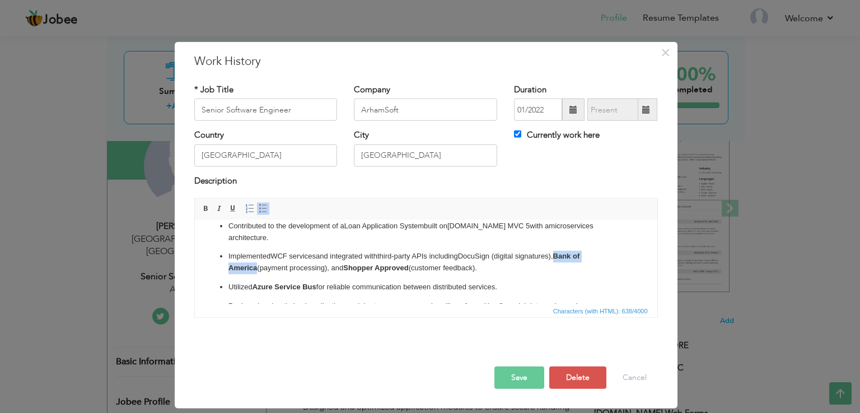
drag, startPoint x: 563, startPoint y: 287, endPoint x: 255, endPoint y: 271, distance: 309.0
click at [255, 271] on strong "Bank of America" at bounding box center [403, 262] width 351 height 20
click at [206, 210] on span at bounding box center [206, 208] width 9 height 9
drag, startPoint x: 346, startPoint y: 268, endPoint x: 412, endPoint y: 269, distance: 66.6
click at [412, 269] on p "Implemented WCF services and integrated with third-party APIs including DocuSig…" at bounding box center [425, 263] width 395 height 24
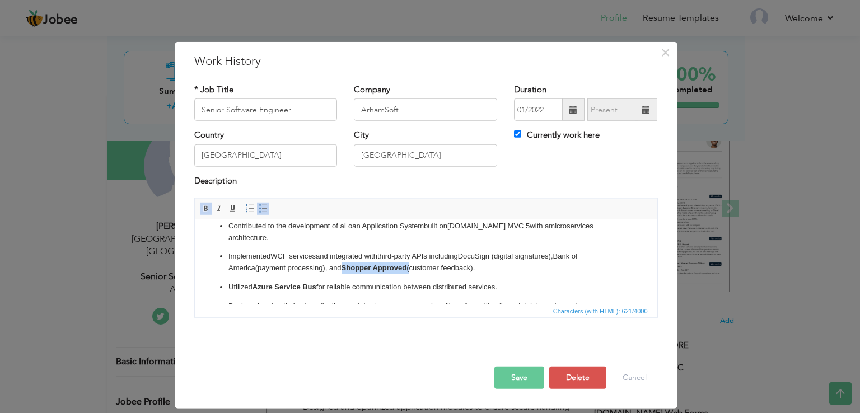
click at [204, 209] on span at bounding box center [206, 208] width 9 height 9
drag, startPoint x: 253, startPoint y: 287, endPoint x: 318, endPoint y: 287, distance: 64.4
click at [318, 287] on p "Utilized Azure Service Bus for reliable communication between distributed servi…" at bounding box center [425, 288] width 395 height 12
click at [206, 208] on span at bounding box center [206, 208] width 9 height 9
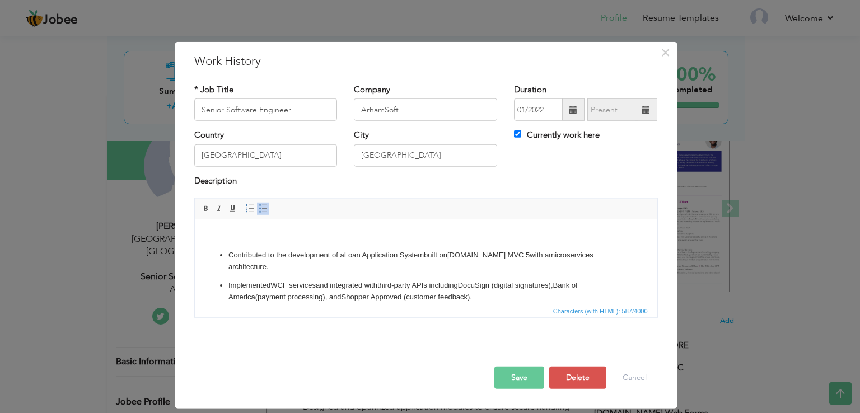
scroll to position [0, 0]
click at [289, 272] on p "Contributed to the development of a Loan Application System built on ASP.NET MV…" at bounding box center [425, 262] width 395 height 24
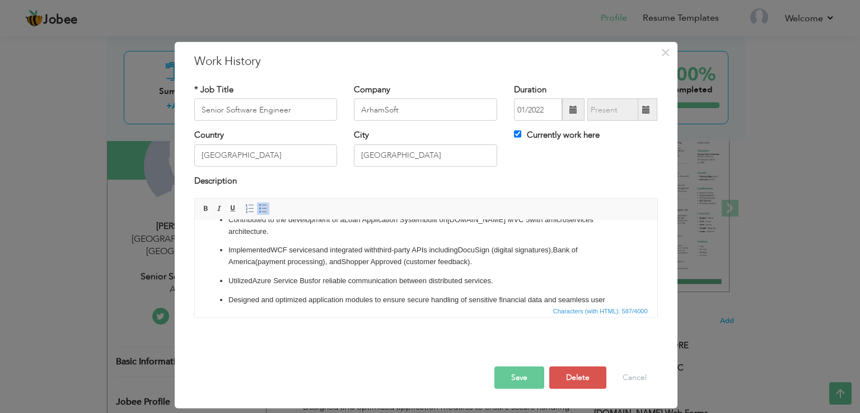
scroll to position [47, 0]
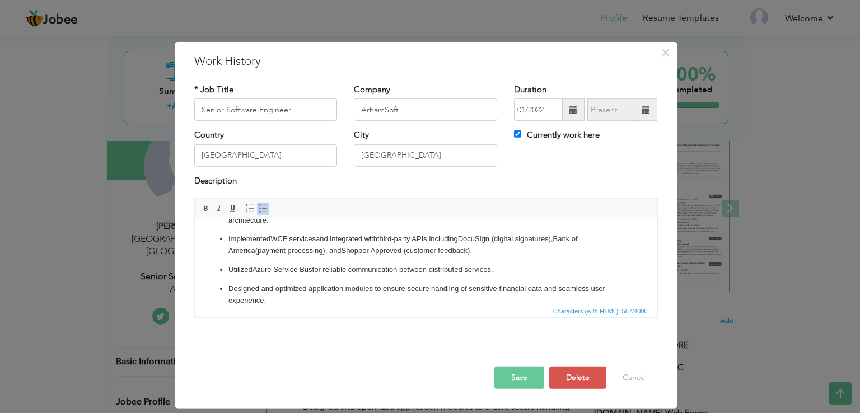
click at [506, 378] on button "Save" at bounding box center [520, 378] width 50 height 22
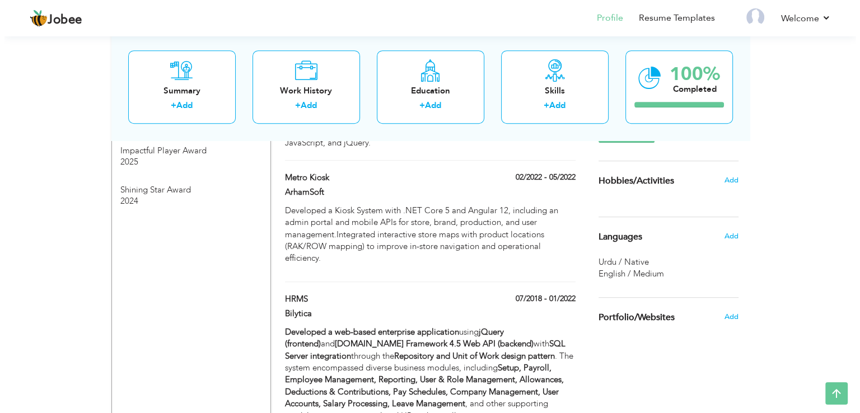
scroll to position [736, 0]
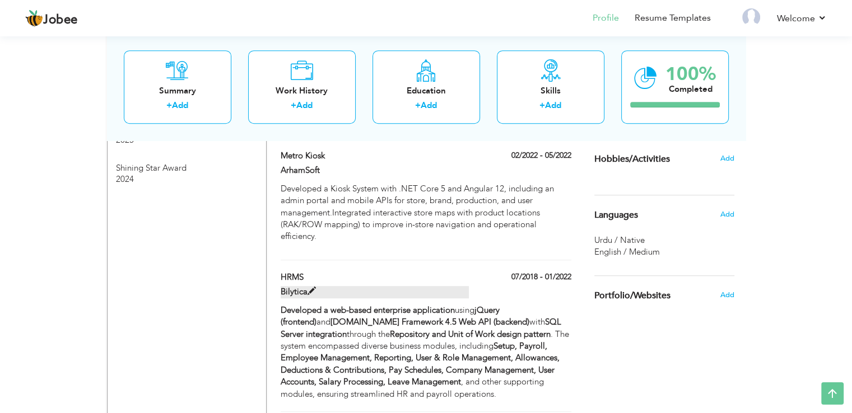
click at [313, 287] on span at bounding box center [311, 291] width 8 height 8
type input "HRMS"
type input "Bilytica"
type input "07/2018"
type input "01/2022"
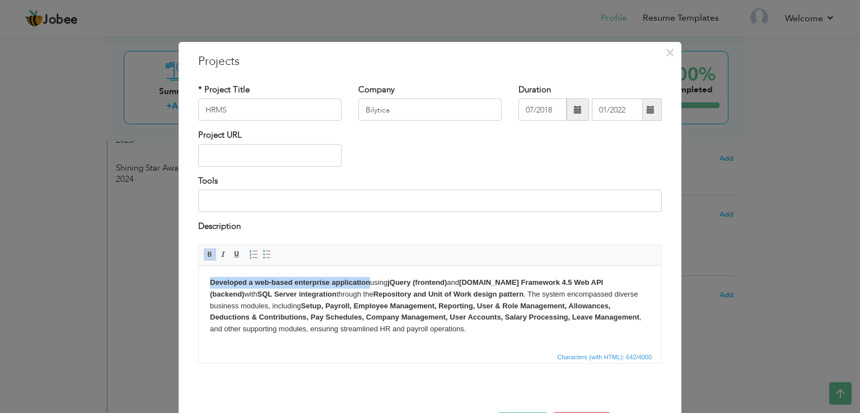
drag, startPoint x: 369, startPoint y: 281, endPoint x: 210, endPoint y: 279, distance: 159.1
click at [210, 279] on strong "Developed a web-based enterprise application" at bounding box center [290, 282] width 160 height 8
click at [206, 253] on span at bounding box center [210, 254] width 9 height 9
drag, startPoint x: 379, startPoint y: 283, endPoint x: 607, endPoint y: 279, distance: 228.0
click at [607, 279] on body "Developed a web-based enterprise application using jQuery (frontend) and ASP.NE…" at bounding box center [430, 306] width 440 height 58
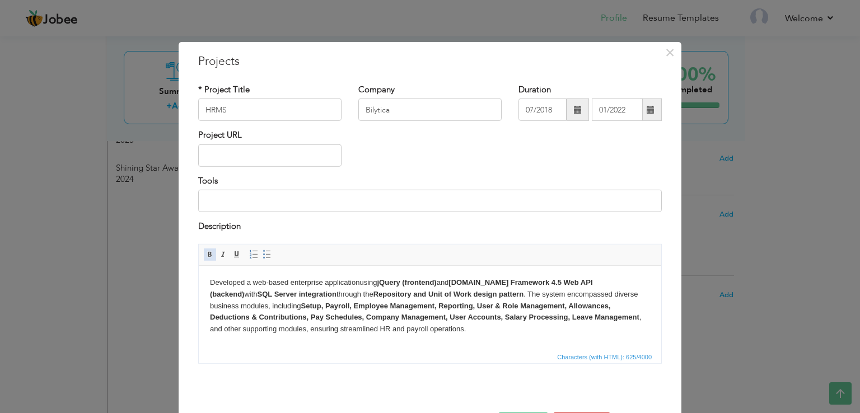
click at [206, 257] on span at bounding box center [210, 254] width 9 height 9
click at [204, 249] on link "Bold" at bounding box center [210, 254] width 12 height 12
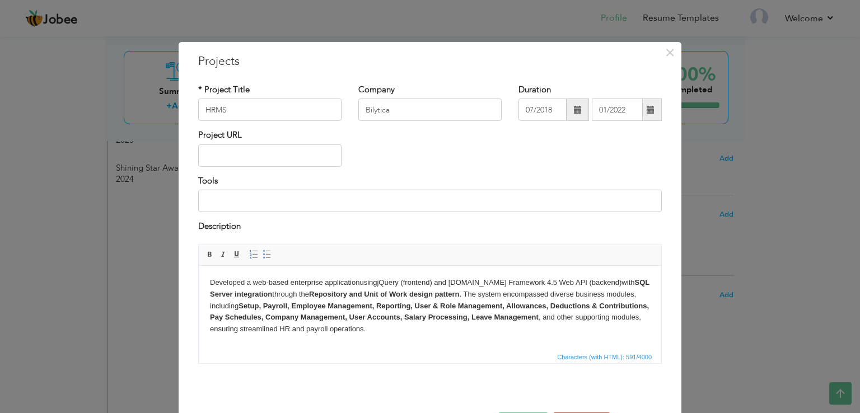
click at [404, 357] on span "Characters (with HTML): 591/4000" at bounding box center [430, 355] width 463 height 13
click at [388, 302] on strong "Setup, Payroll, Employee Management, Reporting, User & Role Management, Allowan…" at bounding box center [429, 311] width 439 height 20
click at [614, 282] on strong "SQL Server integration" at bounding box center [430, 288] width 440 height 20
click at [206, 254] on span at bounding box center [210, 254] width 9 height 9
drag, startPoint x: 309, startPoint y: 294, endPoint x: 459, endPoint y: 294, distance: 150.7
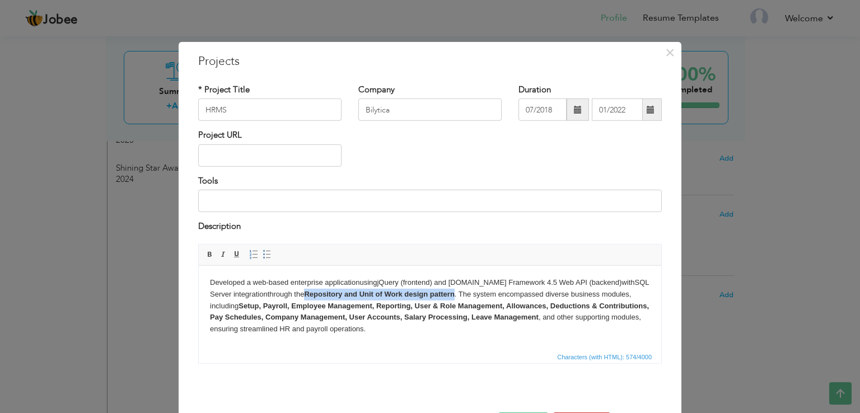
click at [459, 294] on body "Developed a web-based enterprise application using jQuery (frontend) and ASP.NE…" at bounding box center [430, 306] width 440 height 58
click at [206, 252] on span at bounding box center [210, 254] width 9 height 9
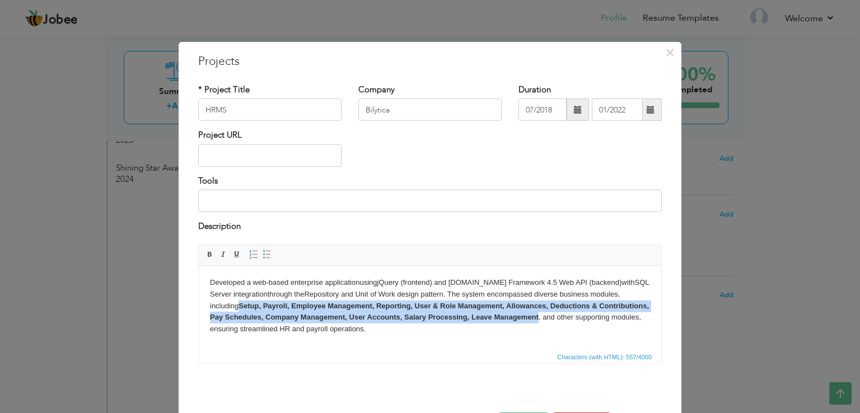
drag, startPoint x: 241, startPoint y: 306, endPoint x: 591, endPoint y: 319, distance: 349.7
click at [591, 319] on body "Developed a web-based enterprise application using jQuery (frontend) and ASP.NE…" at bounding box center [430, 306] width 440 height 58
click at [206, 254] on span at bounding box center [210, 254] width 9 height 9
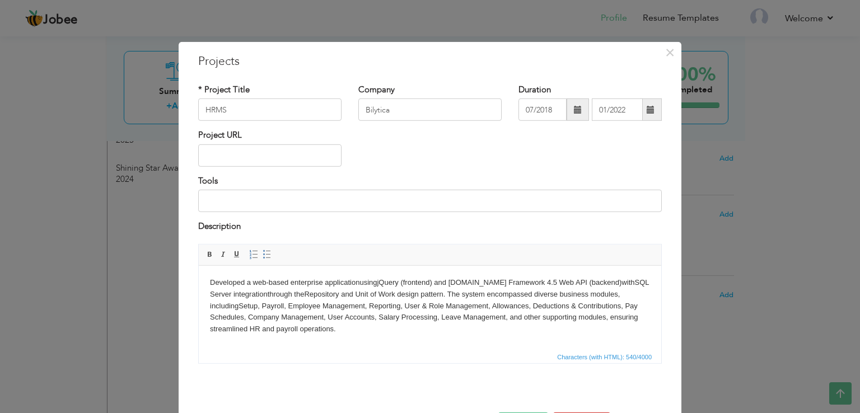
click at [397, 329] on body "Developed a web-based enterprise application using jQuery (frontend) and ASP.NE…" at bounding box center [430, 306] width 440 height 58
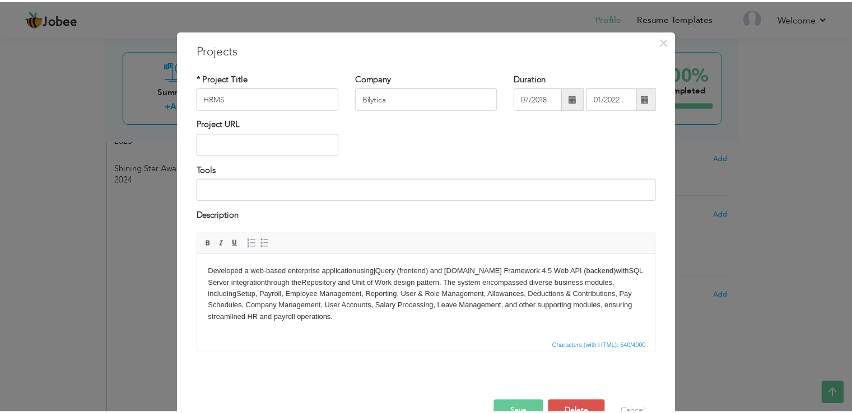
scroll to position [40, 0]
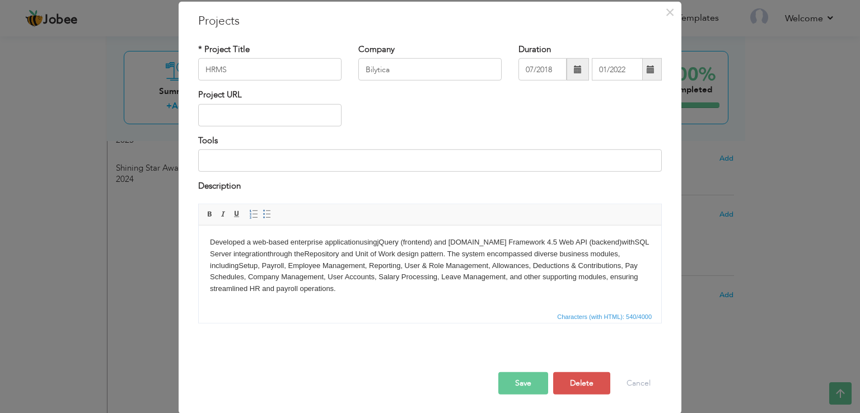
click at [516, 377] on button "Save" at bounding box center [523, 383] width 50 height 22
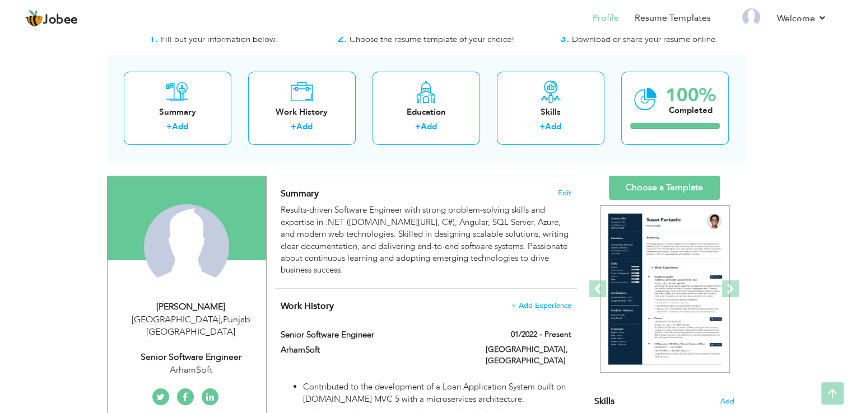
scroll to position [12, 0]
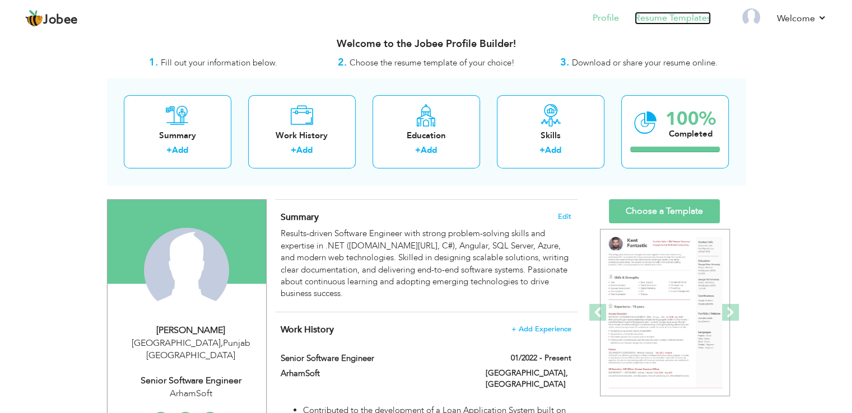
click at [677, 14] on link "Resume Templates" at bounding box center [673, 18] width 76 height 13
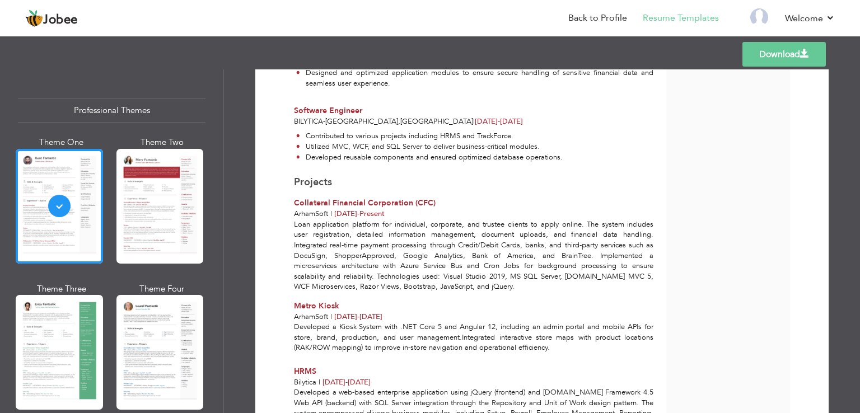
scroll to position [385, 0]
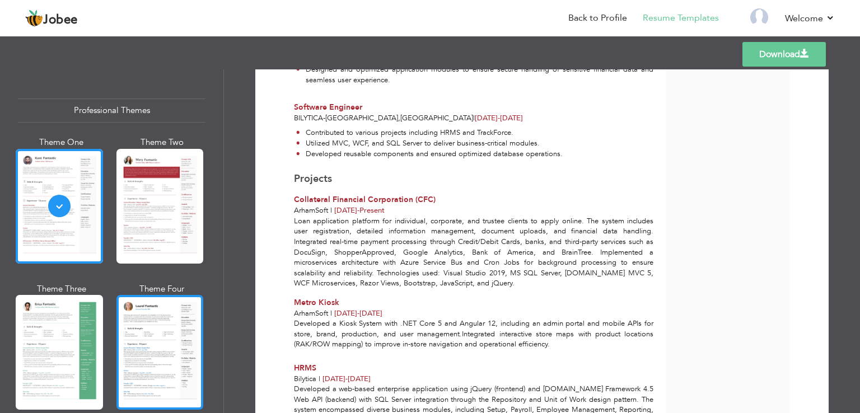
click at [145, 338] on div at bounding box center [159, 352] width 87 height 115
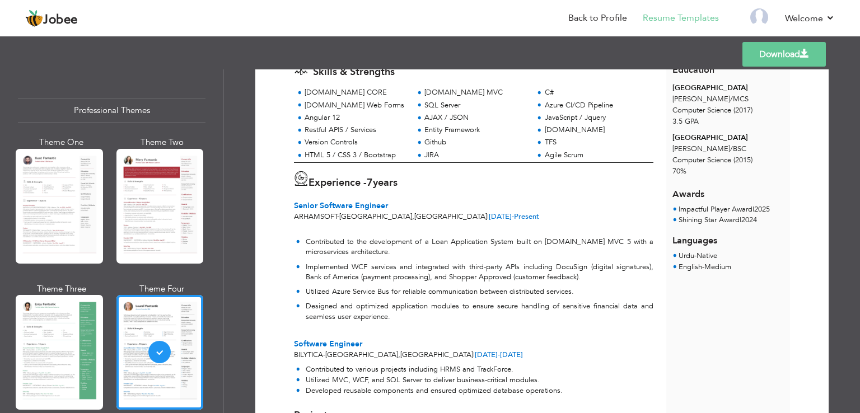
scroll to position [0, 0]
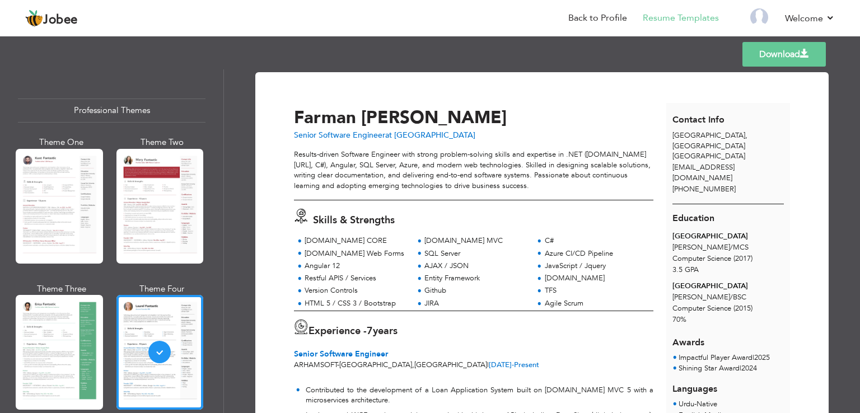
click at [858, 60] on div "Templates Download" at bounding box center [430, 54] width 860 height 36
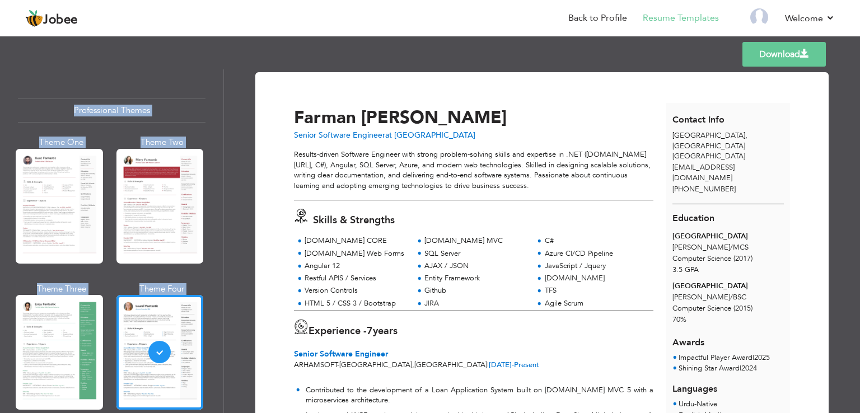
drag, startPoint x: 859, startPoint y: 63, endPoint x: 860, endPoint y: 167, distance: 104.2
click at [860, 164] on div "Templates Download Professional Themes Theme One Theme Two Theme Three Theme Fo…" at bounding box center [430, 224] width 860 height 380
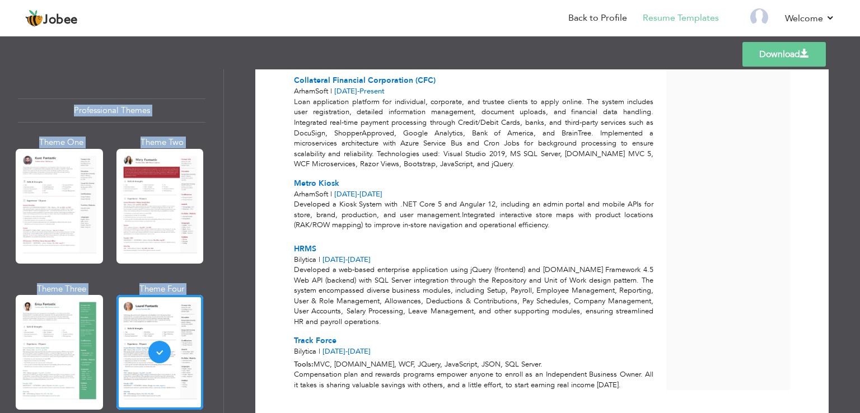
scroll to position [517, 0]
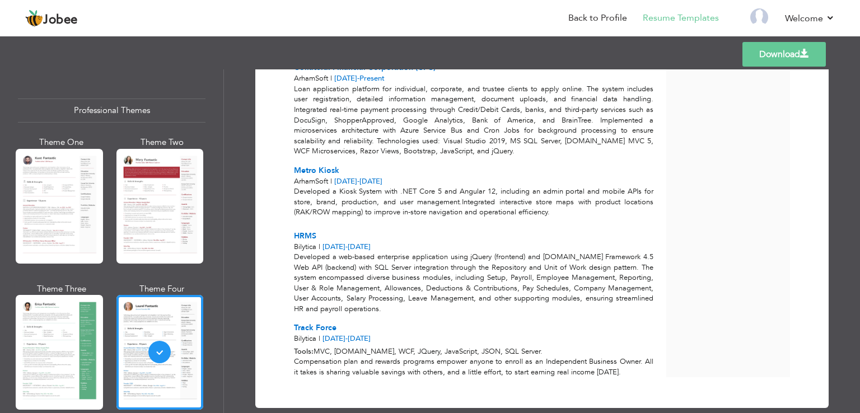
click at [380, 19] on nav "Back to Profile Resume Templates Resume Templates Cover Letters About My Resume…" at bounding box center [430, 19] width 810 height 30
click at [578, 22] on link "Back to Profile" at bounding box center [597, 18] width 59 height 13
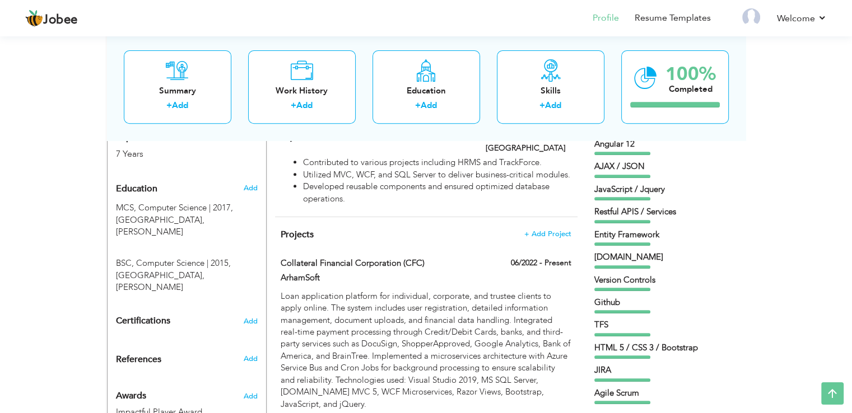
scroll to position [495, 0]
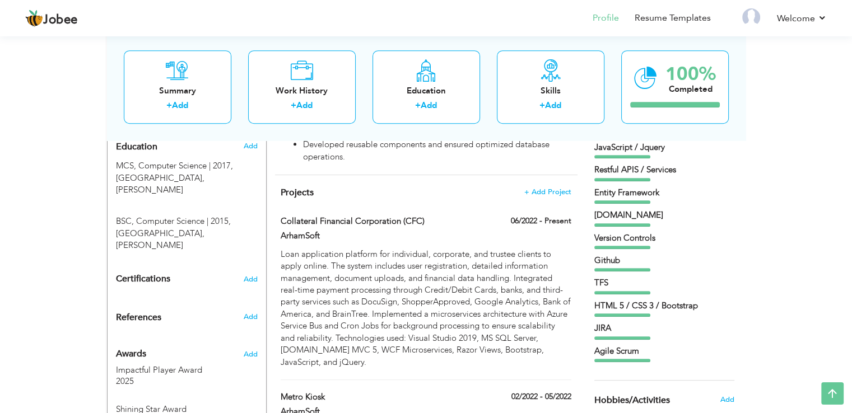
drag, startPoint x: 857, startPoint y: 120, endPoint x: 860, endPoint y: 278, distance: 158.0
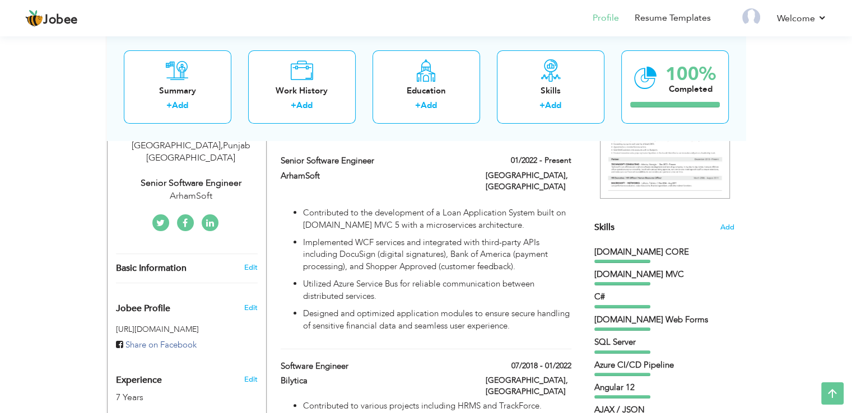
scroll to position [202, 0]
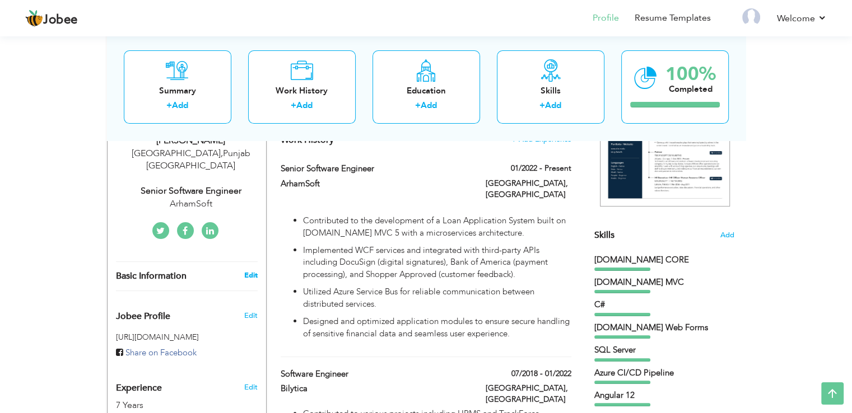
click at [247, 271] on link "Edit" at bounding box center [250, 276] width 13 height 10
type input "Farman"
type input "[PERSON_NAME]"
type input "[PHONE_NUMBER]"
select select "number:166"
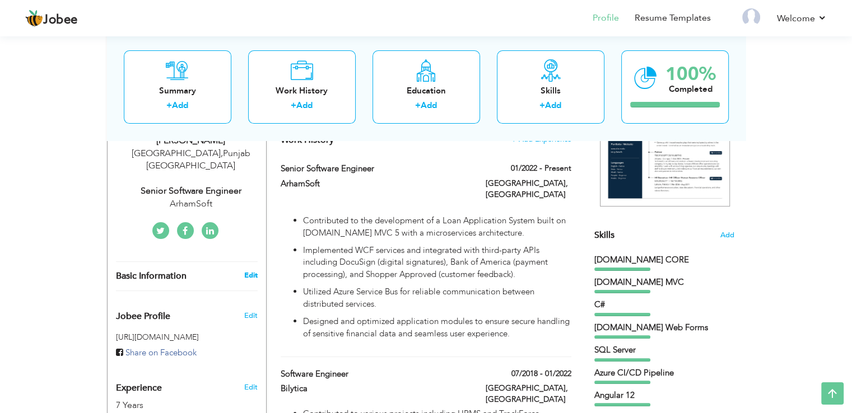
type input "[GEOGRAPHIC_DATA]"
select select "number:9"
type input "ArhamSoft"
type input "Senior Software Engineer"
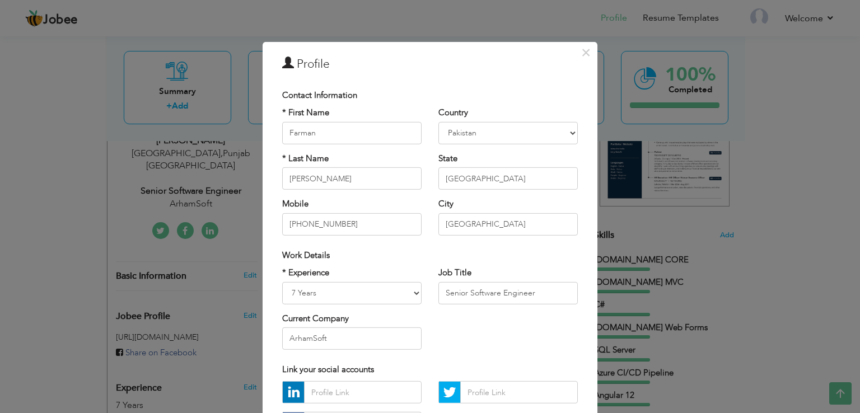
click at [457, 359] on div "Link your social accounts" at bounding box center [430, 369] width 313 height 23
click at [577, 59] on button "×" at bounding box center [586, 53] width 18 height 18
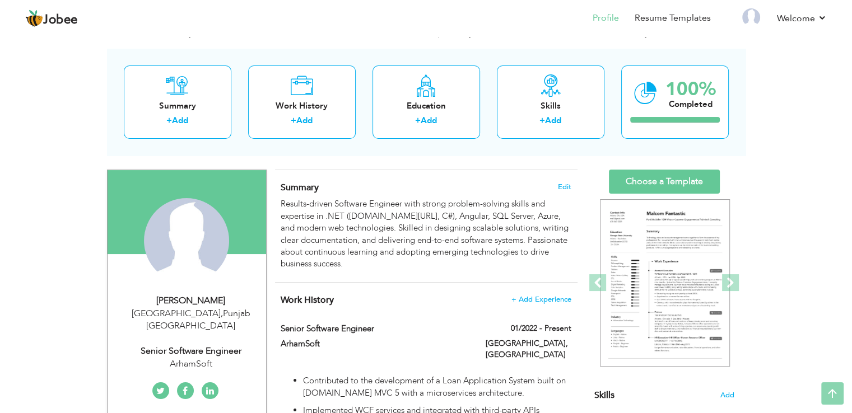
scroll to position [2, 0]
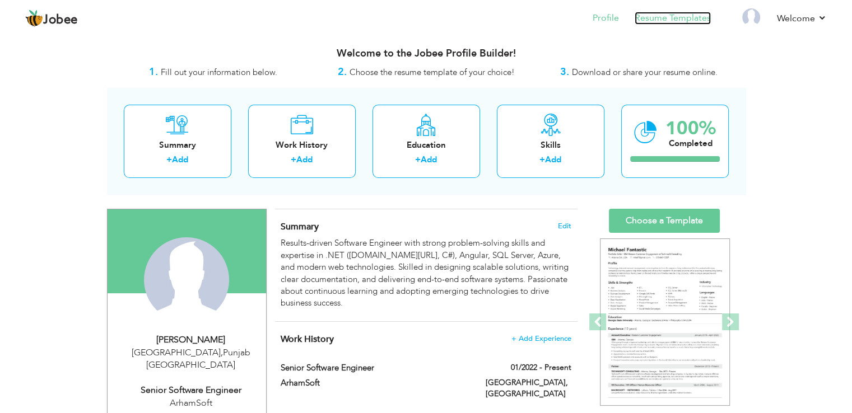
click at [673, 20] on link "Resume Templates" at bounding box center [673, 18] width 76 height 13
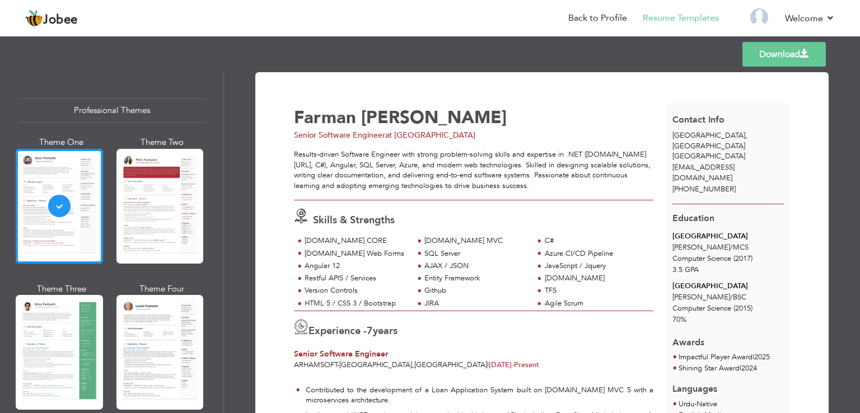
click at [856, 43] on div "Templates Download" at bounding box center [430, 54] width 860 height 36
click at [860, 49] on div "Templates Download" at bounding box center [430, 54] width 860 height 36
click at [860, 51] on div "Templates Download" at bounding box center [430, 54] width 860 height 36
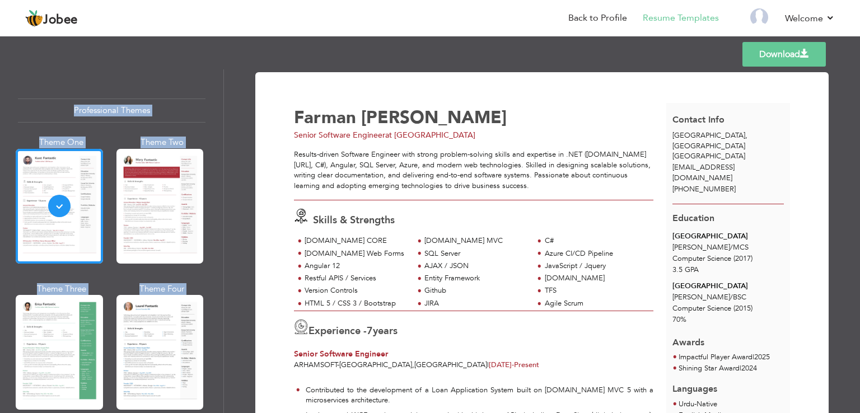
drag, startPoint x: 858, startPoint y: 81, endPoint x: 860, endPoint y: 14, distance: 66.7
click at [860, 51] on div "Jobee Back to Profile Resume Templates Resume Templates Cover Letters About My …" at bounding box center [430, 51] width 860 height 0
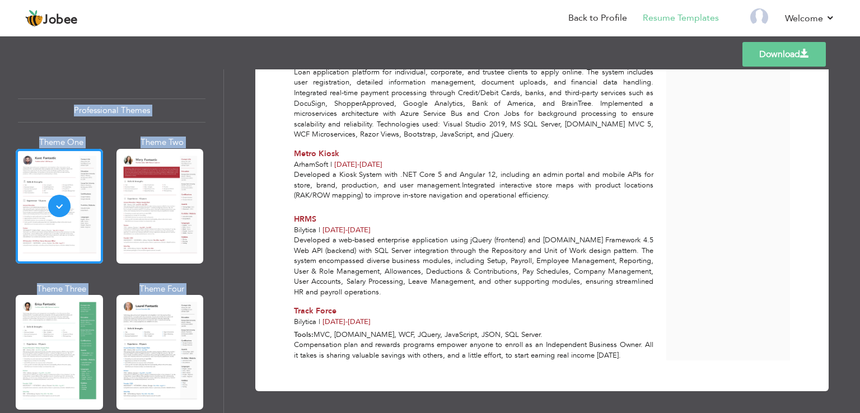
scroll to position [517, 0]
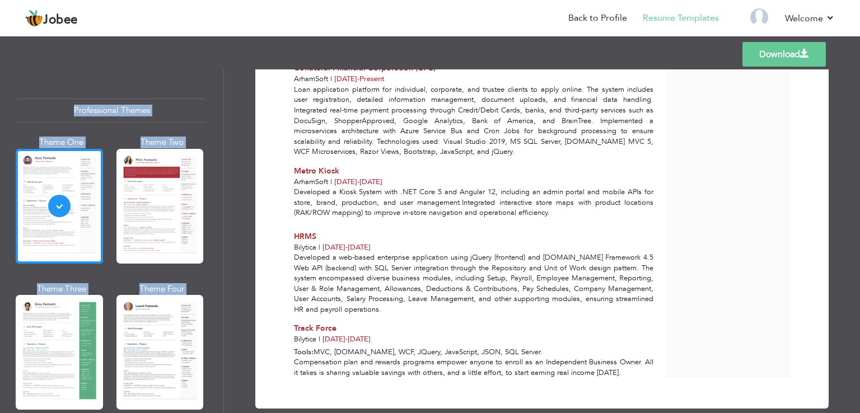
click at [829, 276] on div "Download Farman Ullah Senior Software Engineer at ArhamSoft ASP.NET MVC" at bounding box center [542, 241] width 636 height 344
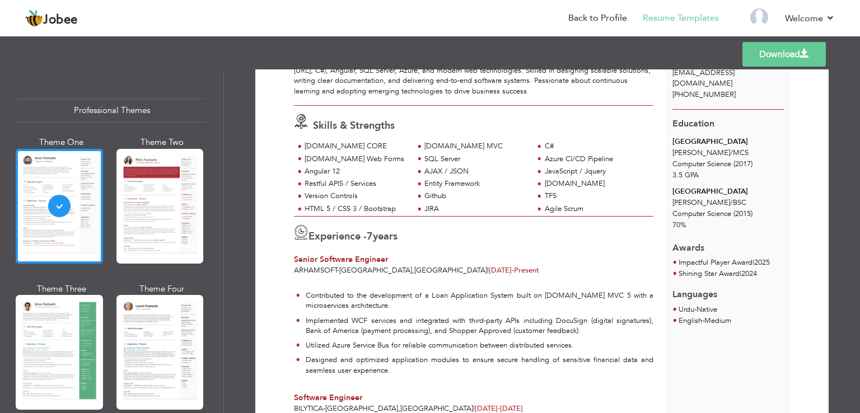
scroll to position [92, 0]
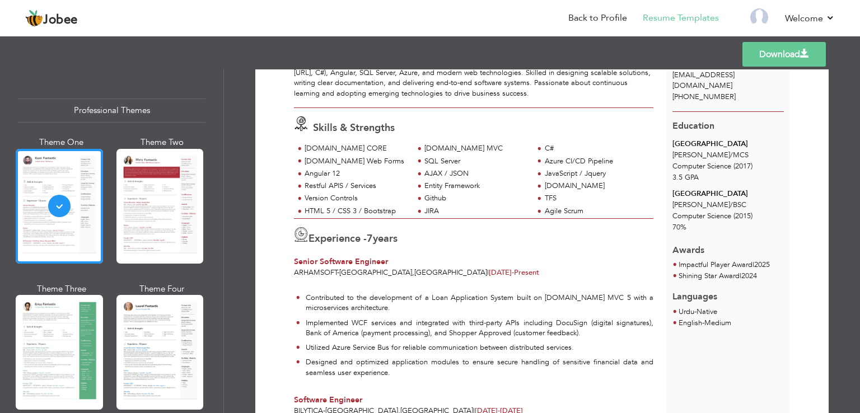
click at [706, 307] on li "Urdu - Native" at bounding box center [698, 312] width 39 height 11
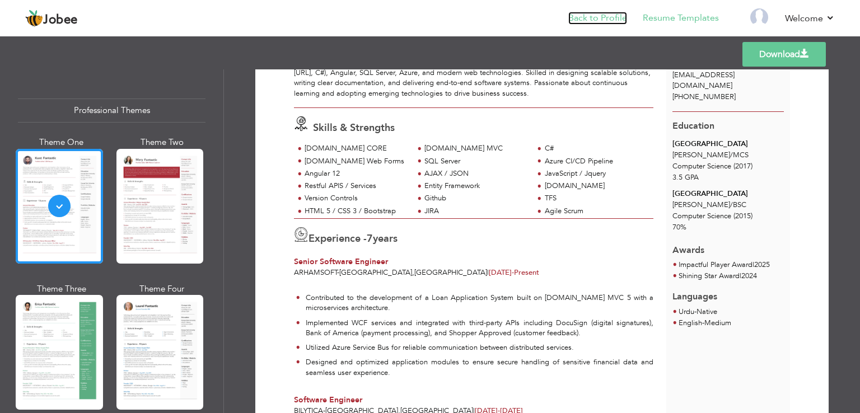
click at [605, 18] on link "Back to Profile" at bounding box center [597, 18] width 59 height 13
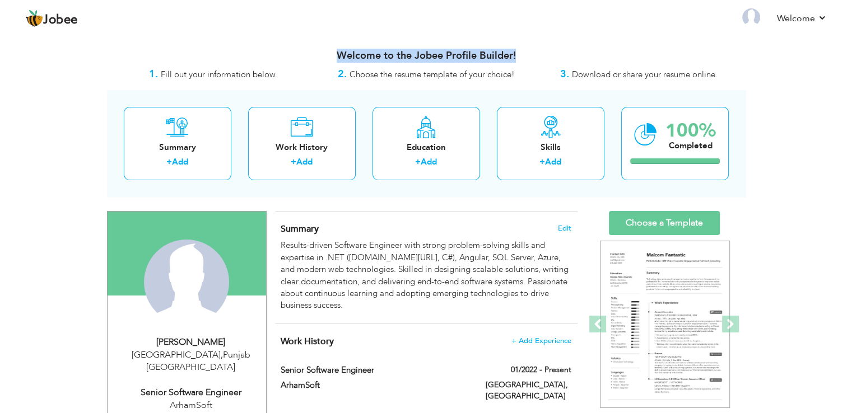
drag, startPoint x: 849, startPoint y: 28, endPoint x: 860, endPoint y: 57, distance: 30.5
click at [852, 57] on html "Jobee Profile Resume Templates Resume Templates Cover Letters About My Resume W…" at bounding box center [426, 206] width 852 height 413
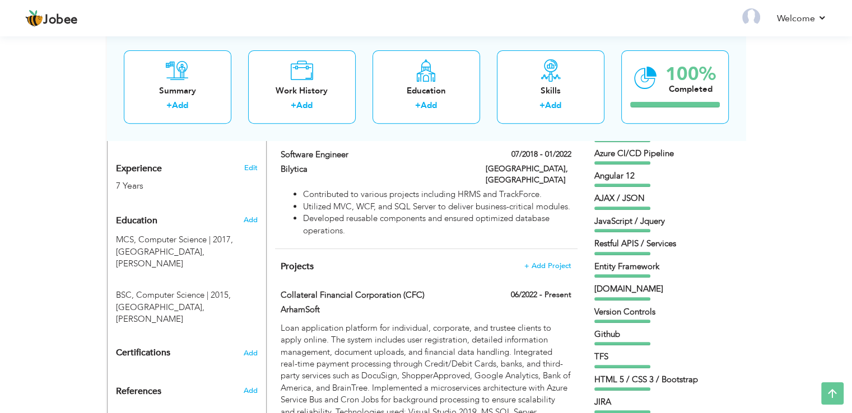
scroll to position [423, 0]
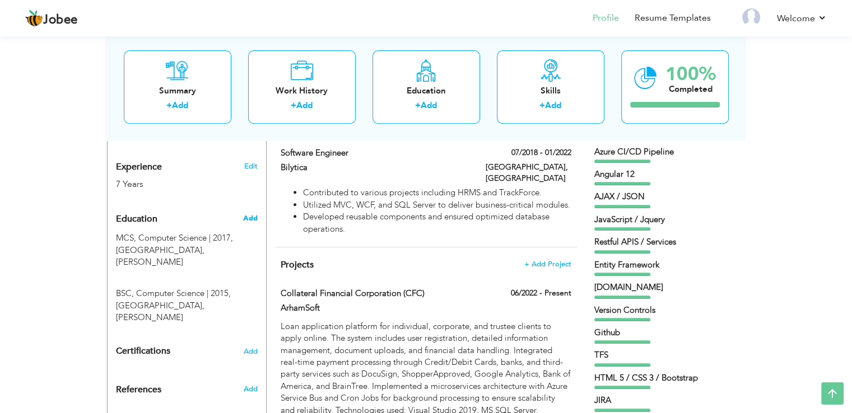
click at [245, 213] on span "Add" at bounding box center [250, 218] width 15 height 10
radio input "true"
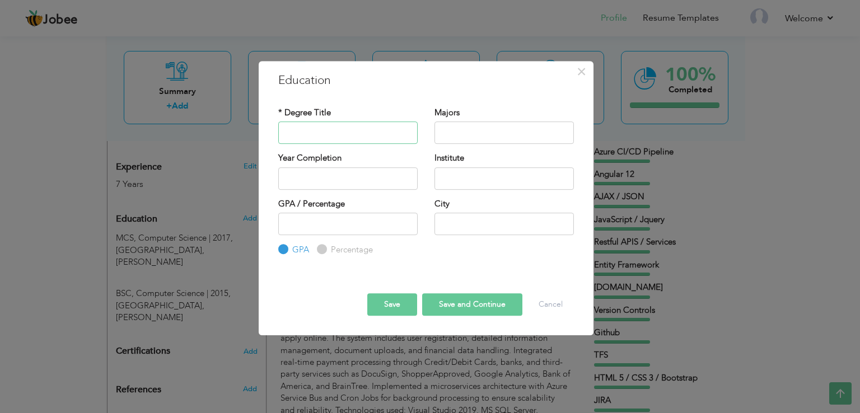
paste input "[DOMAIN_NAME]. (Pre-Engineering)"
drag, startPoint x: 301, startPoint y: 133, endPoint x: 379, endPoint y: 128, distance: 78.0
click at [379, 128] on input "[DOMAIN_NAME]. (Pre-Engineering)" at bounding box center [347, 133] width 139 height 22
type input "F"
type input "FSC"
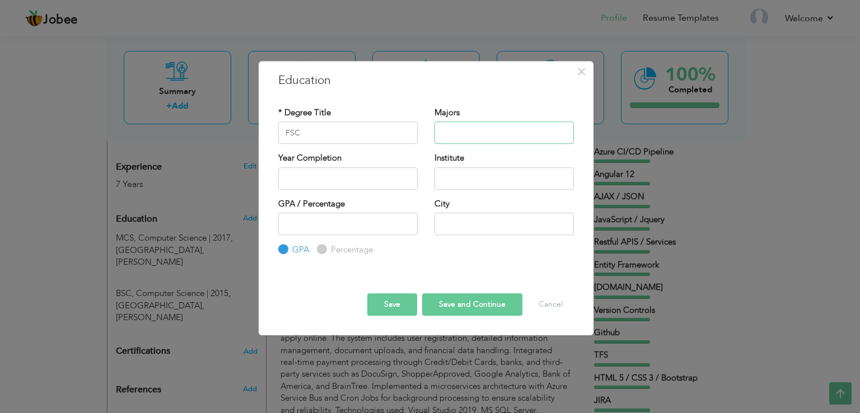
click at [463, 139] on input "text" at bounding box center [504, 133] width 139 height 22
paste input "(Pre-Engineering)"
click at [446, 132] on input "(Pre-Engineering)" at bounding box center [504, 133] width 139 height 22
click at [444, 134] on input "(Pre-Engineering)" at bounding box center [504, 133] width 139 height 22
type input "Pre-Engineering"
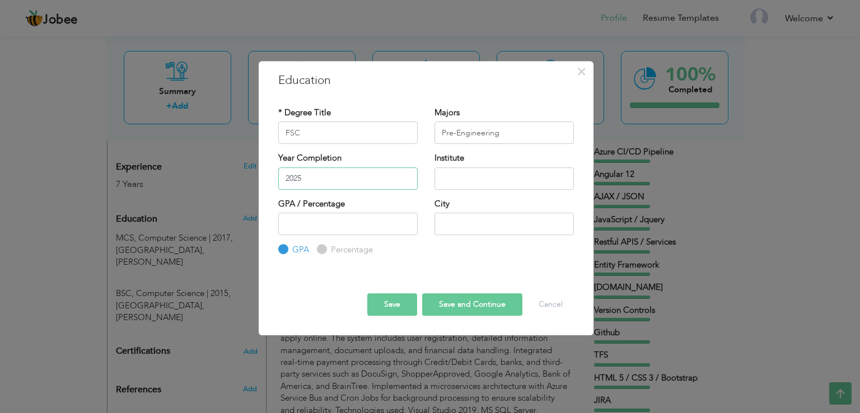
click at [338, 171] on input "2025" at bounding box center [347, 178] width 139 height 22
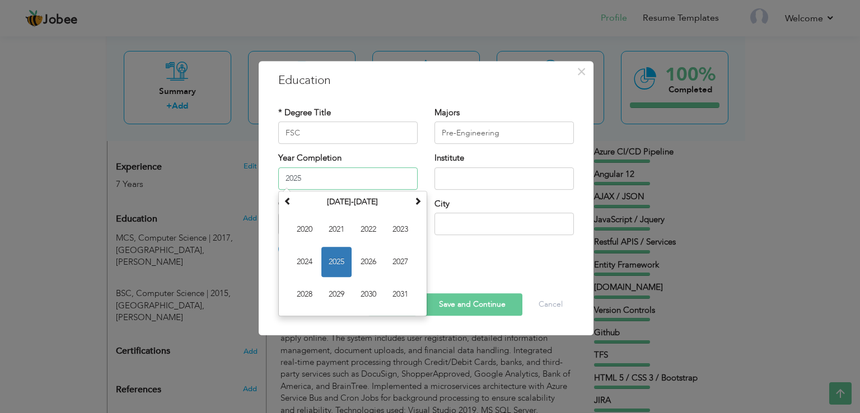
paste input "2013"
drag, startPoint x: 338, startPoint y: 171, endPoint x: 271, endPoint y: 170, distance: 67.2
click at [271, 170] on div "Year Completion 20252013 [DATE] Su Mo Tu We Th Fr Sa 27 28 29 30 31 1 2 3 4 5 6…" at bounding box center [348, 174] width 156 height 45
paste input "text"
type input "2013"
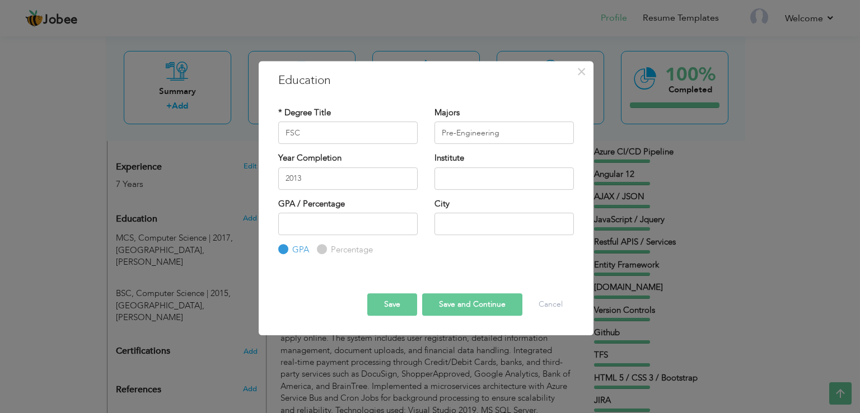
click at [515, 202] on div "City" at bounding box center [504, 216] width 139 height 37
click at [487, 178] on input "text" at bounding box center [504, 178] width 139 height 22
paste input "Govt. Degree College, Tank"
click at [460, 178] on input "Govt. Degree College, Tank" at bounding box center [504, 178] width 139 height 22
click at [461, 179] on input "Govt Degree College" at bounding box center [504, 178] width 139 height 22
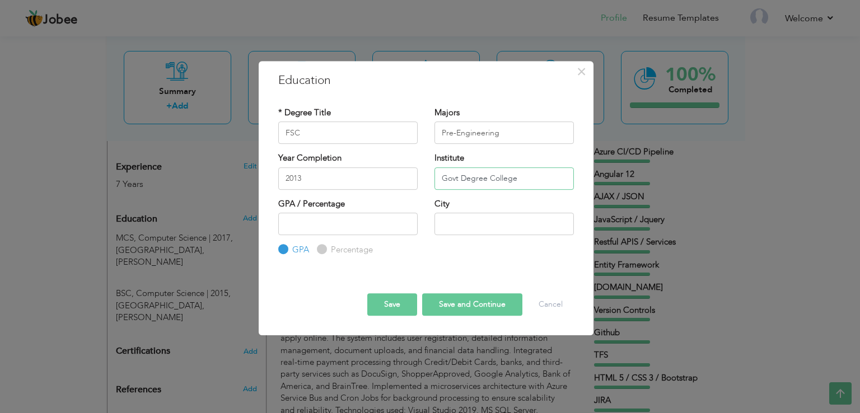
type input "Govt Degree College"
click at [459, 231] on input "text" at bounding box center [504, 224] width 139 height 22
type input "F"
type input "Tank"
click at [334, 249] on label "Percentage" at bounding box center [350, 250] width 45 height 12
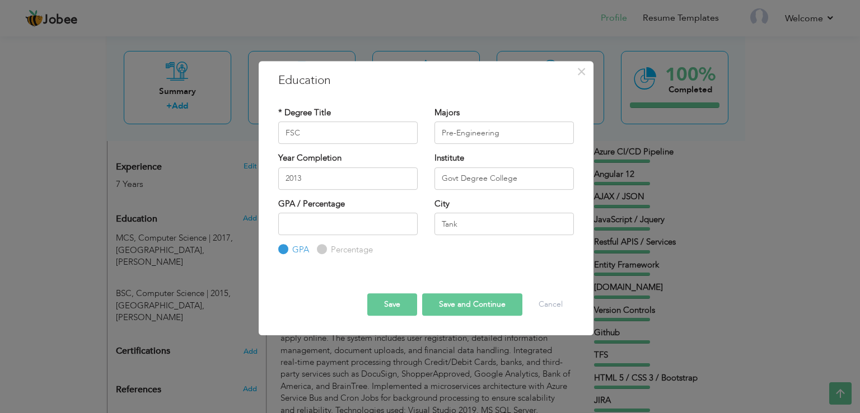
click at [324, 249] on input "Percentage" at bounding box center [320, 249] width 7 height 7
radio input "true"
click at [340, 223] on input "number" at bounding box center [347, 224] width 139 height 22
type input "70"
click at [466, 312] on button "Save and Continue" at bounding box center [472, 304] width 100 height 22
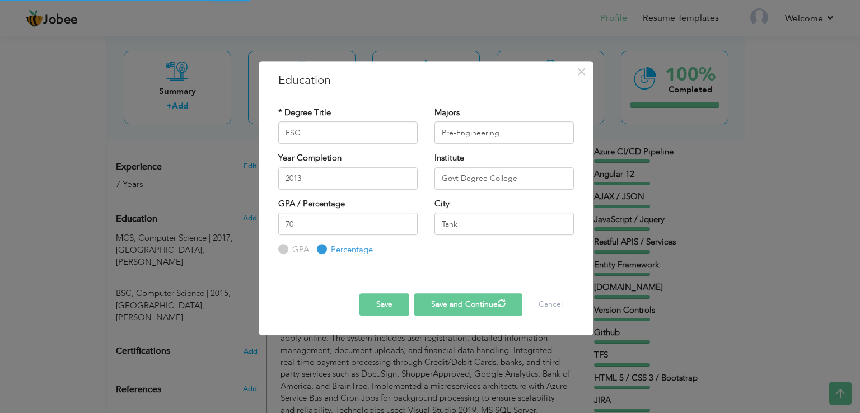
radio input "true"
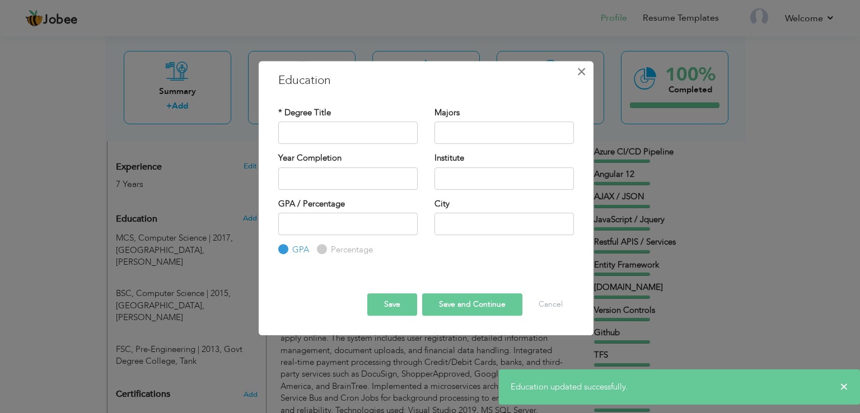
click at [580, 72] on span "×" at bounding box center [582, 72] width 10 height 20
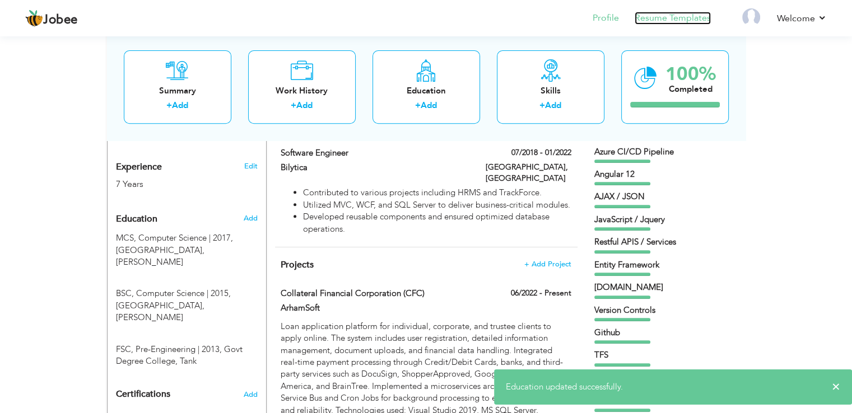
click at [670, 17] on link "Resume Templates" at bounding box center [673, 18] width 76 height 13
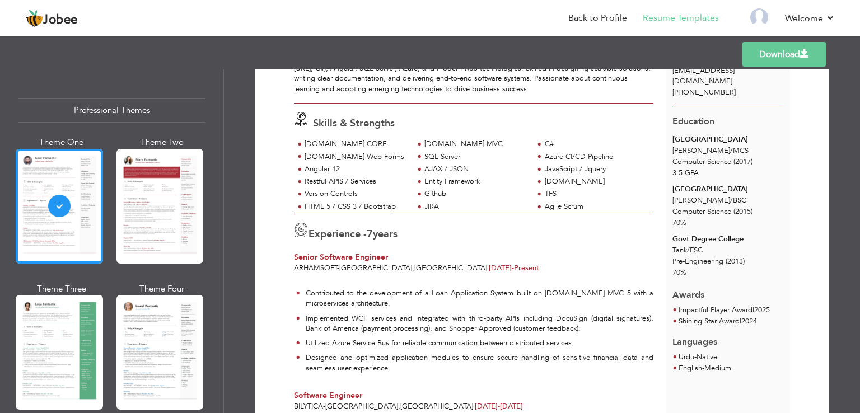
scroll to position [95, 0]
